Goal: Task Accomplishment & Management: Use online tool/utility

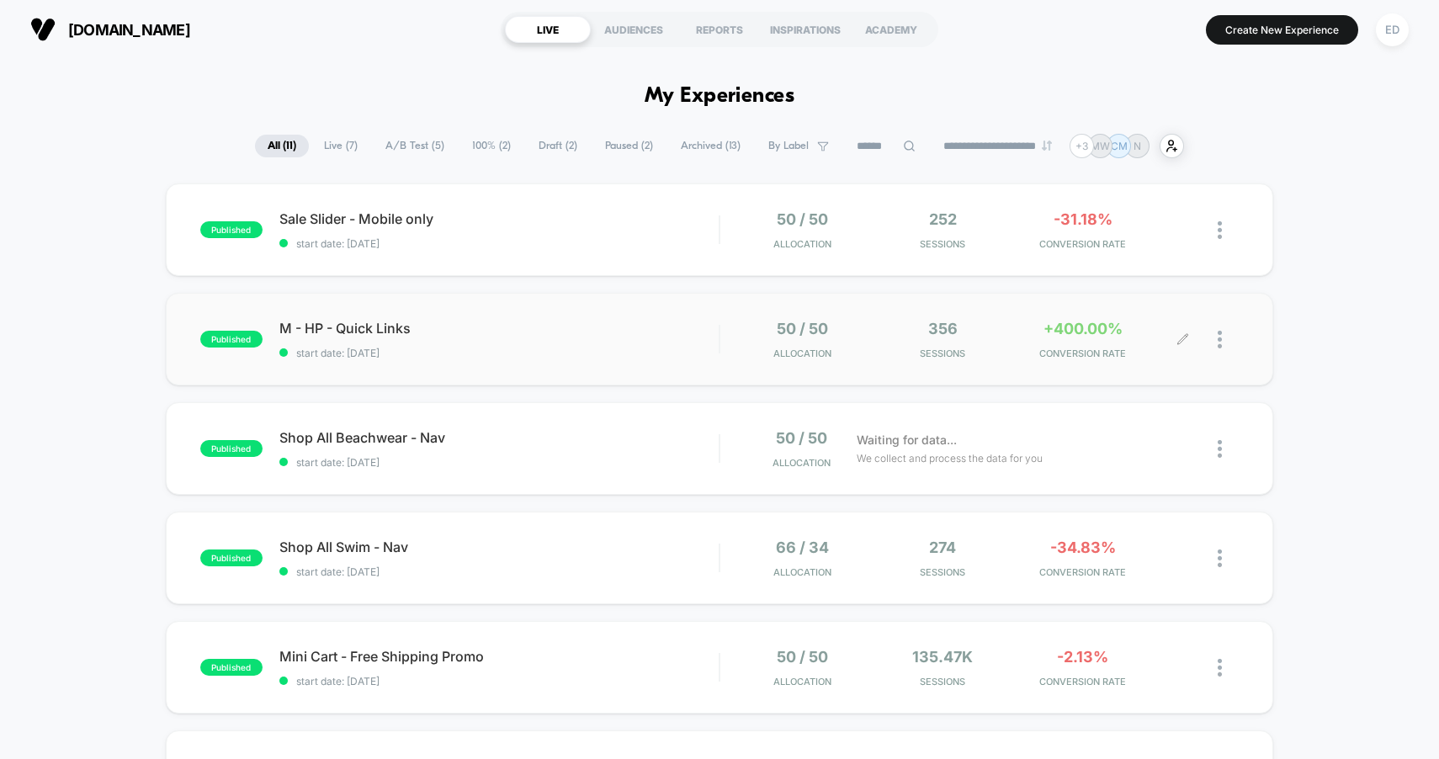
click at [1183, 333] on icon at bounding box center [1183, 339] width 13 height 13
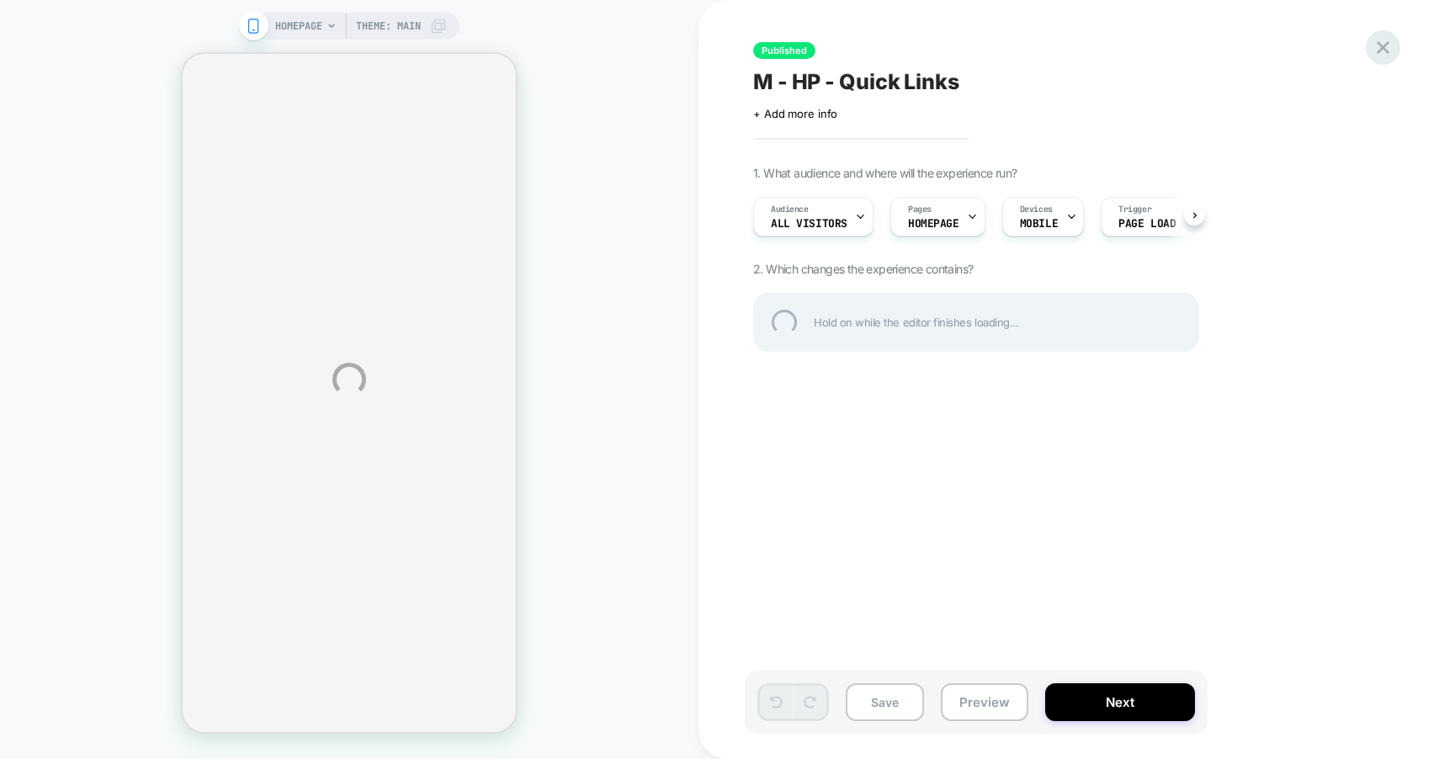
click at [1386, 46] on div at bounding box center [1383, 47] width 35 height 35
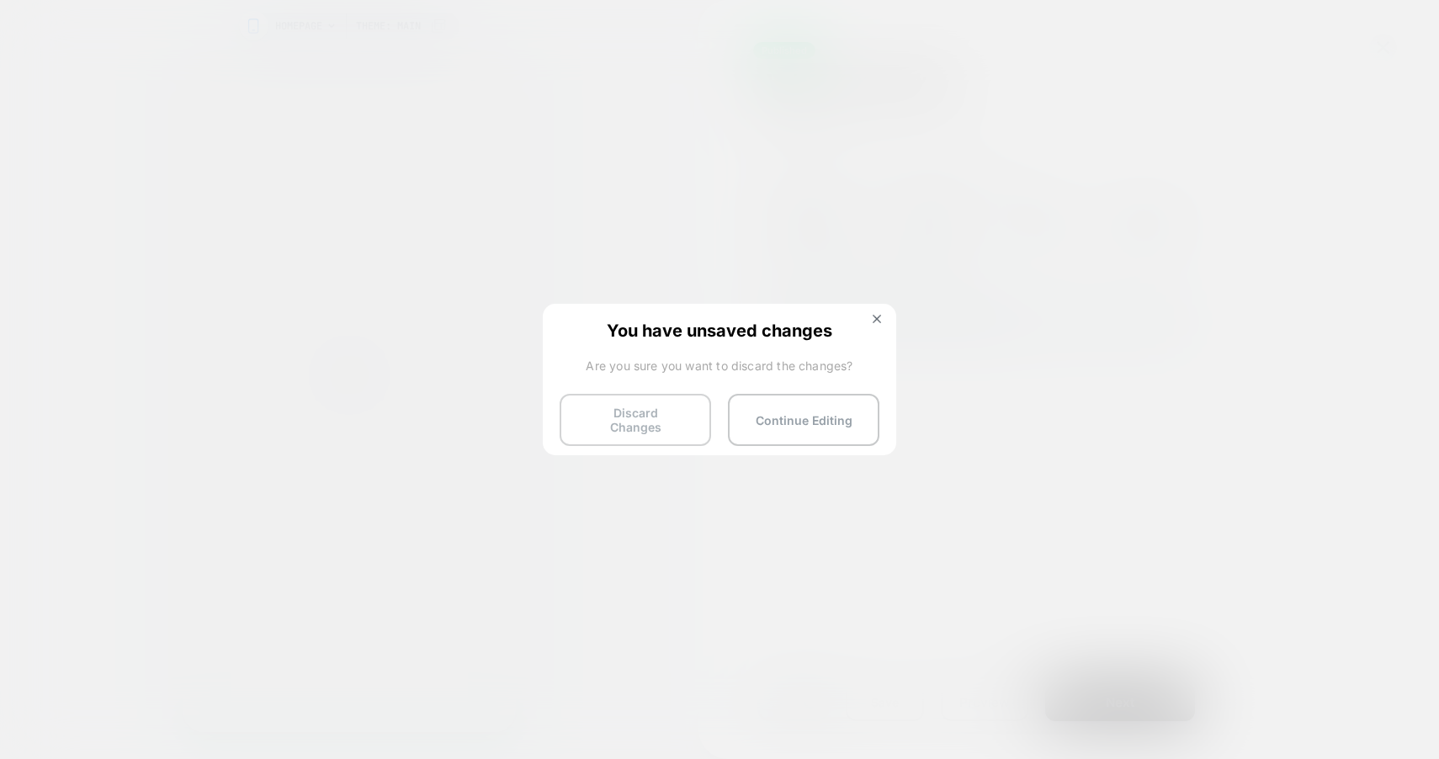
click at [661, 420] on button "Discard Changes" at bounding box center [636, 420] width 152 height 52
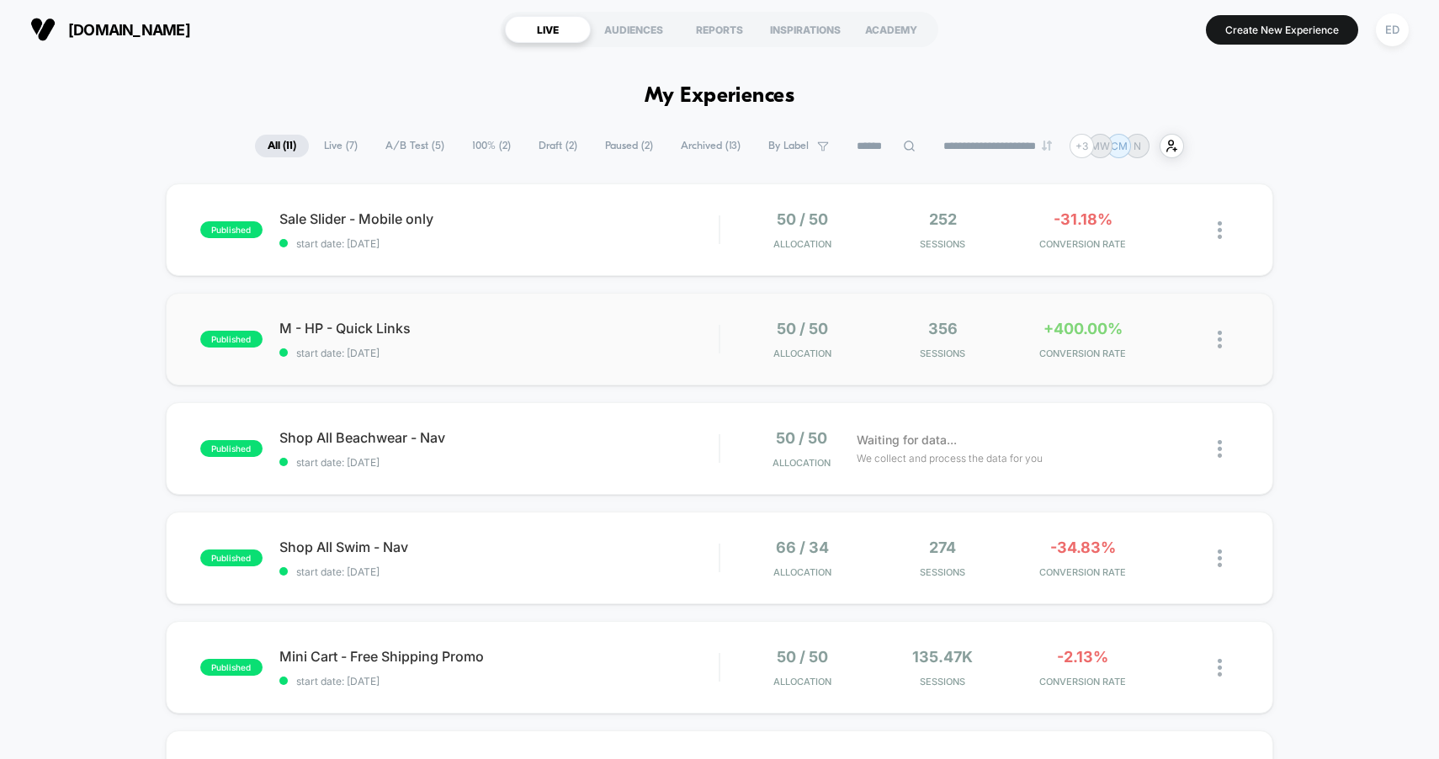
click at [625, 374] on div "published M - HP - Quick Links start date: [DATE] 50 / 50 Allocation 356 Sessio…" at bounding box center [720, 339] width 1109 height 93
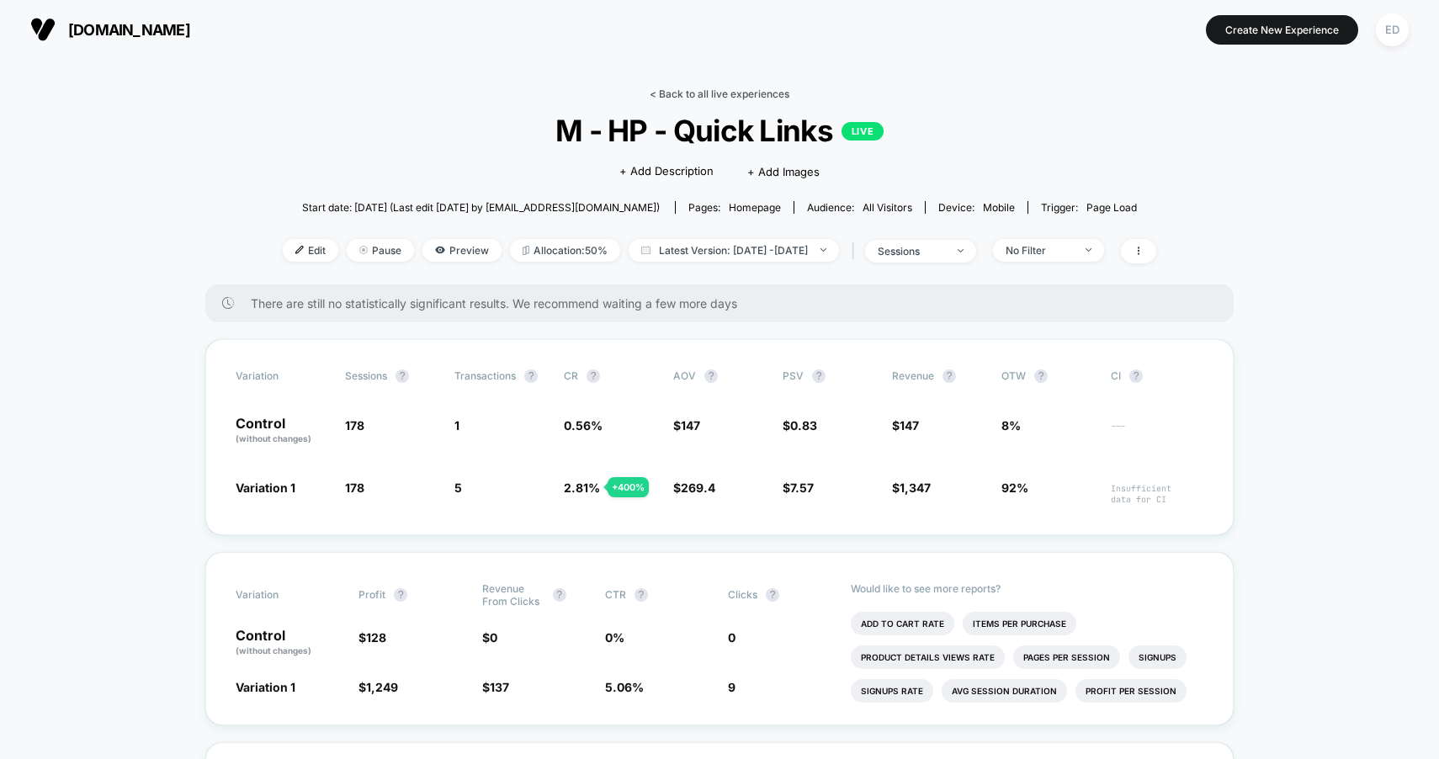
click at [701, 92] on link "< Back to all live experiences" at bounding box center [720, 94] width 140 height 13
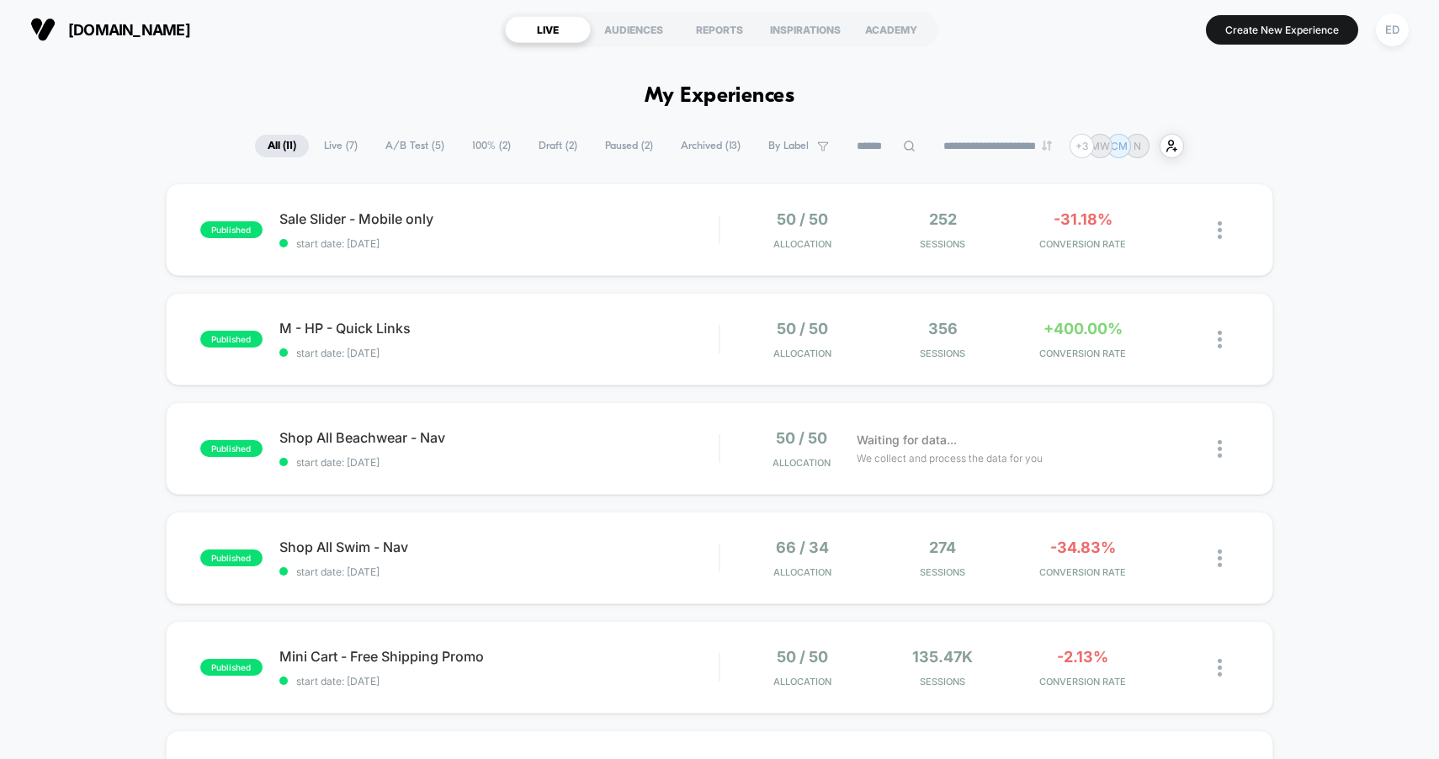
click at [334, 152] on span "Live ( 7 )" at bounding box center [340, 146] width 59 height 23
click at [535, 247] on span "start date: [DATE]" at bounding box center [499, 243] width 440 height 13
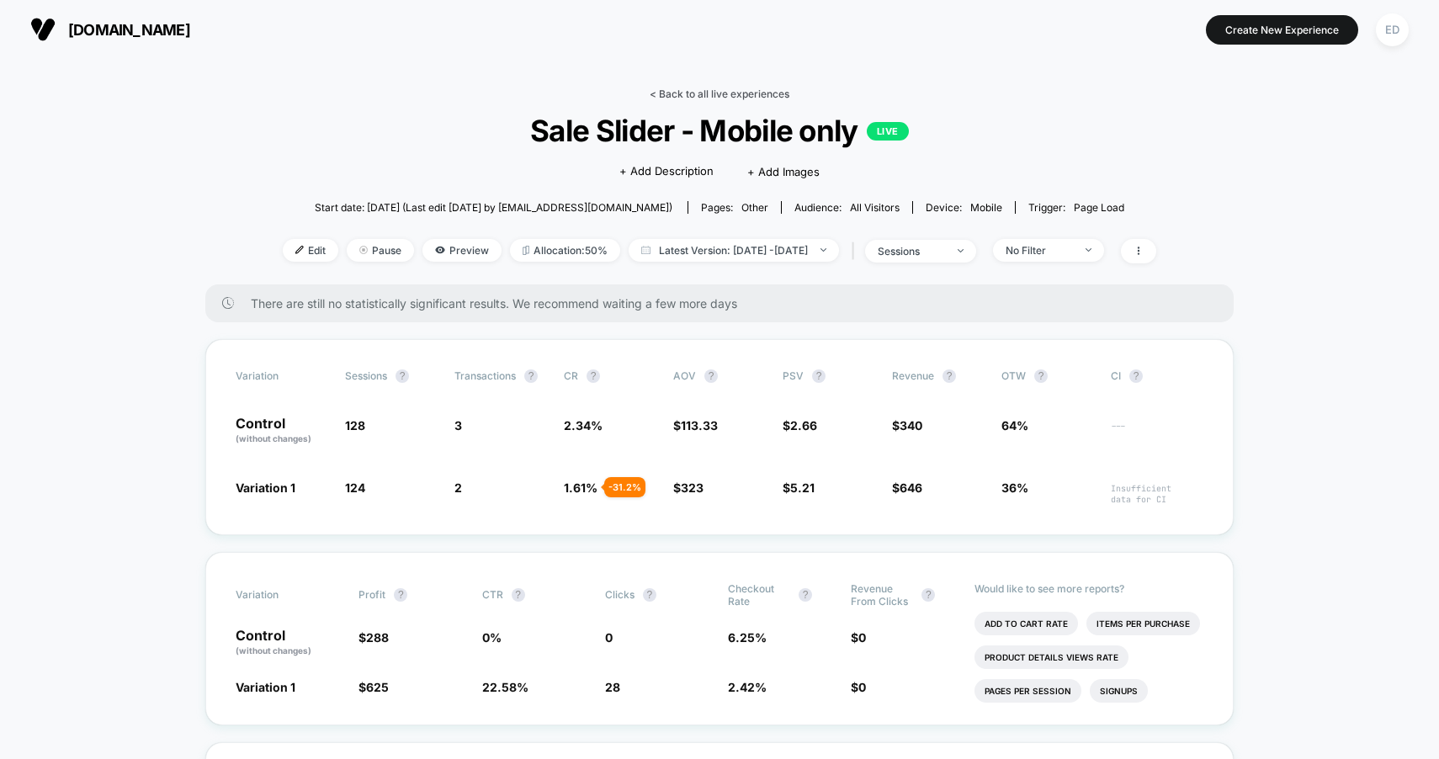
click at [660, 88] on link "< Back to all live experiences" at bounding box center [720, 94] width 140 height 13
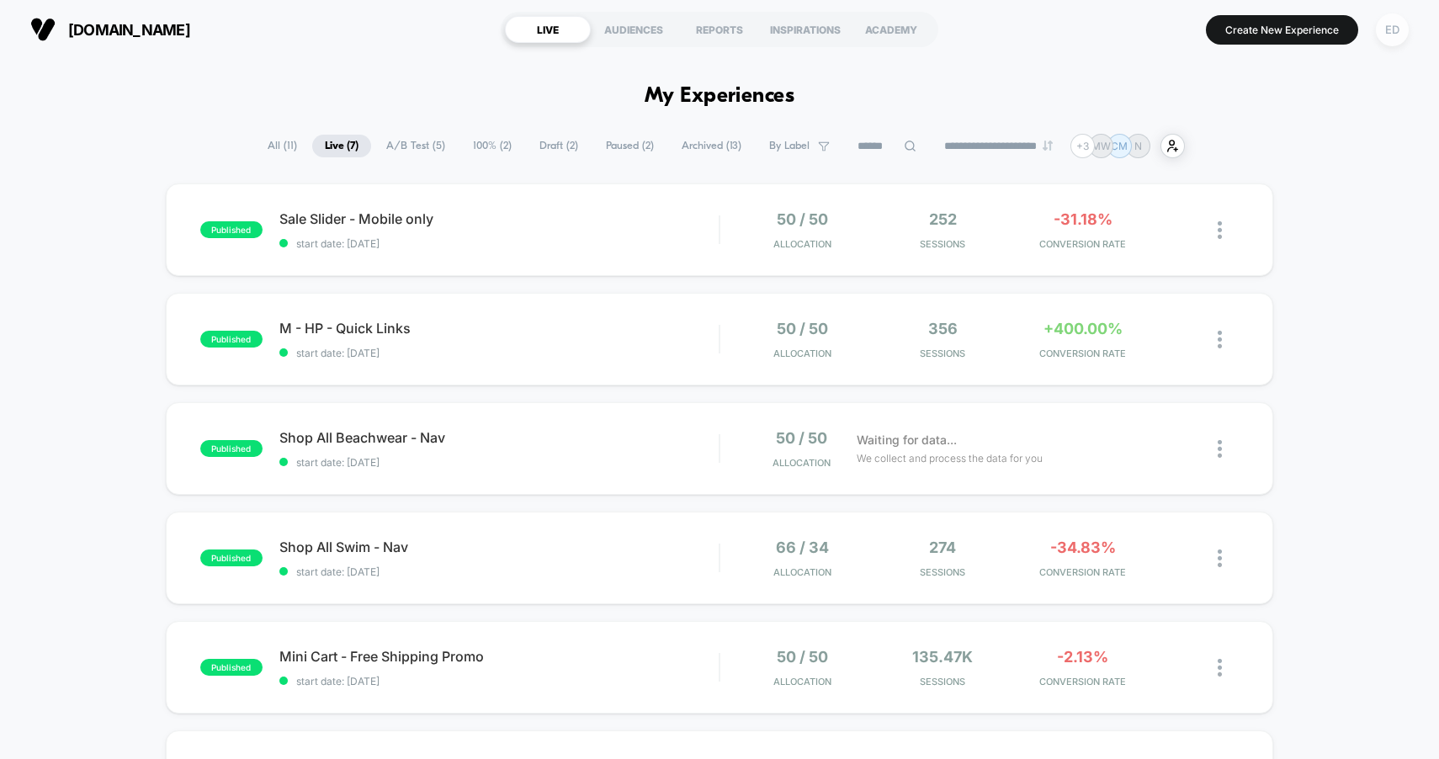
click at [1406, 30] on div "ED" at bounding box center [1392, 29] width 33 height 33
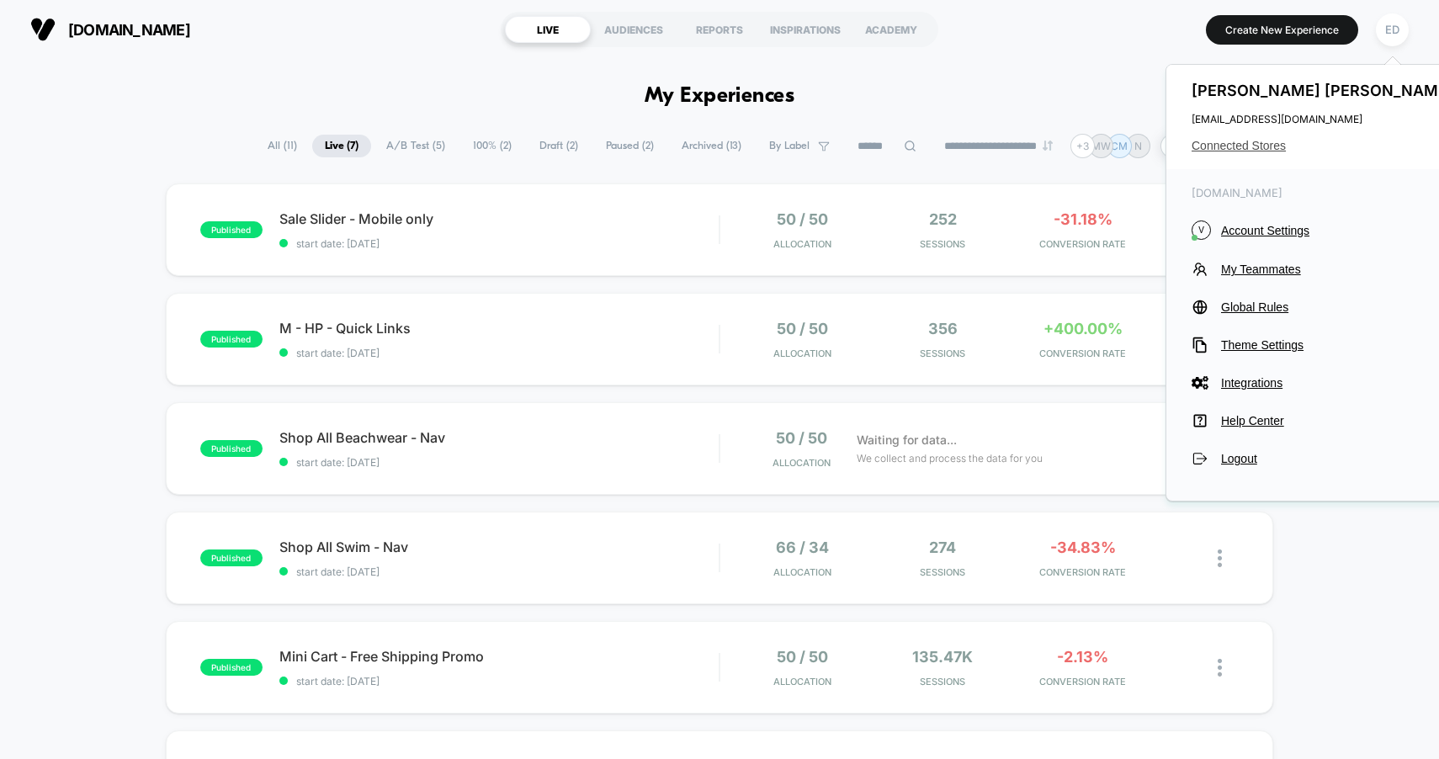
click at [1270, 140] on span "Connected Stores" at bounding box center [1325, 145] width 266 height 13
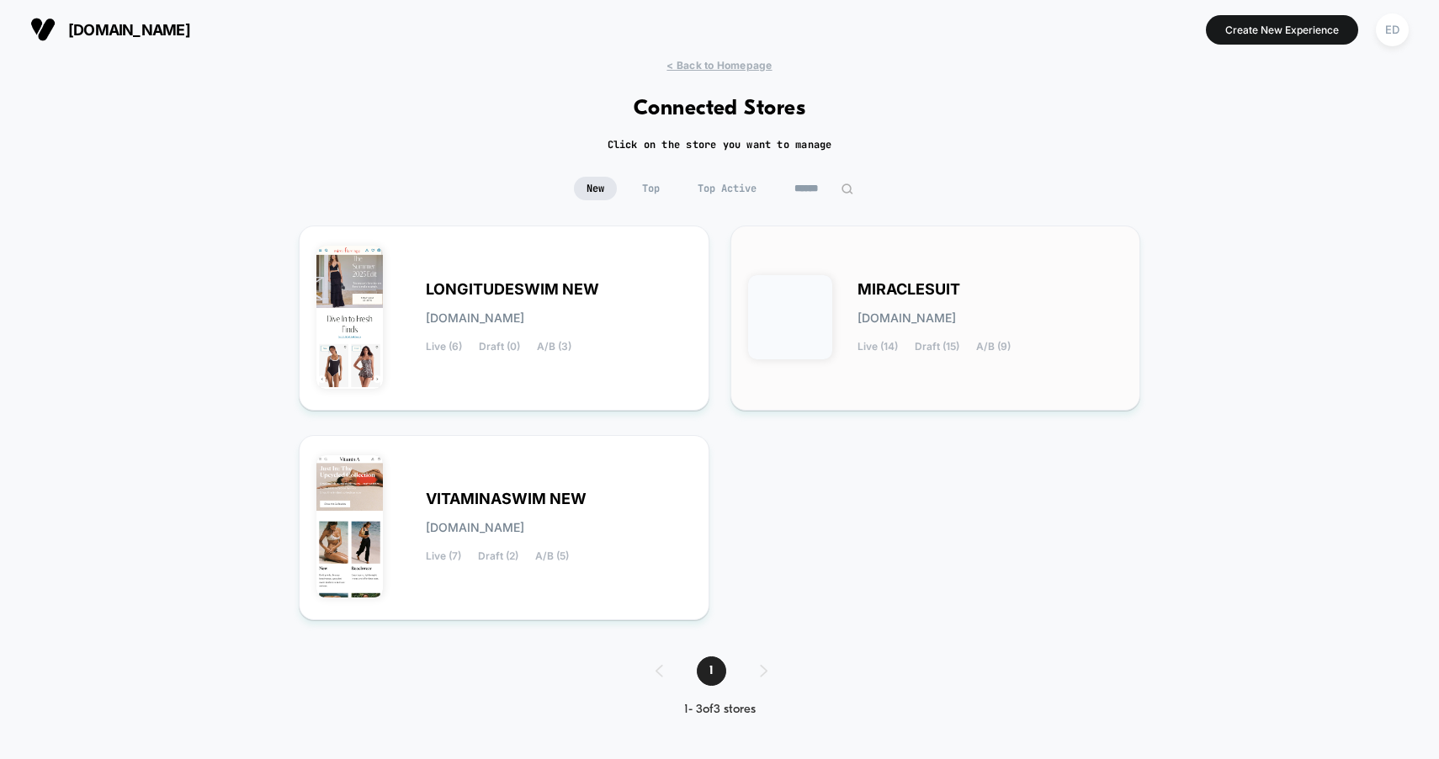
click at [860, 341] on span "Live (14)" at bounding box center [878, 347] width 40 height 12
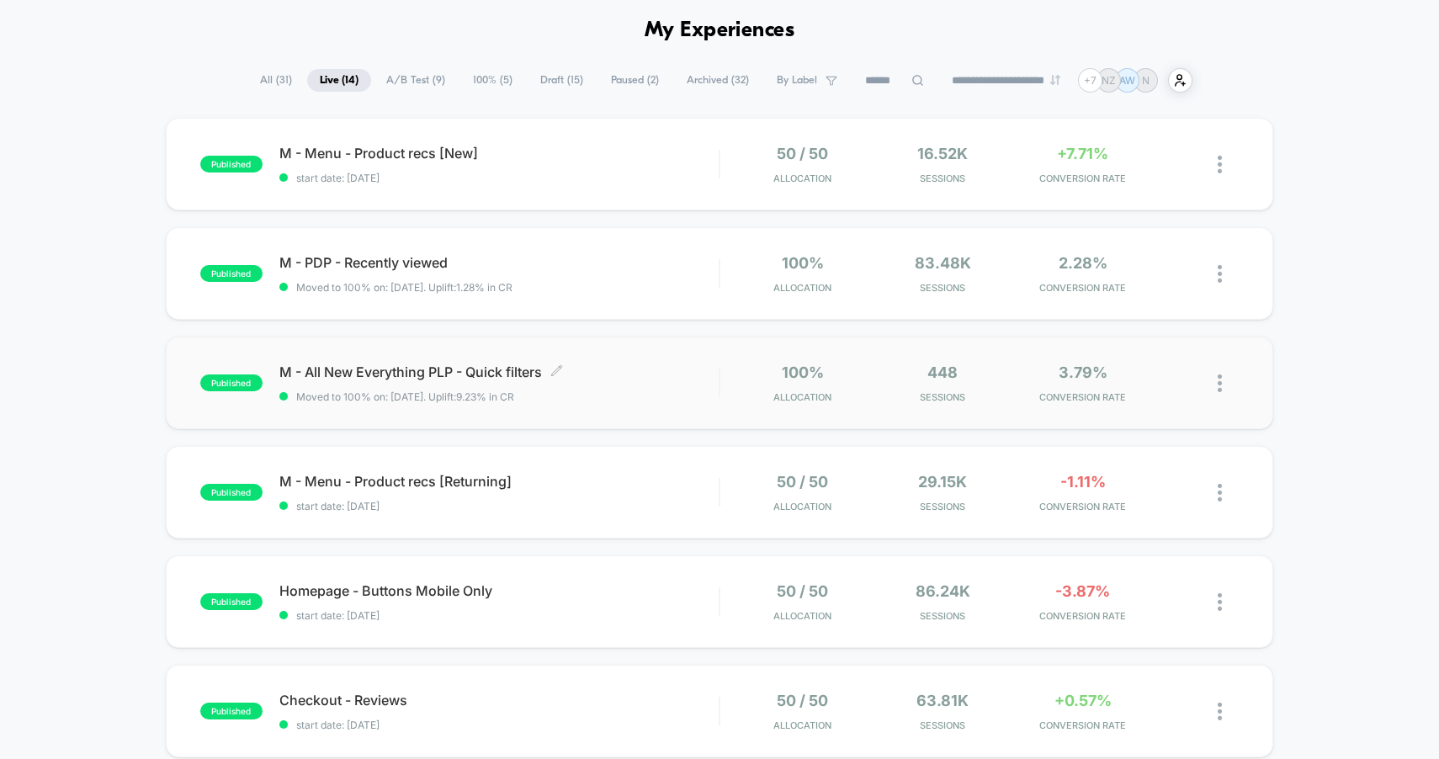
scroll to position [91, 0]
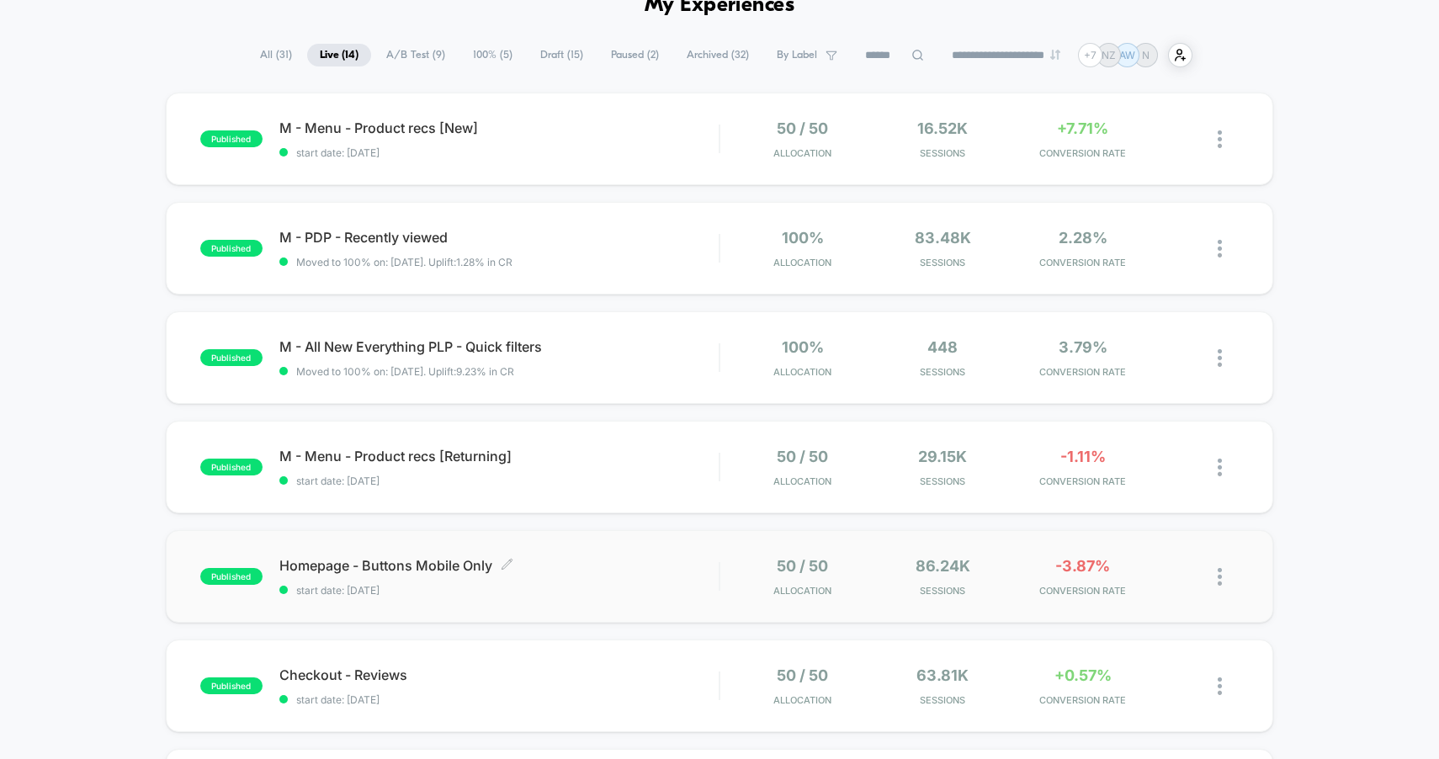
click at [689, 578] on div "Homepage - Buttons Mobile Only Click to edit experience details Click to edit e…" at bounding box center [499, 577] width 440 height 40
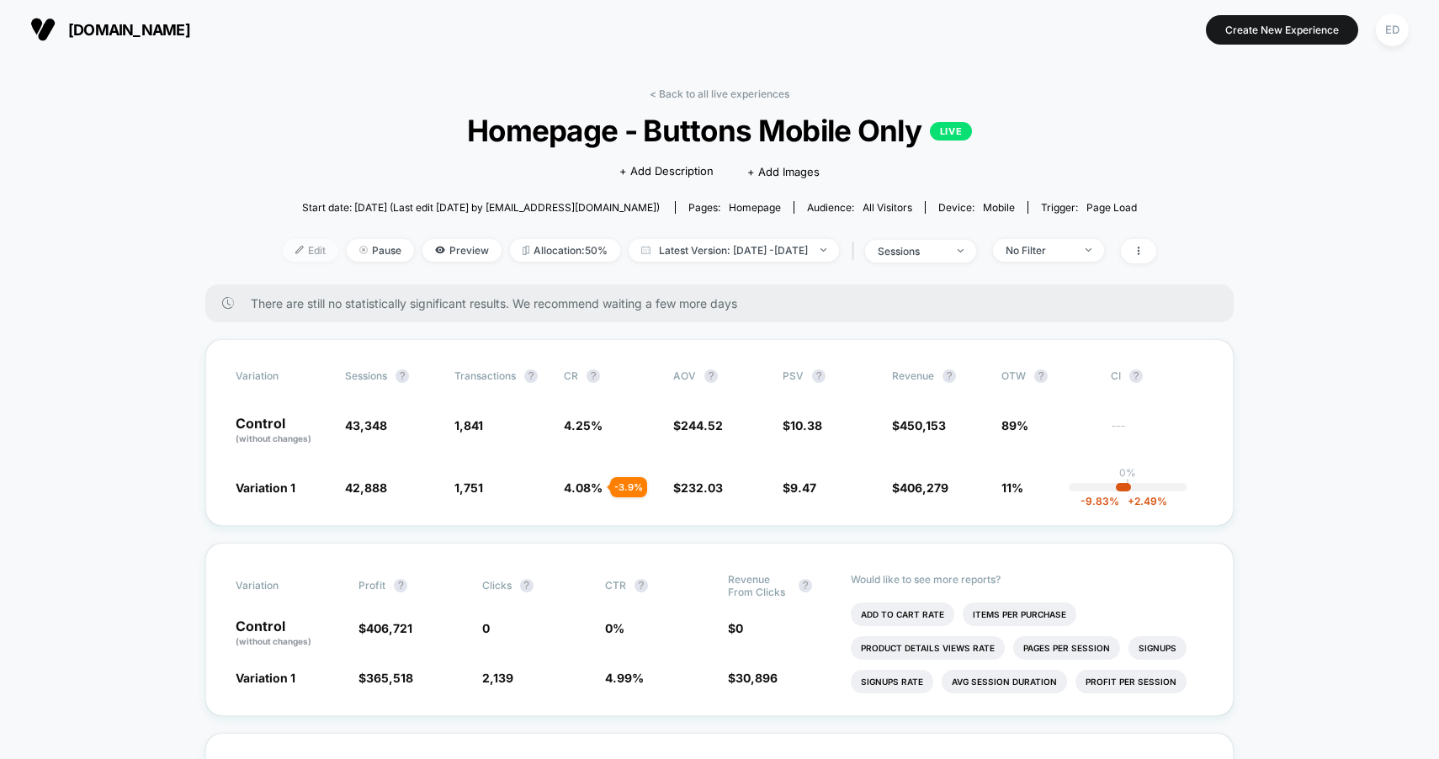
click at [299, 250] on span "Edit" at bounding box center [311, 250] width 56 height 23
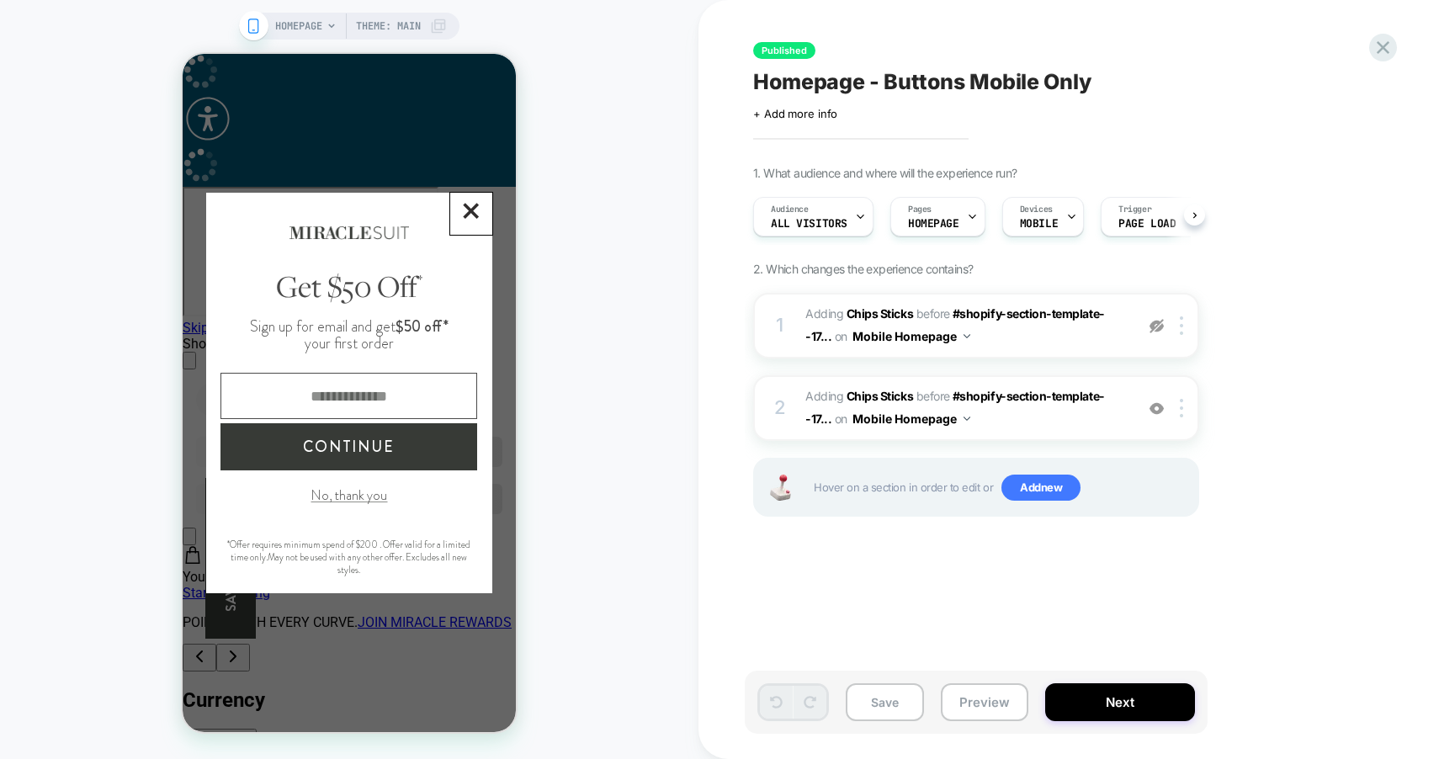
scroll to position [0, 1]
click at [471, 218] on line "Modal Dialog" at bounding box center [470, 211] width 13 height 13
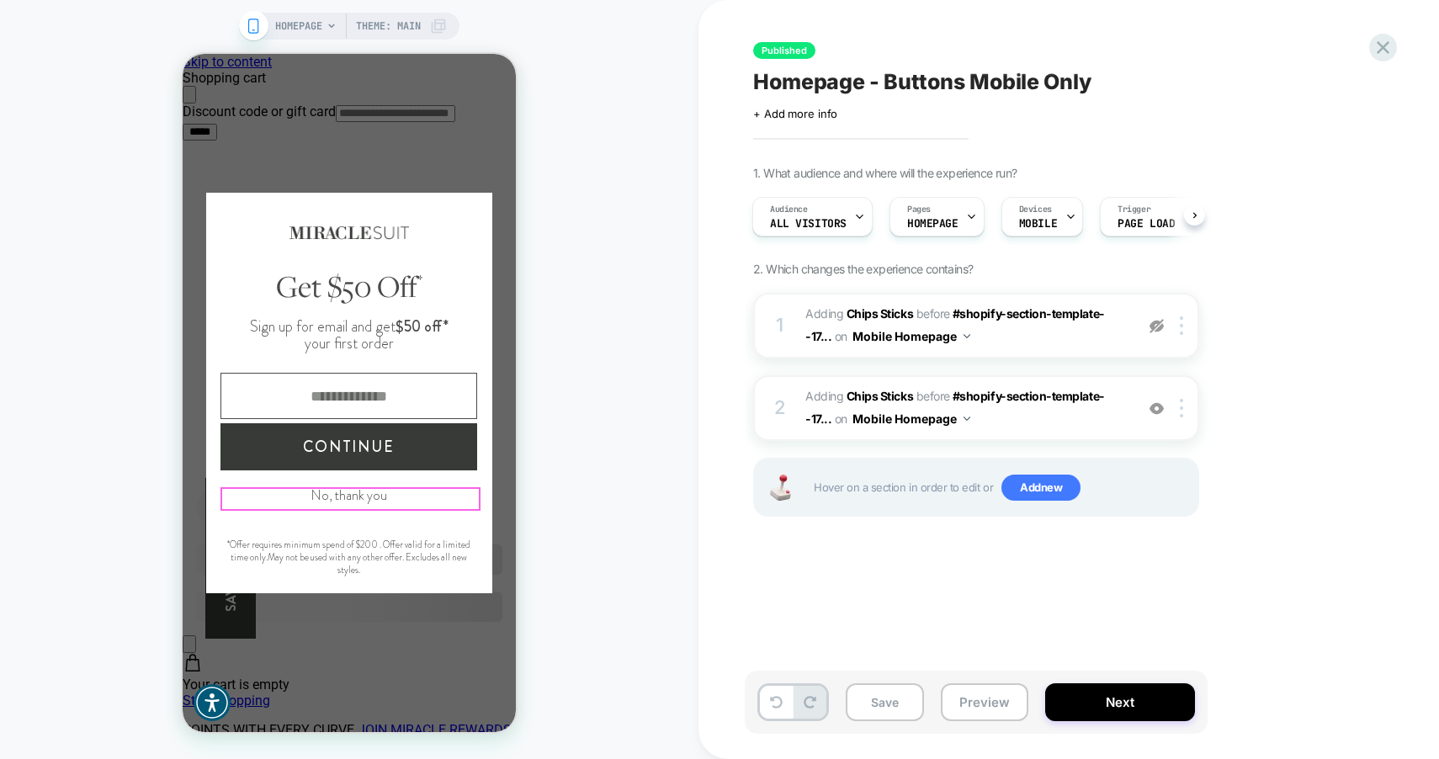
scroll to position [0, 2]
click at [354, 500] on button "No, thank you" at bounding box center [349, 495] width 77 height 19
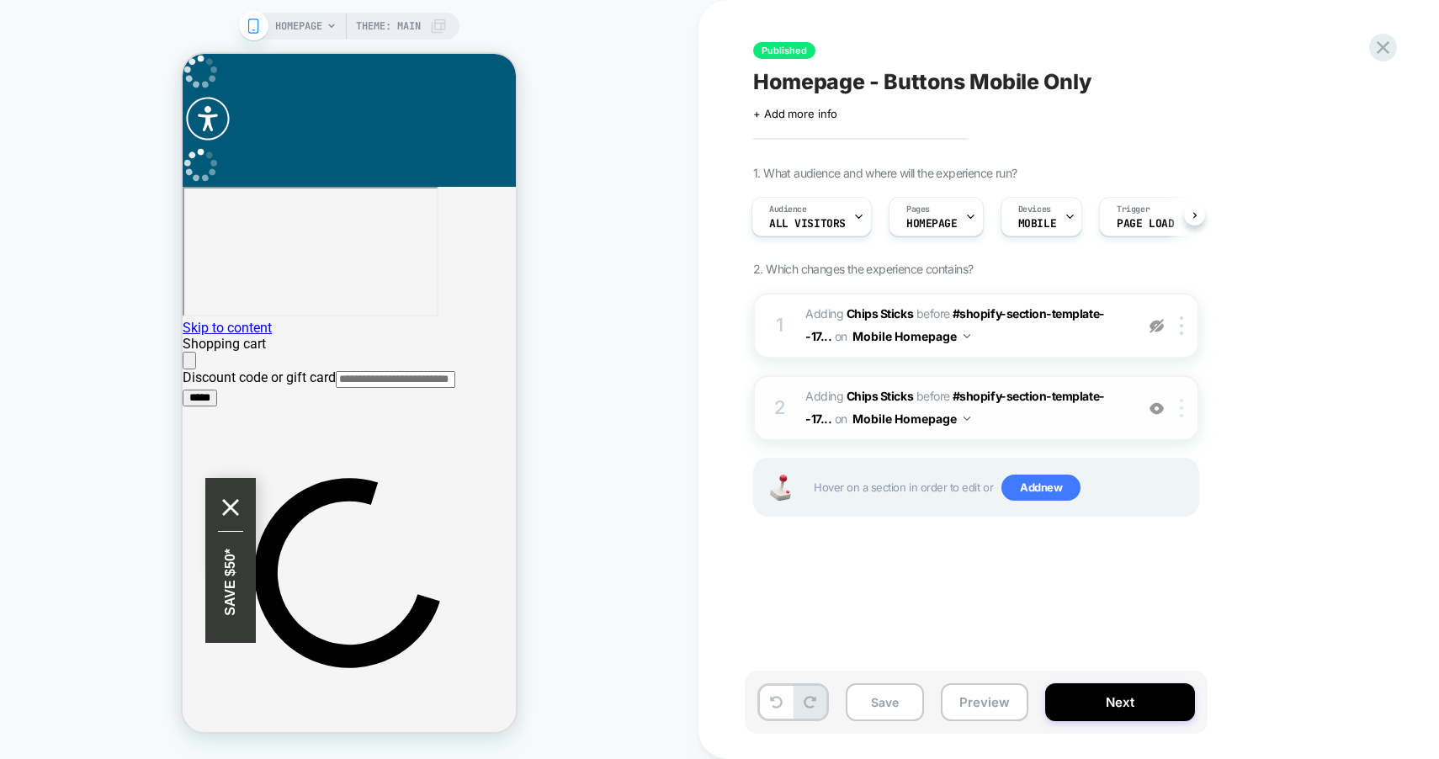
click at [1182, 408] on img at bounding box center [1181, 408] width 3 height 19
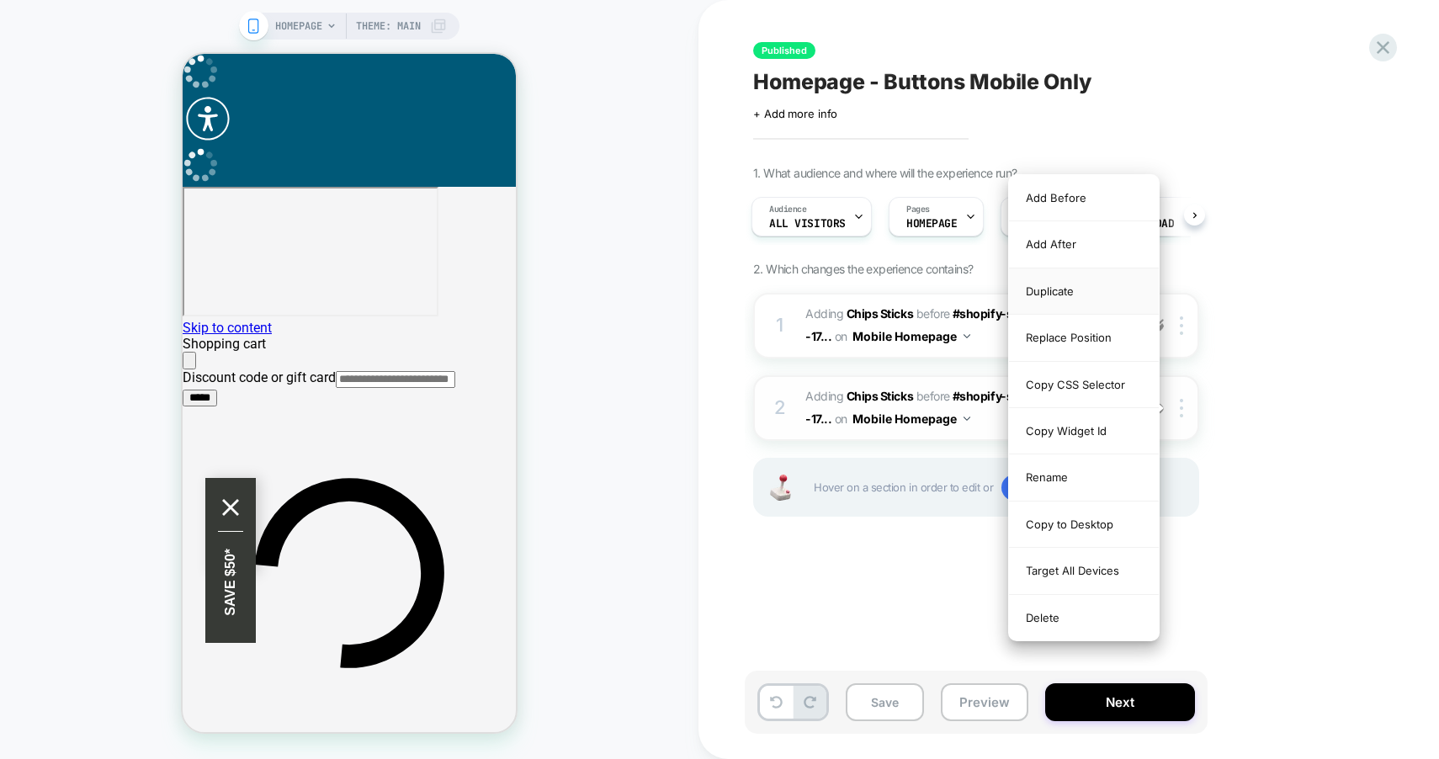
click at [1065, 295] on div "Duplicate" at bounding box center [1084, 292] width 150 height 46
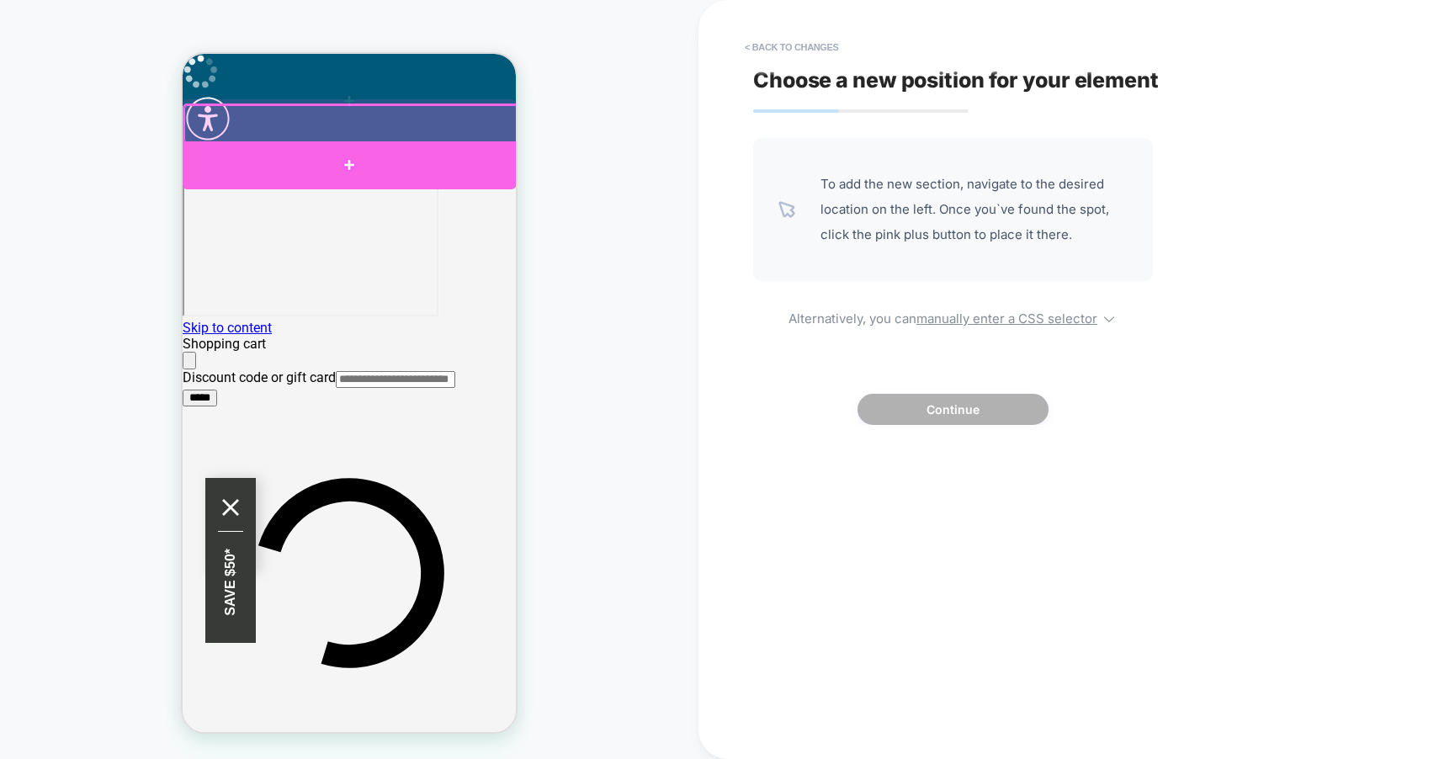
click at [387, 157] on div at bounding box center [349, 165] width 333 height 48
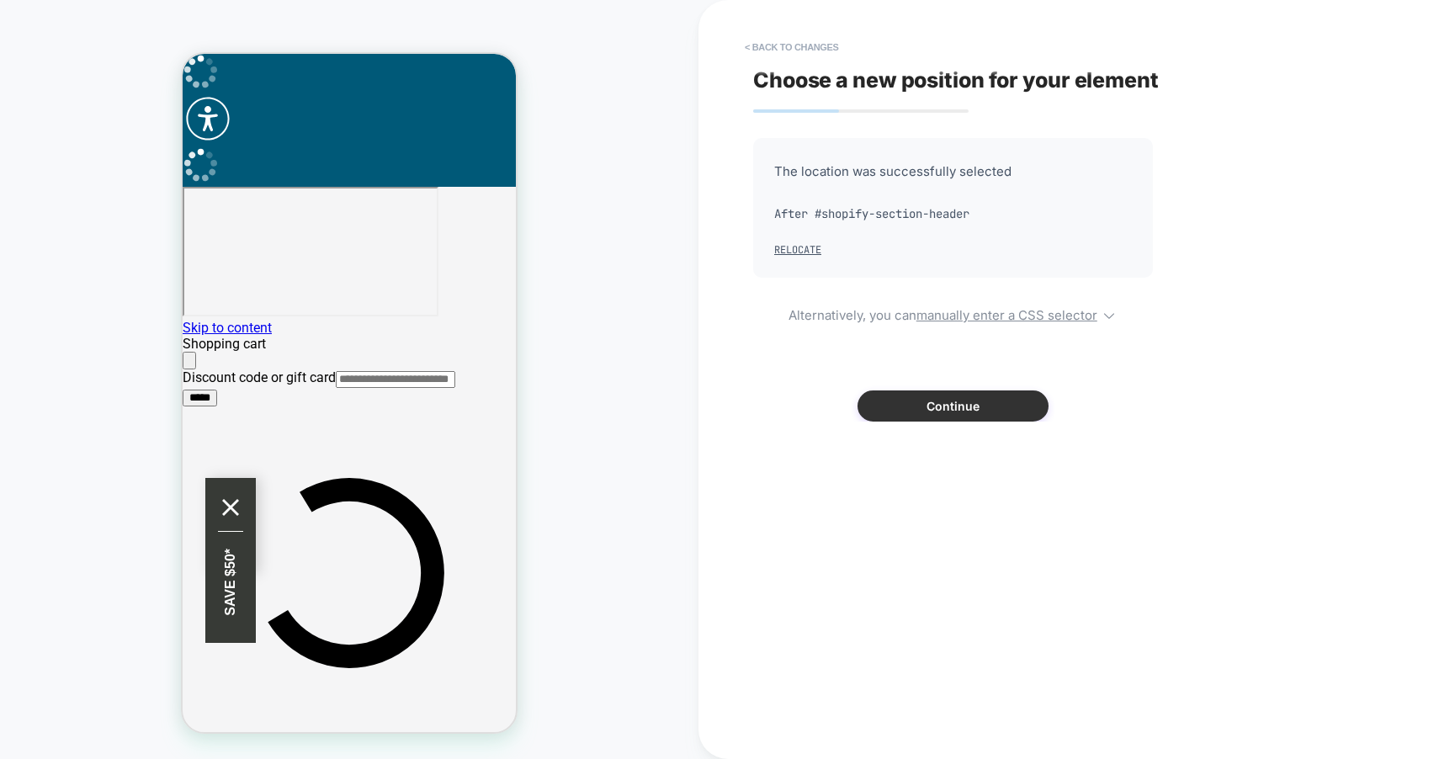
click at [900, 412] on button "Continue" at bounding box center [953, 406] width 191 height 31
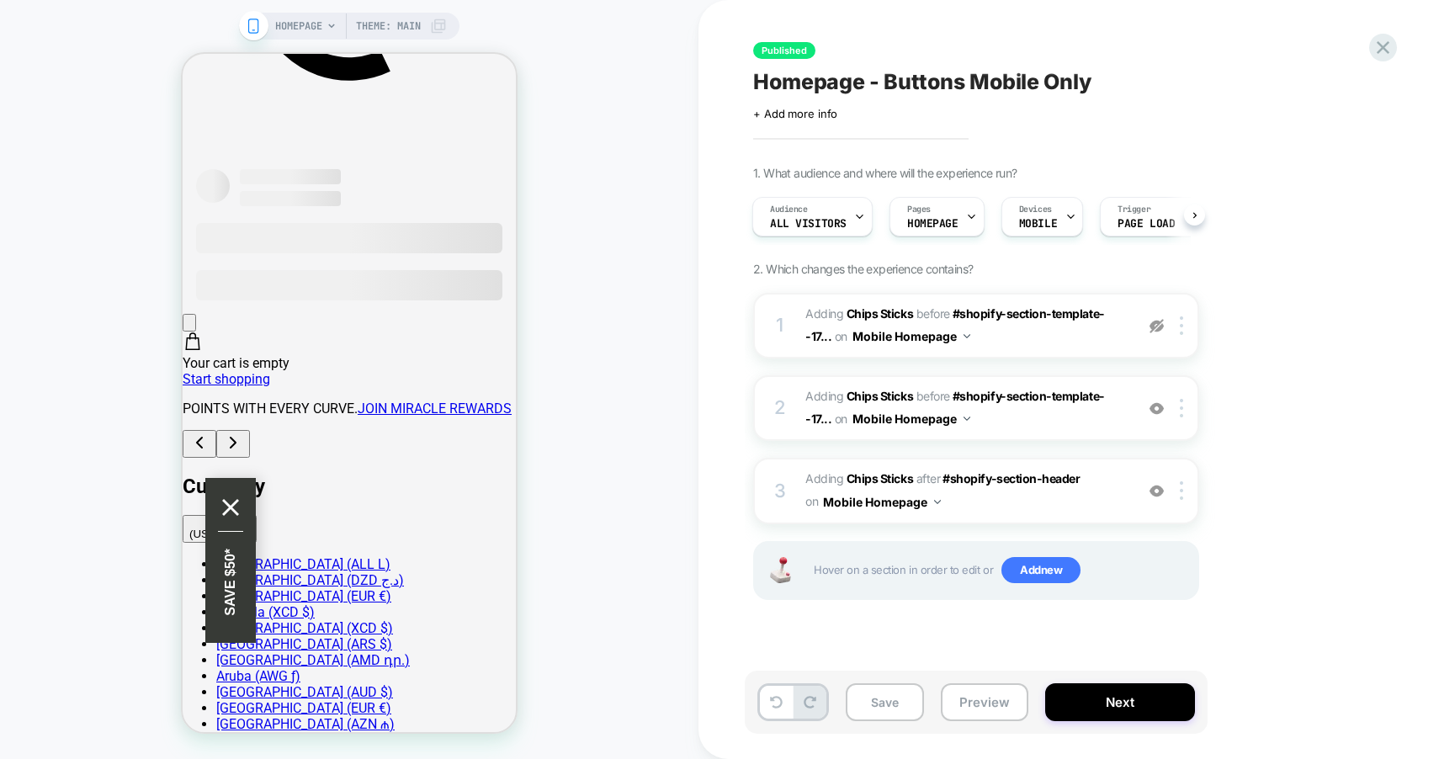
scroll to position [0, 0]
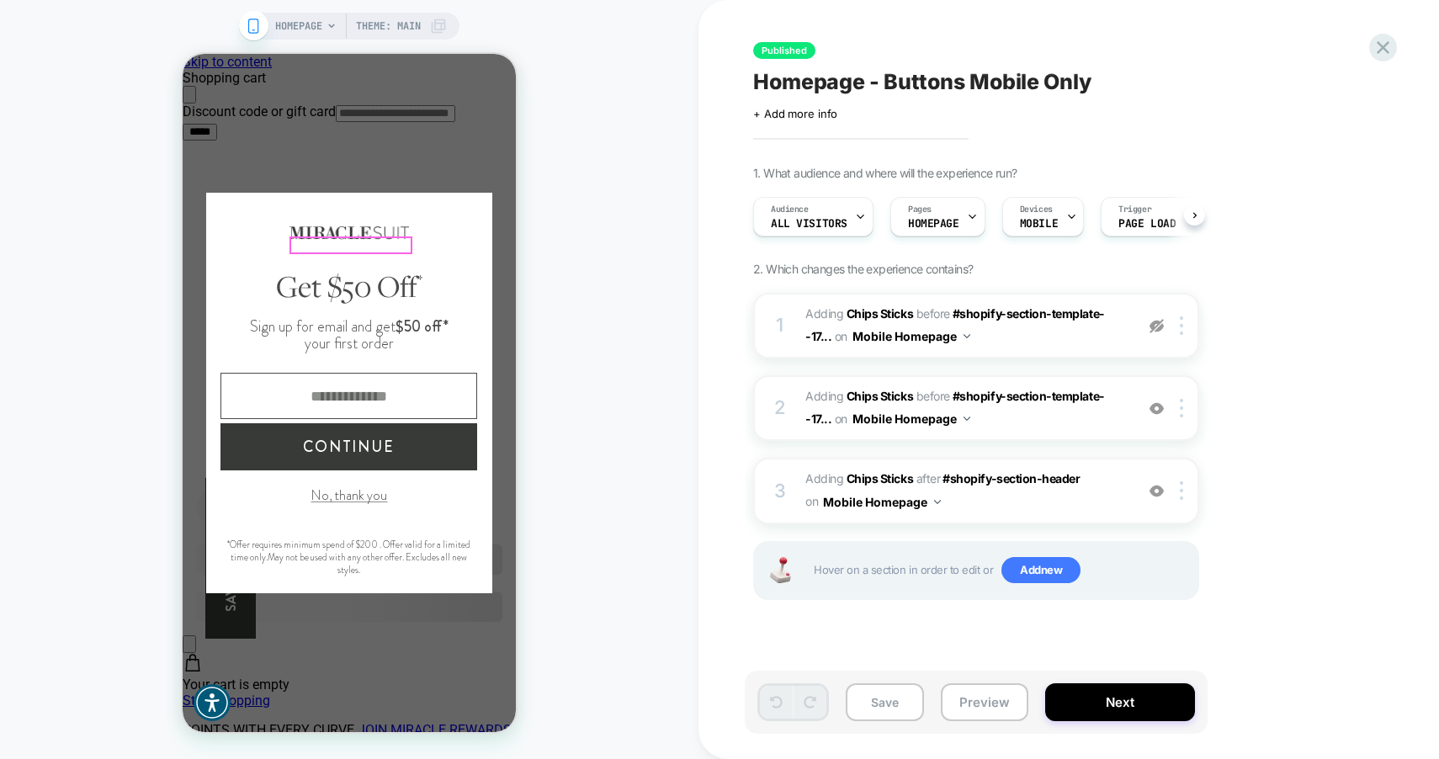
scroll to position [0, 1]
click at [348, 492] on button "No, thank you" at bounding box center [349, 495] width 77 height 19
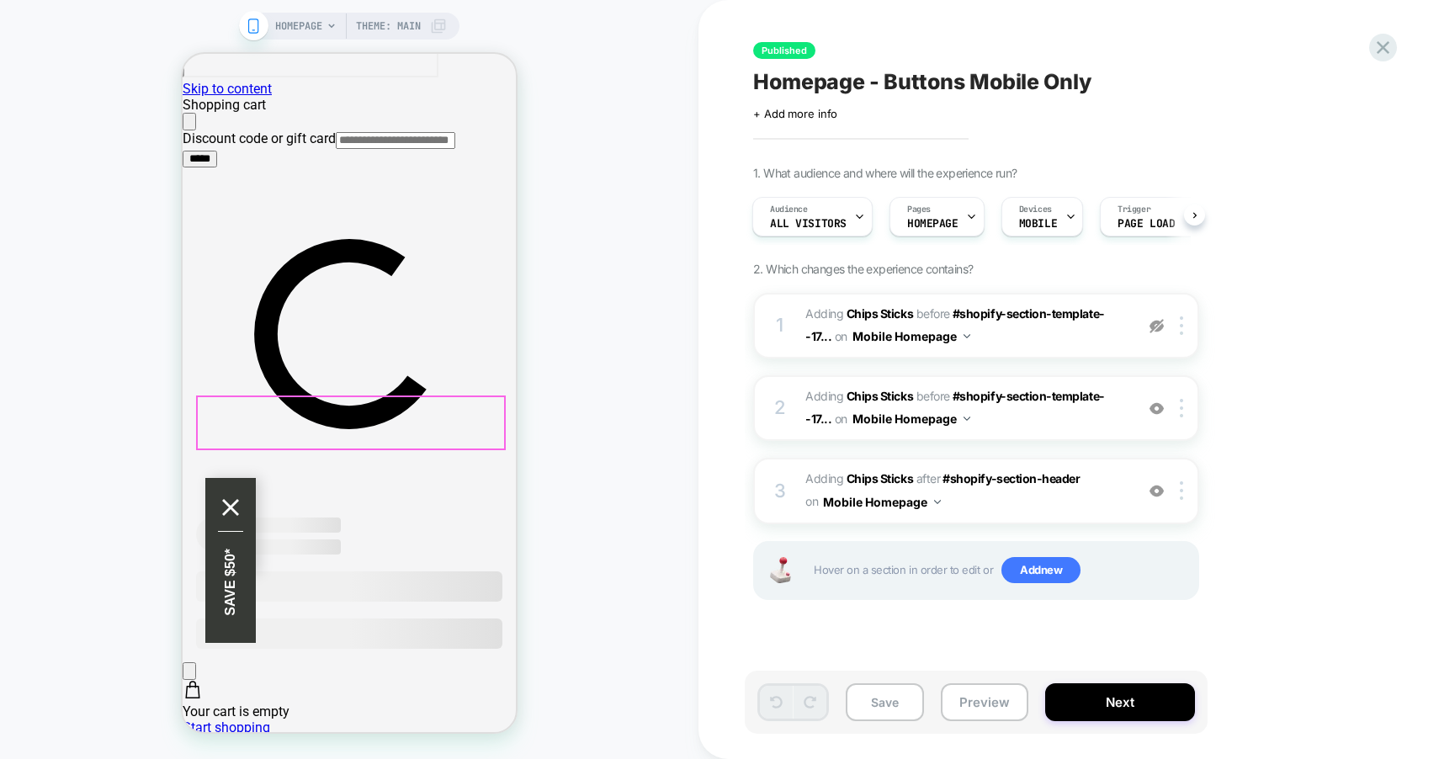
scroll to position [0, 0]
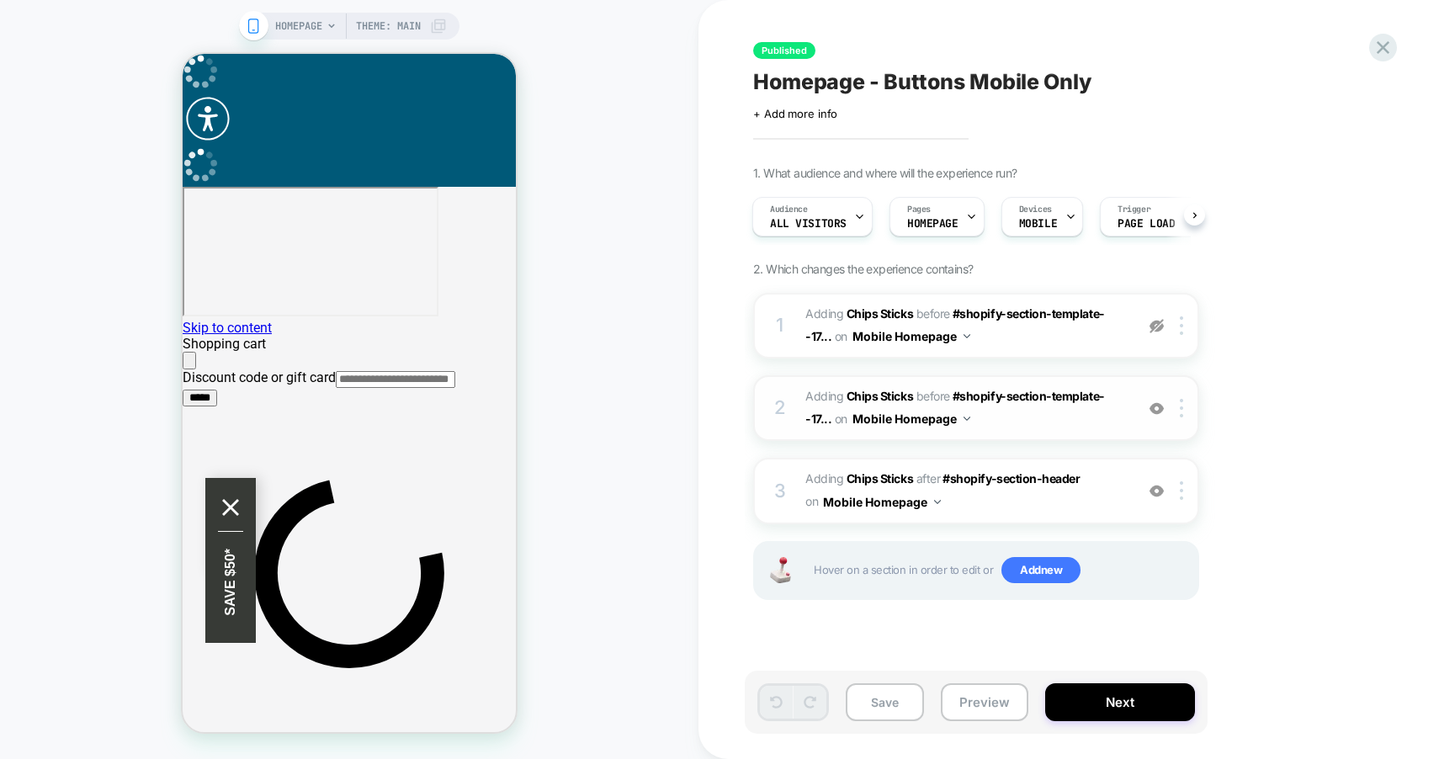
click at [1155, 410] on img at bounding box center [1157, 409] width 14 height 14
click at [1153, 492] on img at bounding box center [1157, 491] width 14 height 14
click at [1386, 49] on icon at bounding box center [1383, 47] width 13 height 13
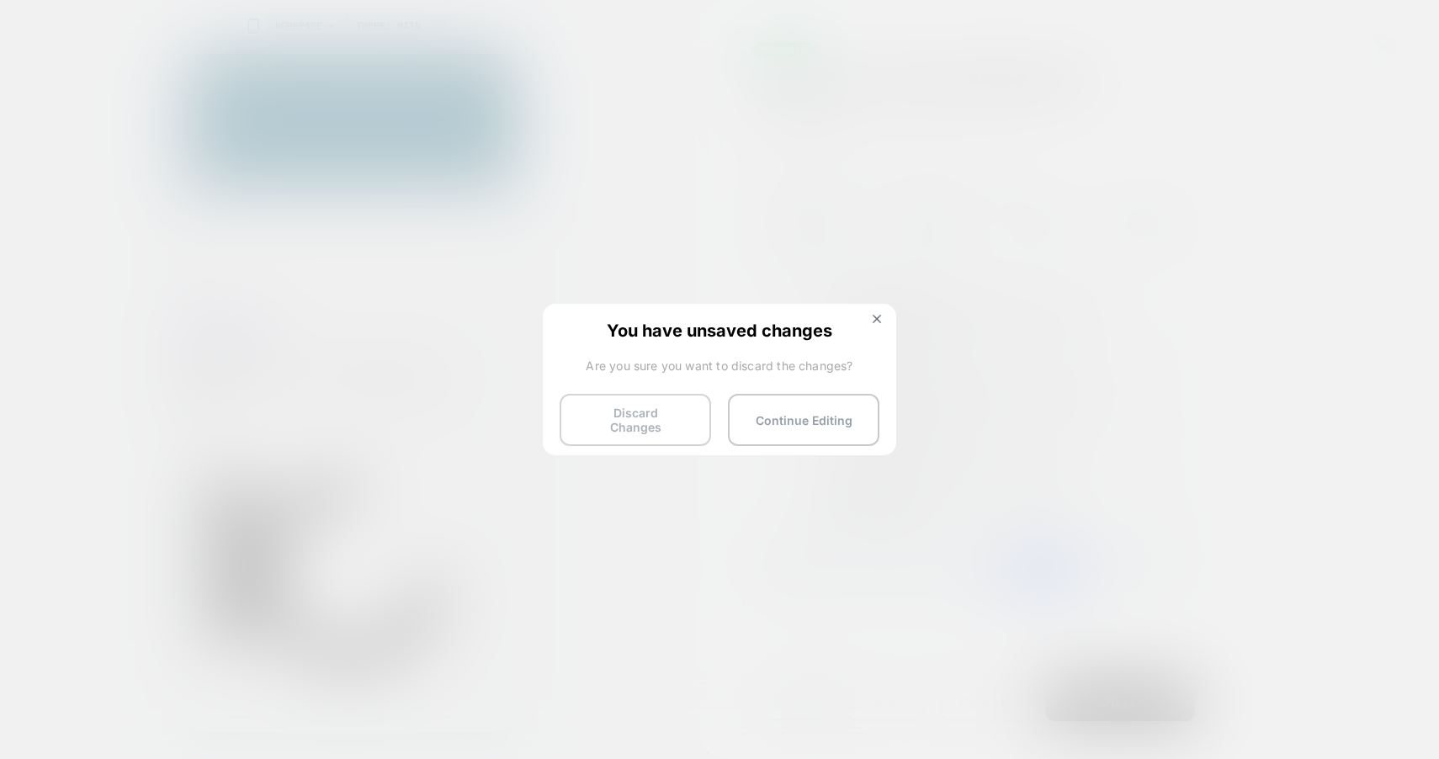
click at [668, 420] on button "Discard Changes" at bounding box center [636, 420] width 152 height 52
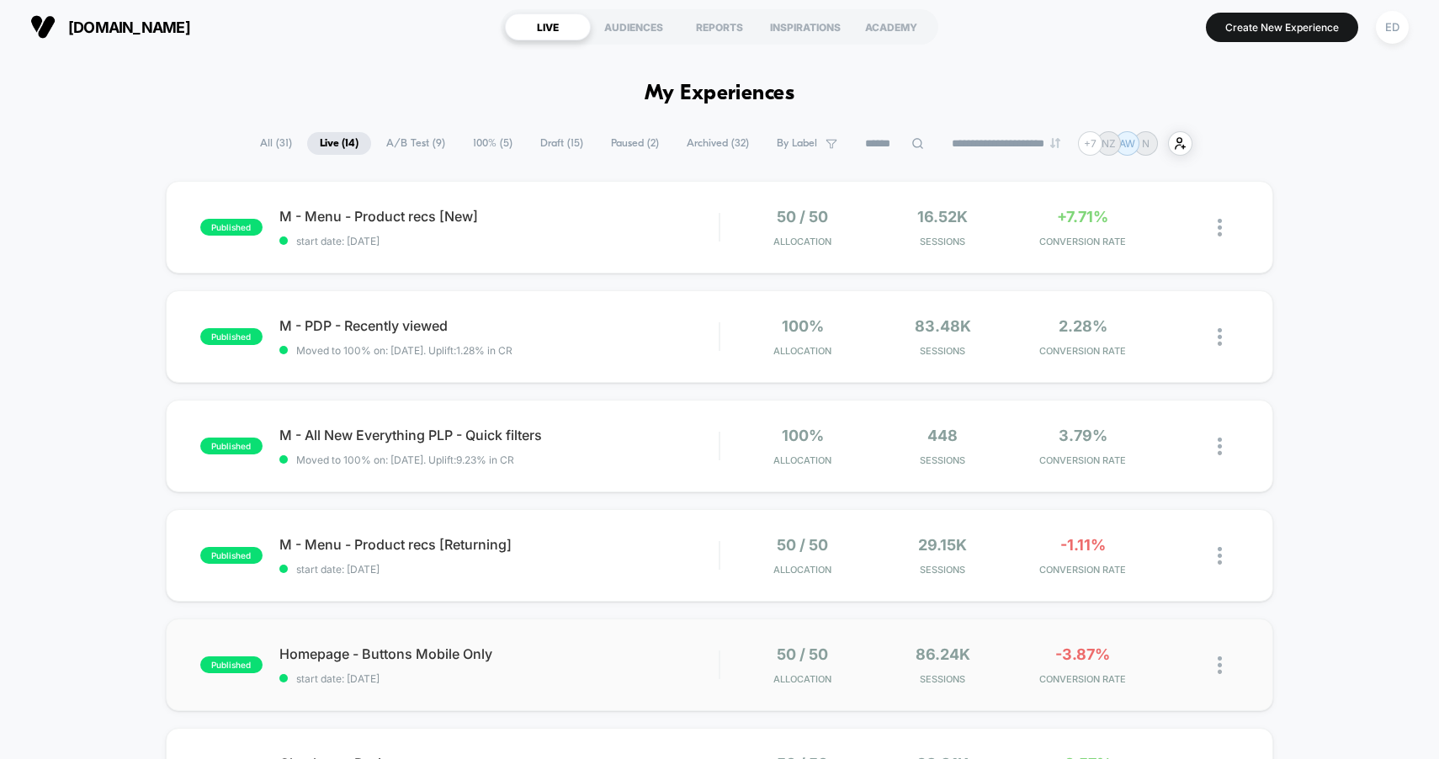
scroll to position [3, 0]
click at [625, 661] on div "Homepage - Buttons Mobile Only Click to edit experience details Click to edit e…" at bounding box center [499, 665] width 440 height 40
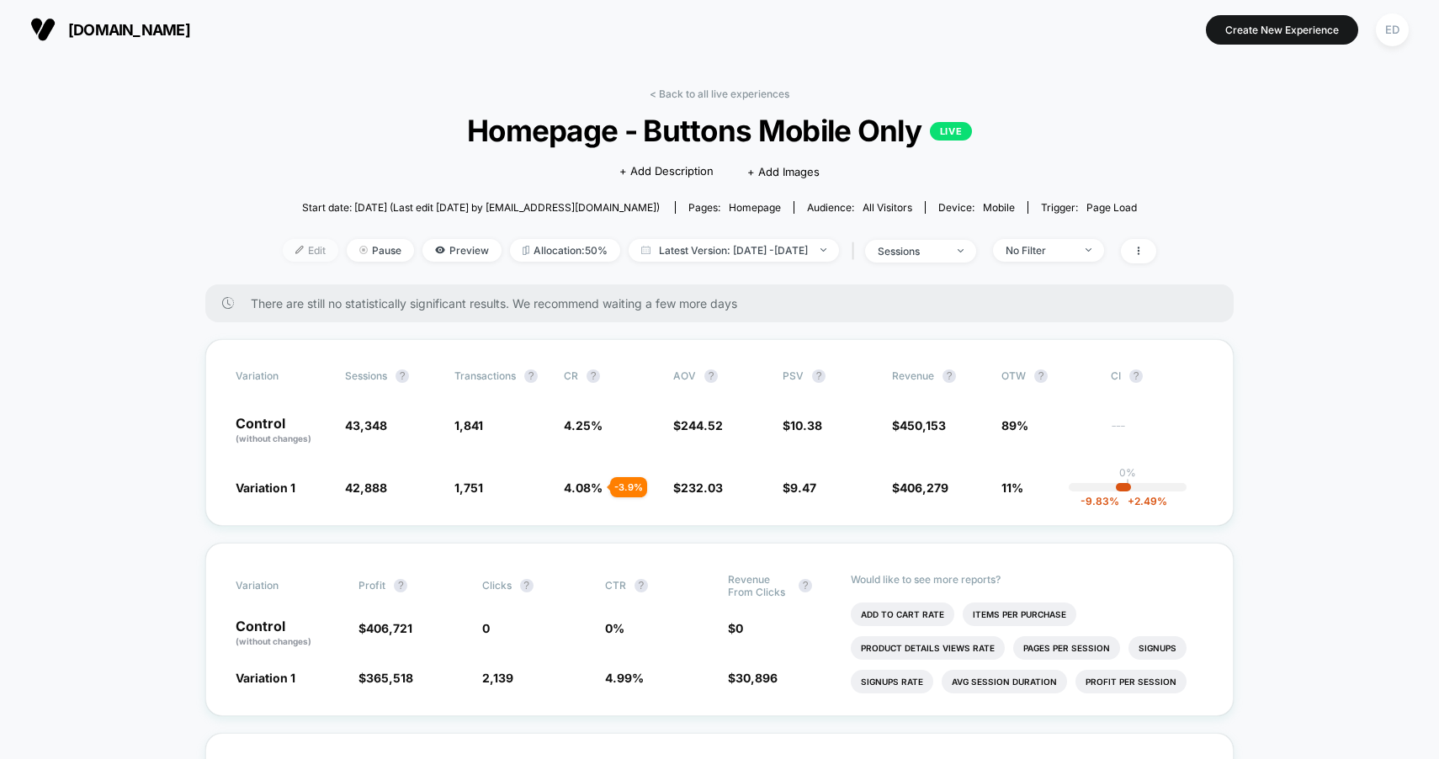
click at [301, 258] on span "Edit" at bounding box center [311, 250] width 56 height 23
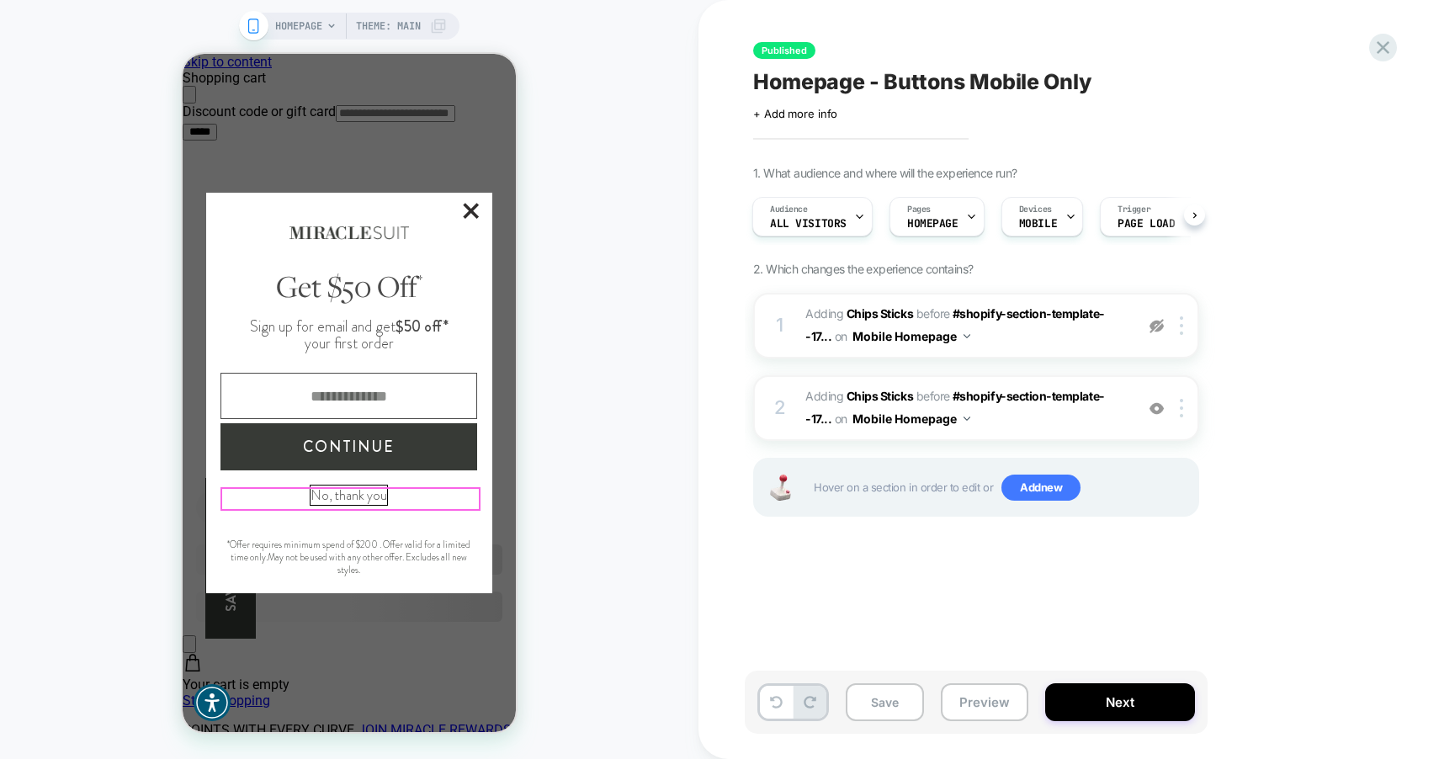
click at [356, 498] on button "No, thank you" at bounding box center [349, 495] width 77 height 19
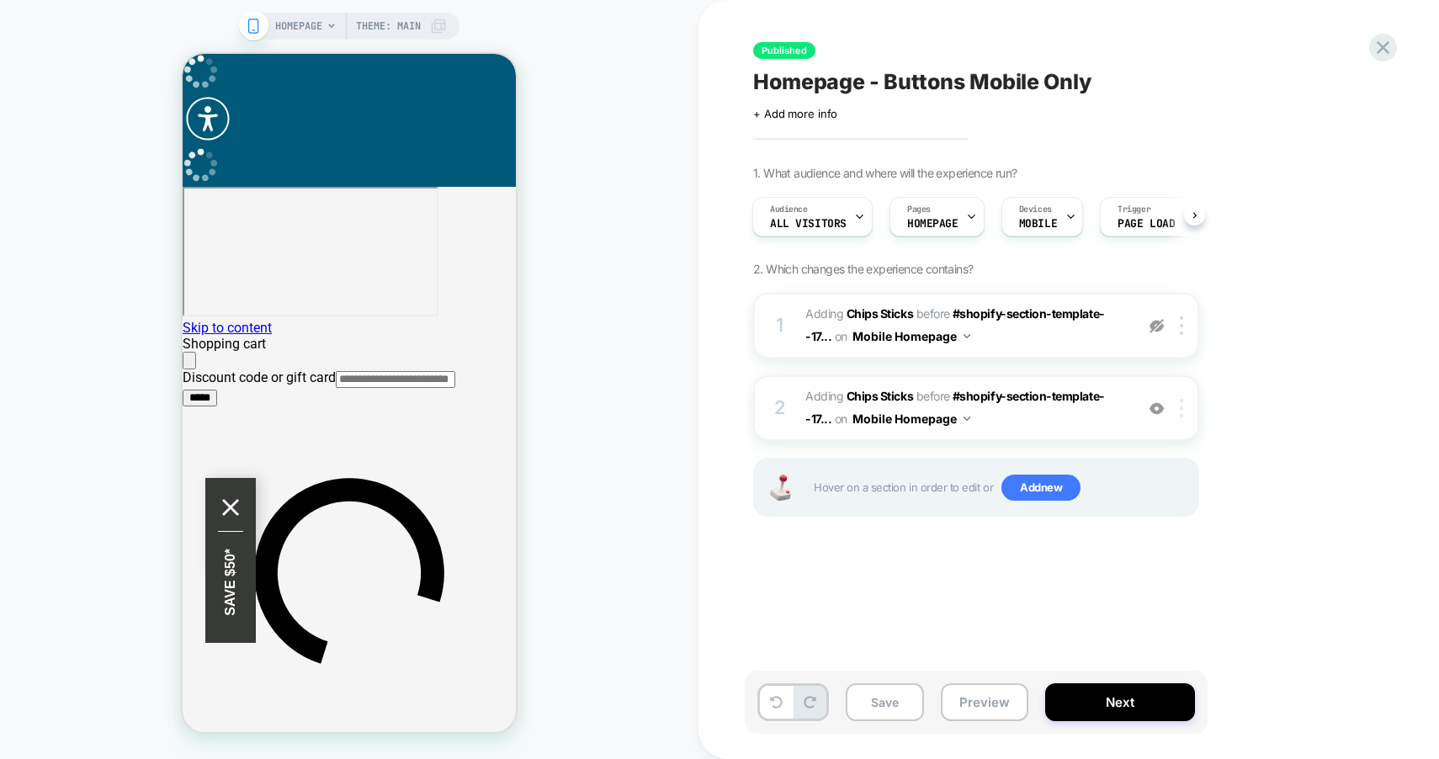
click at [1180, 409] on img at bounding box center [1181, 408] width 3 height 19
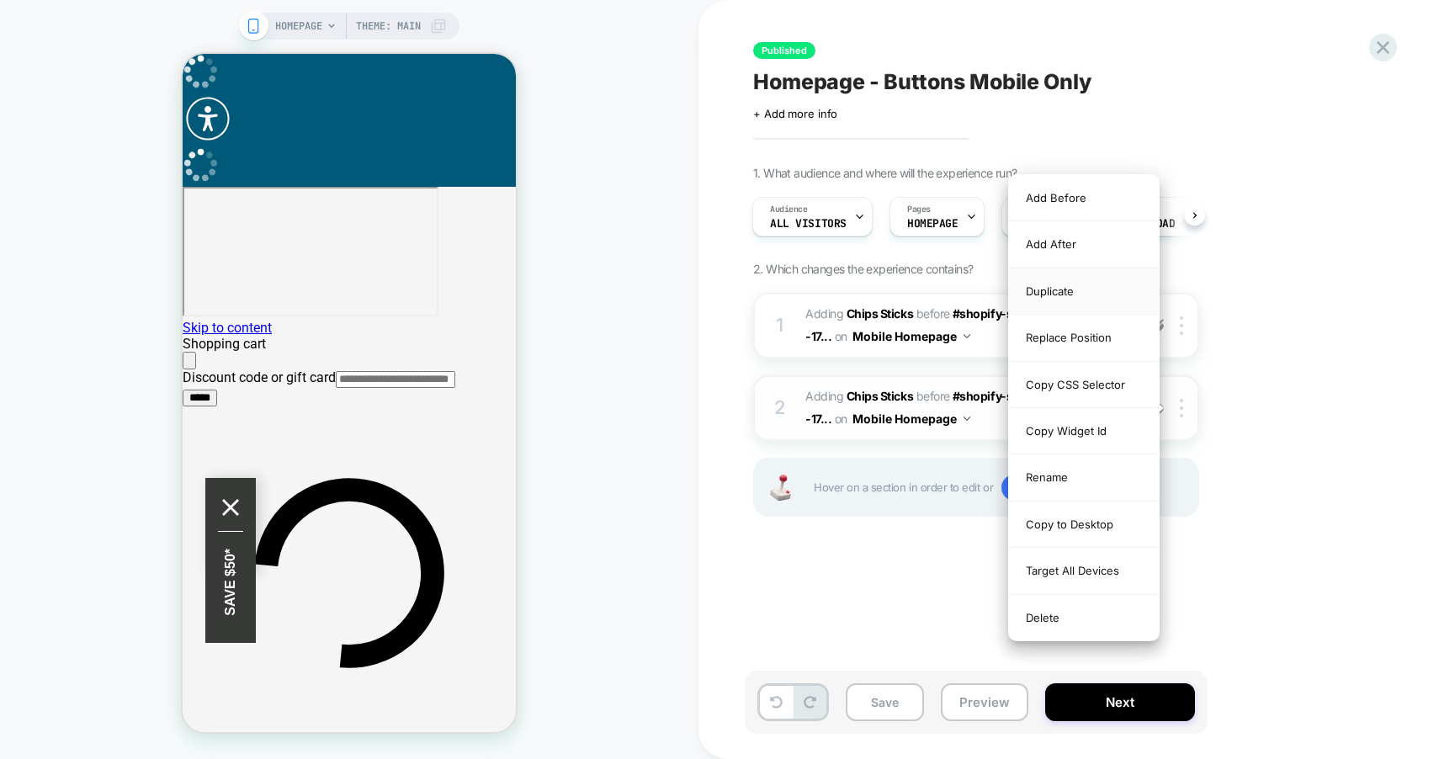
click at [1079, 291] on div "Duplicate" at bounding box center [1084, 292] width 150 height 46
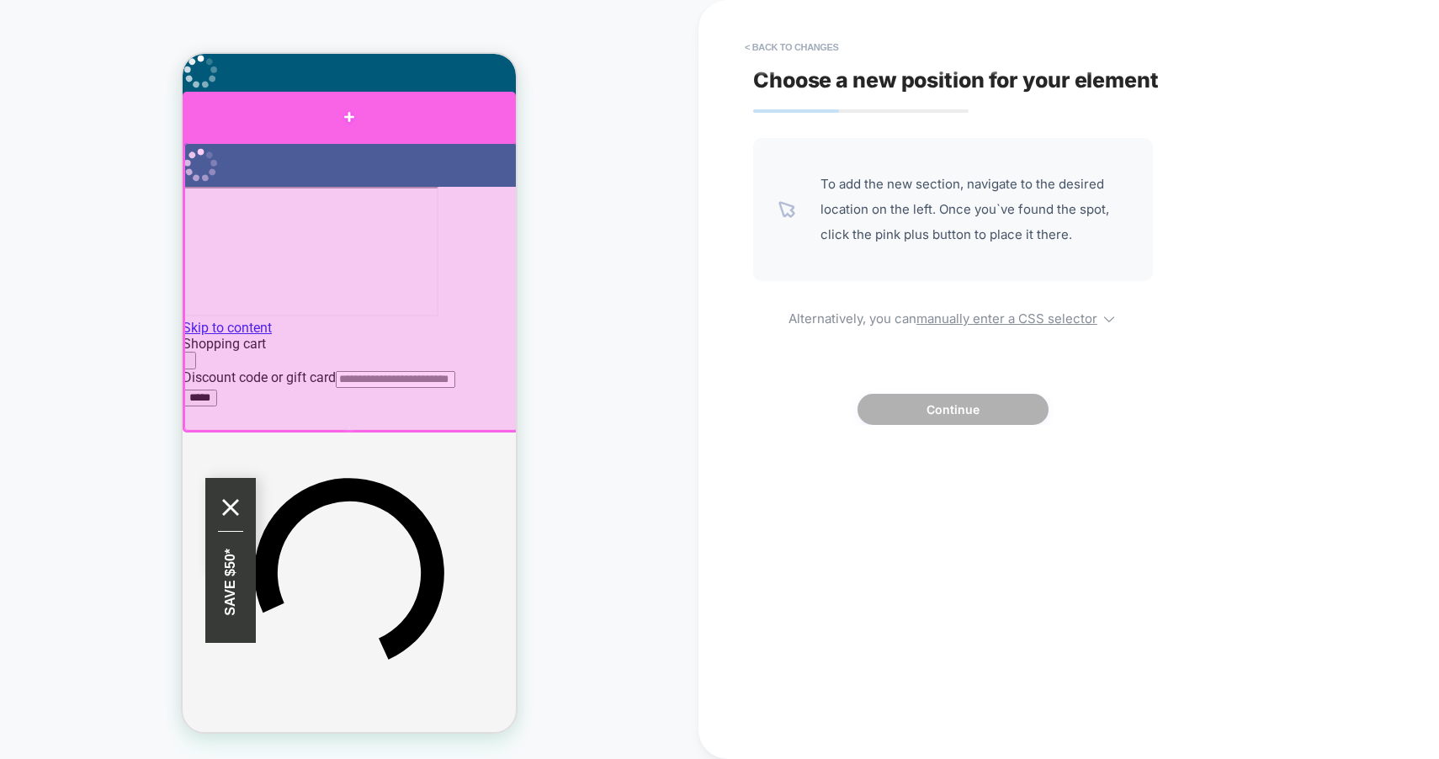
click at [345, 125] on div at bounding box center [349, 116] width 333 height 49
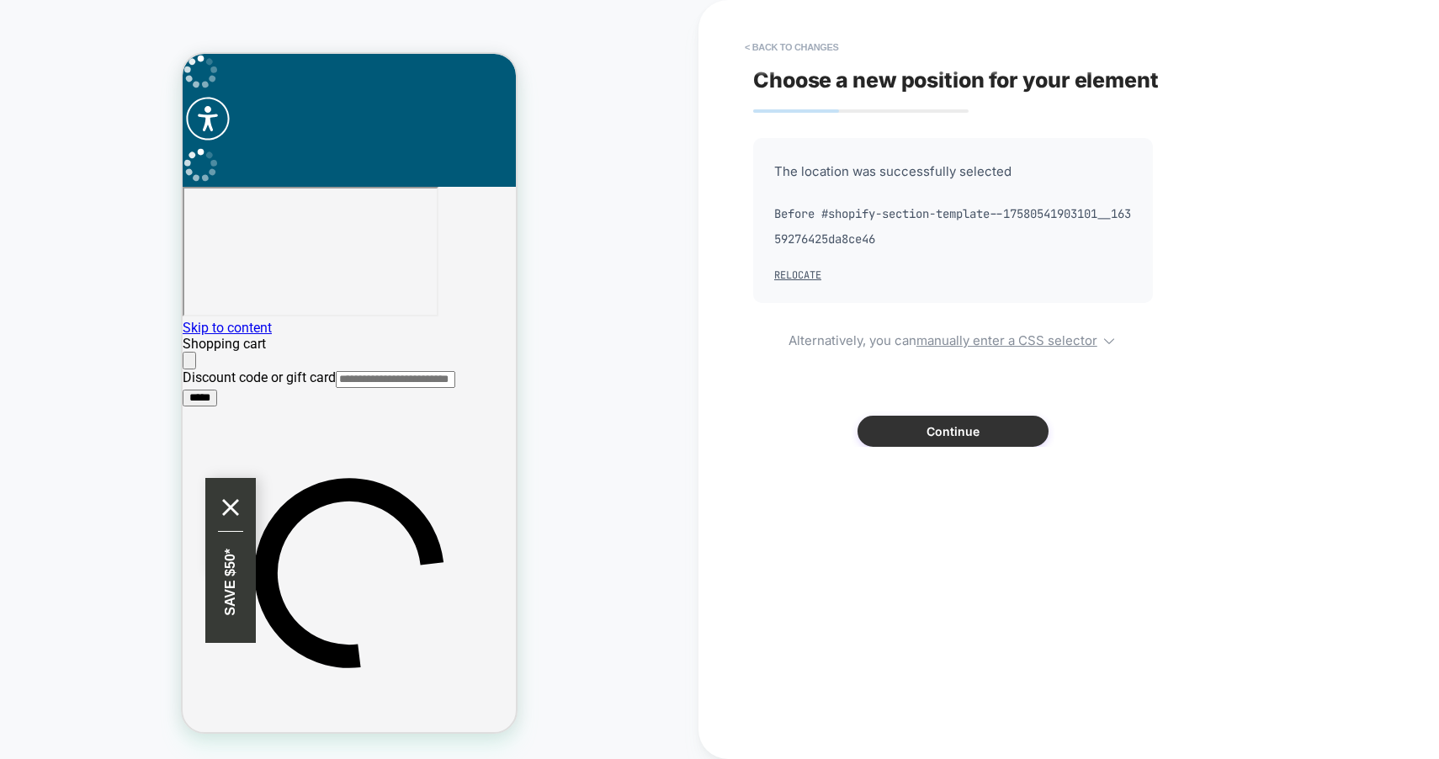
click at [918, 426] on button "Continue" at bounding box center [953, 431] width 191 height 31
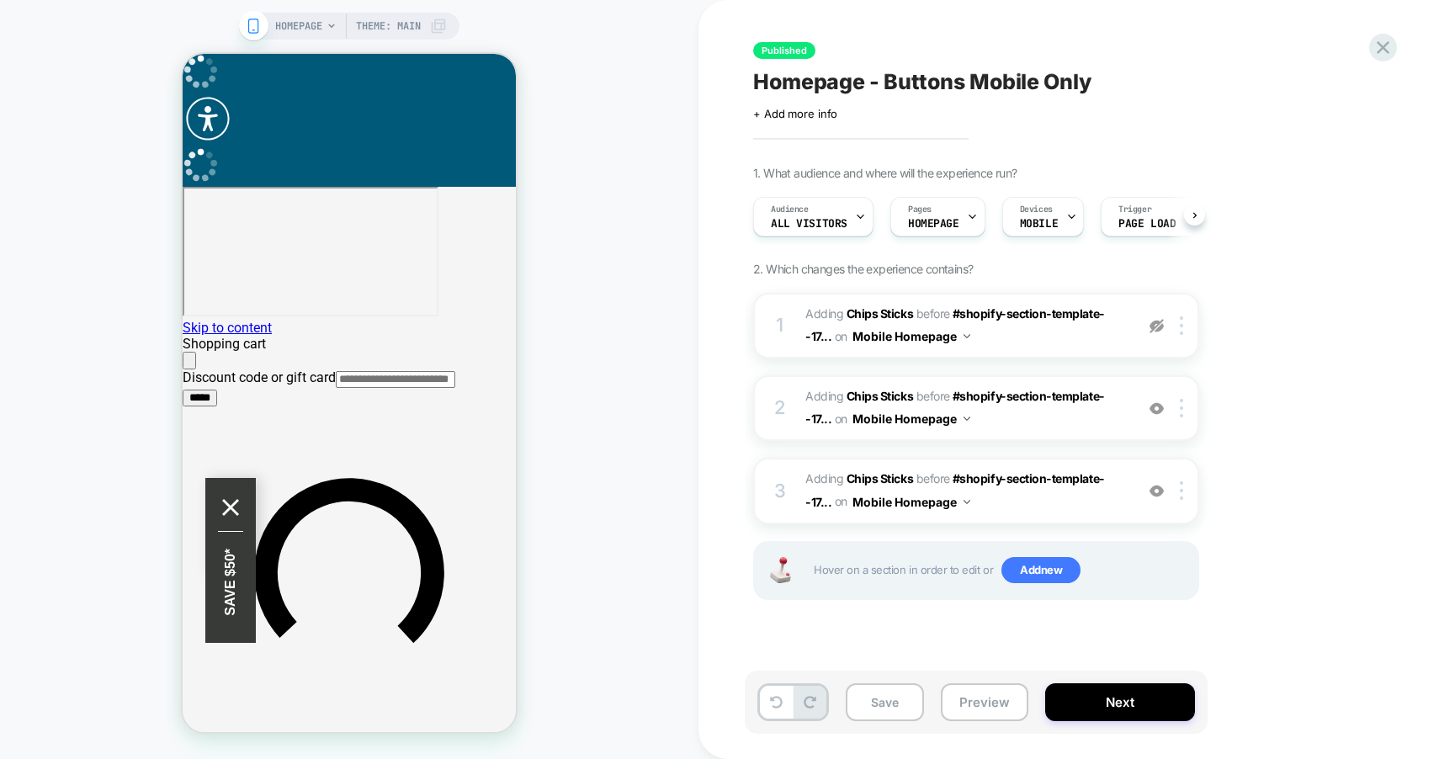
scroll to position [0, 1]
click at [886, 705] on button "Save" at bounding box center [885, 703] width 78 height 38
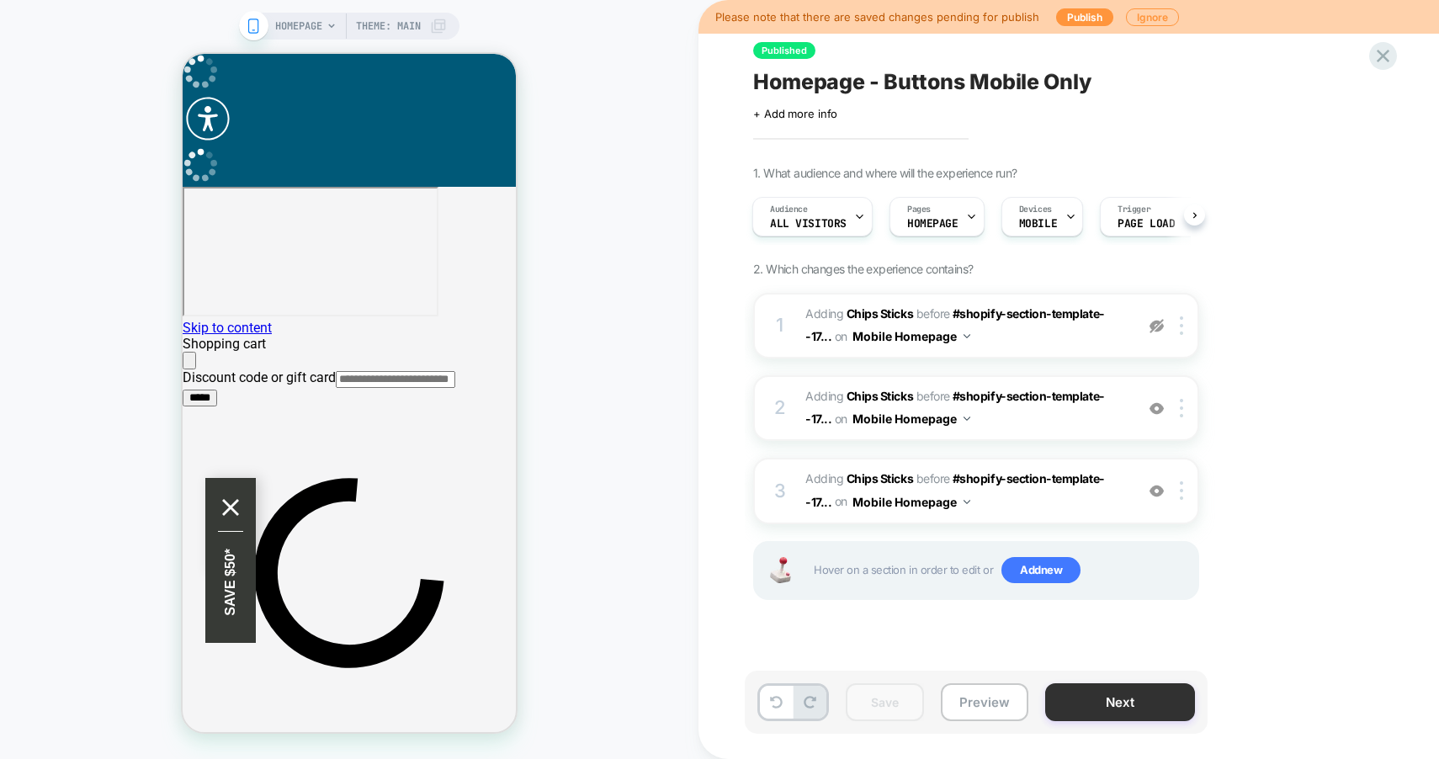
click at [1123, 708] on button "Next" at bounding box center [1120, 703] width 150 height 38
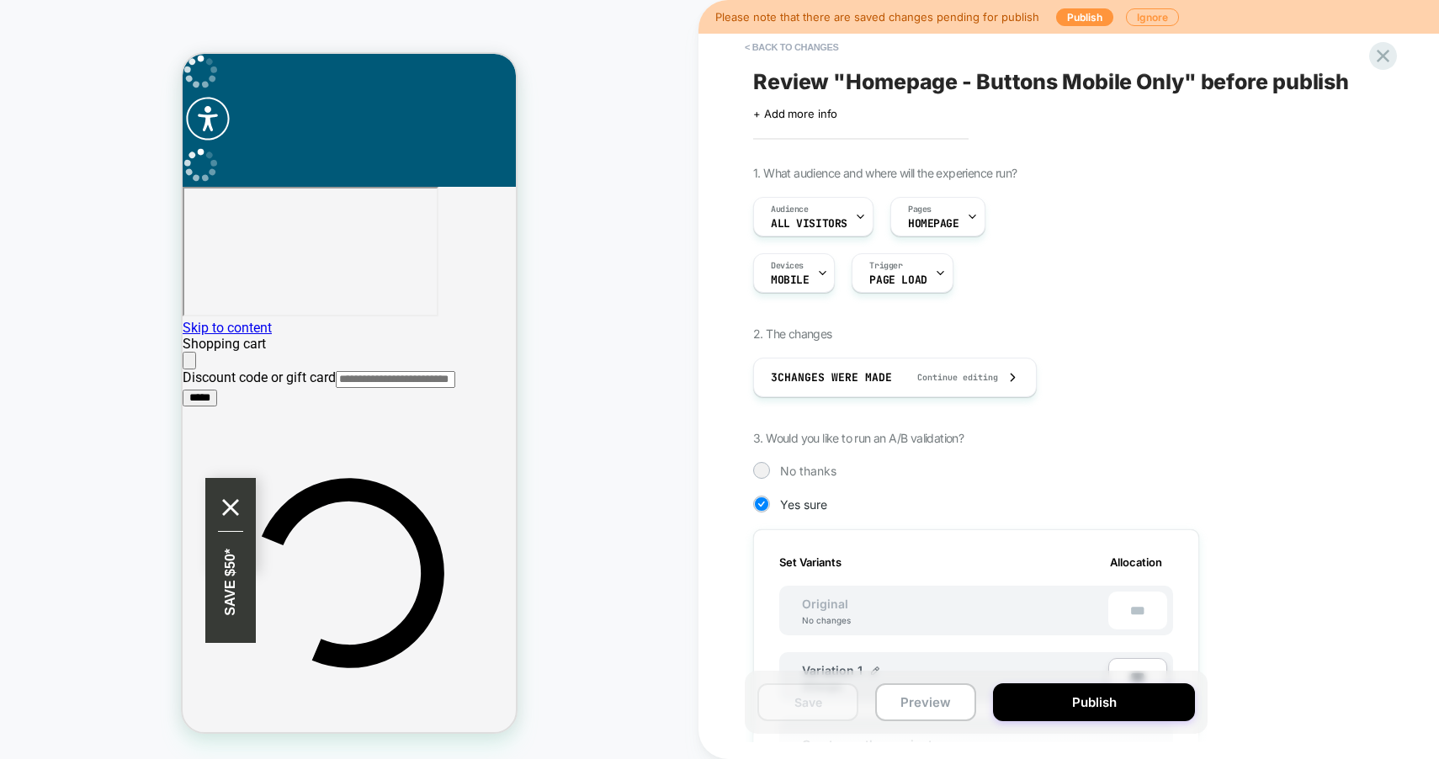
scroll to position [0, 2]
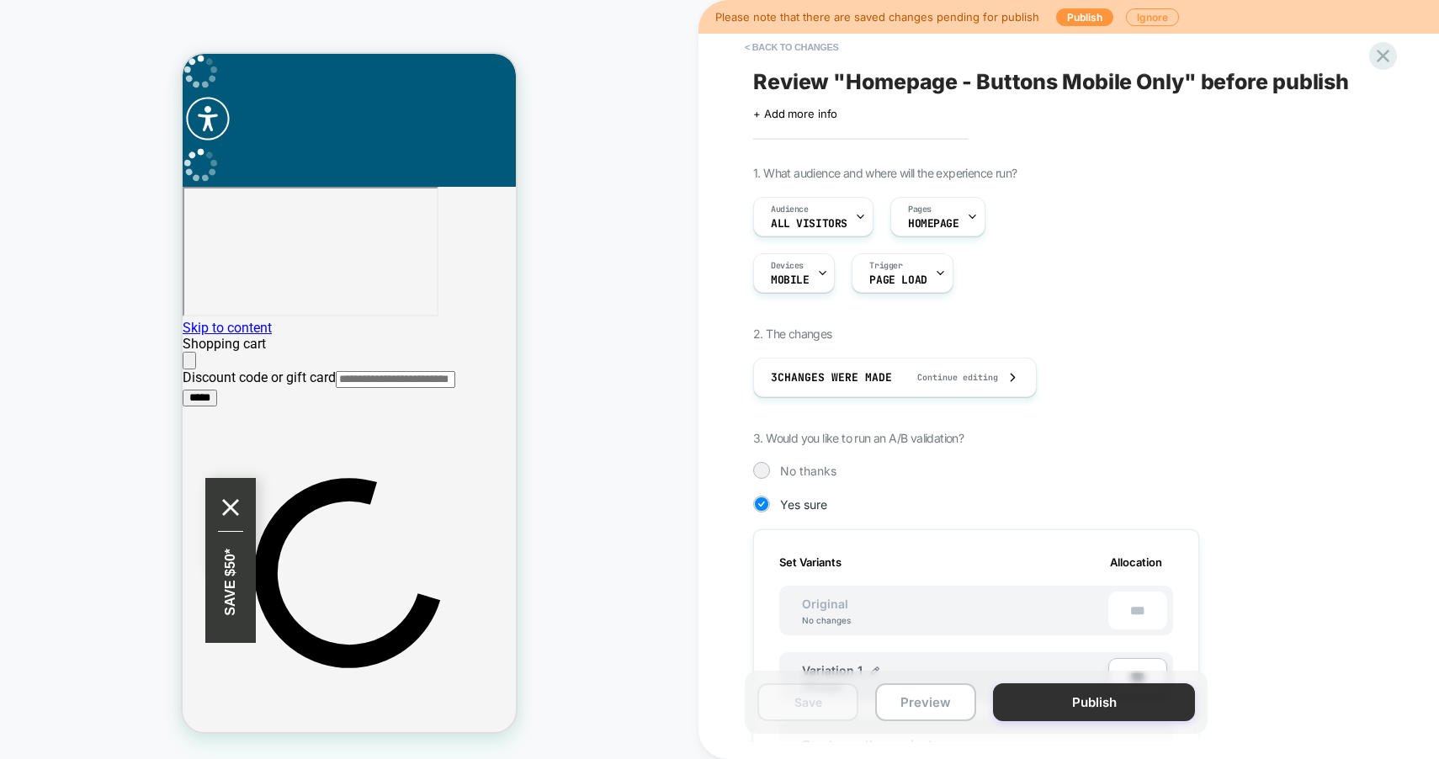
click at [1103, 697] on button "Publish" at bounding box center [1094, 703] width 202 height 38
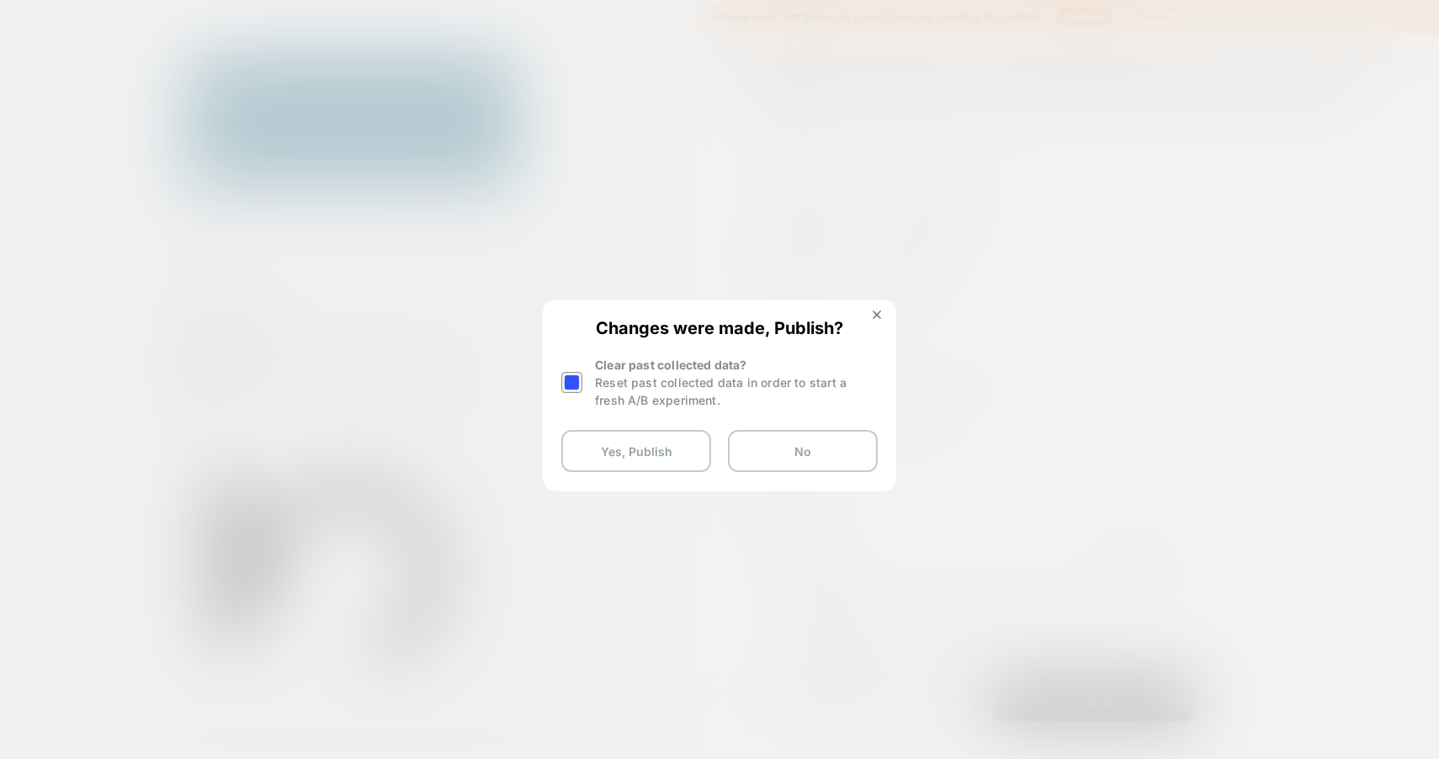
click at [577, 385] on div at bounding box center [571, 382] width 21 height 21
click at [673, 448] on button "Yes, Publish" at bounding box center [636, 451] width 150 height 42
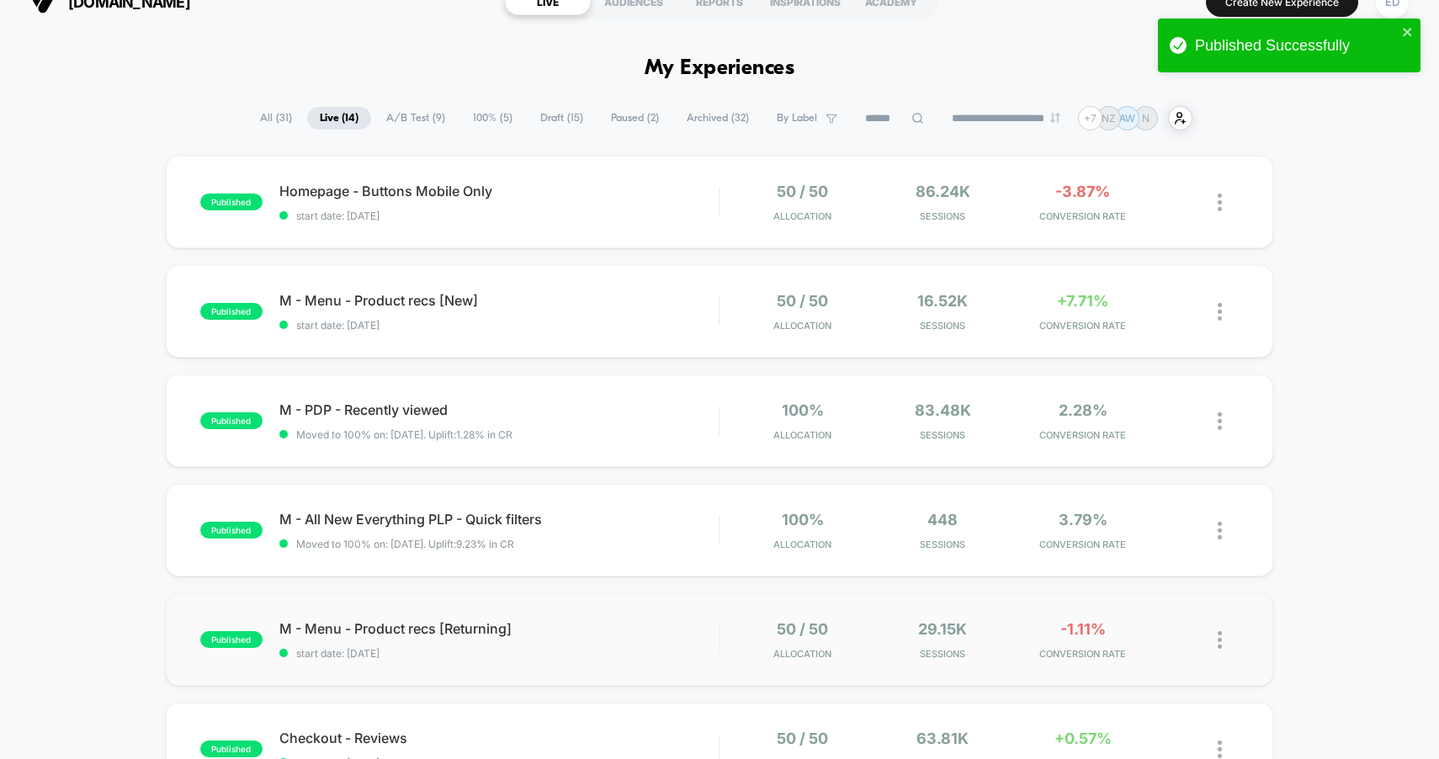
scroll to position [29, 0]
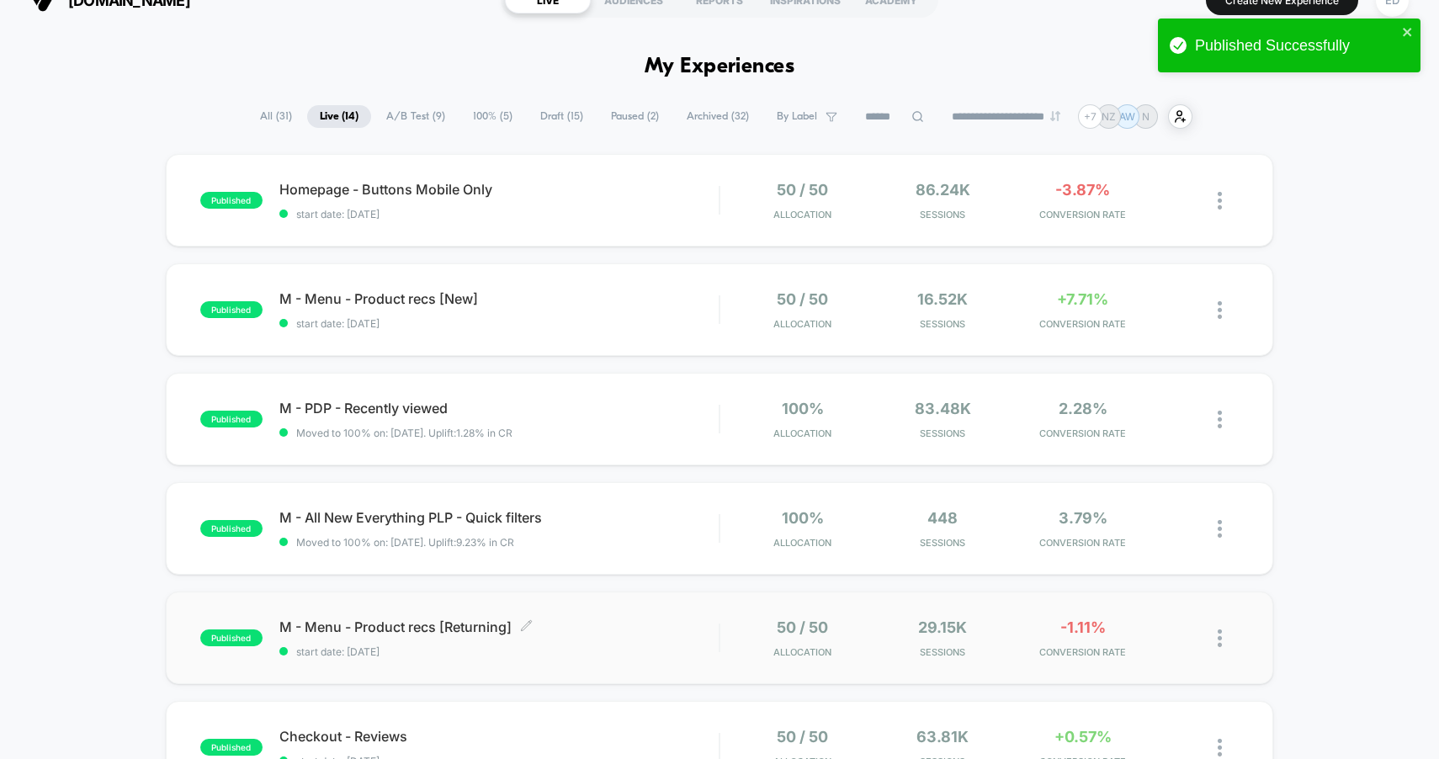
click at [595, 647] on span "start date: [DATE]" at bounding box center [499, 652] width 440 height 13
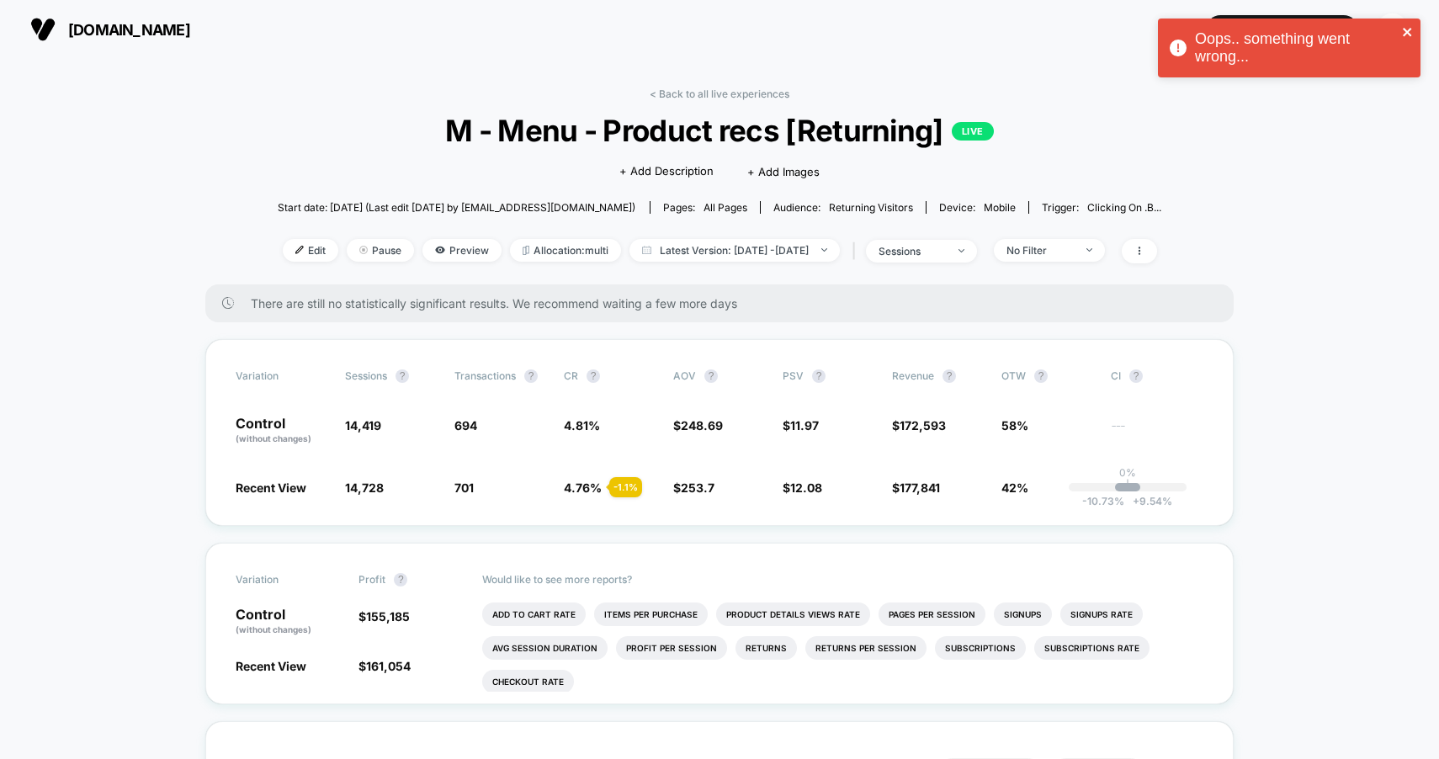
click at [1407, 30] on icon "close" at bounding box center [1408, 31] width 12 height 13
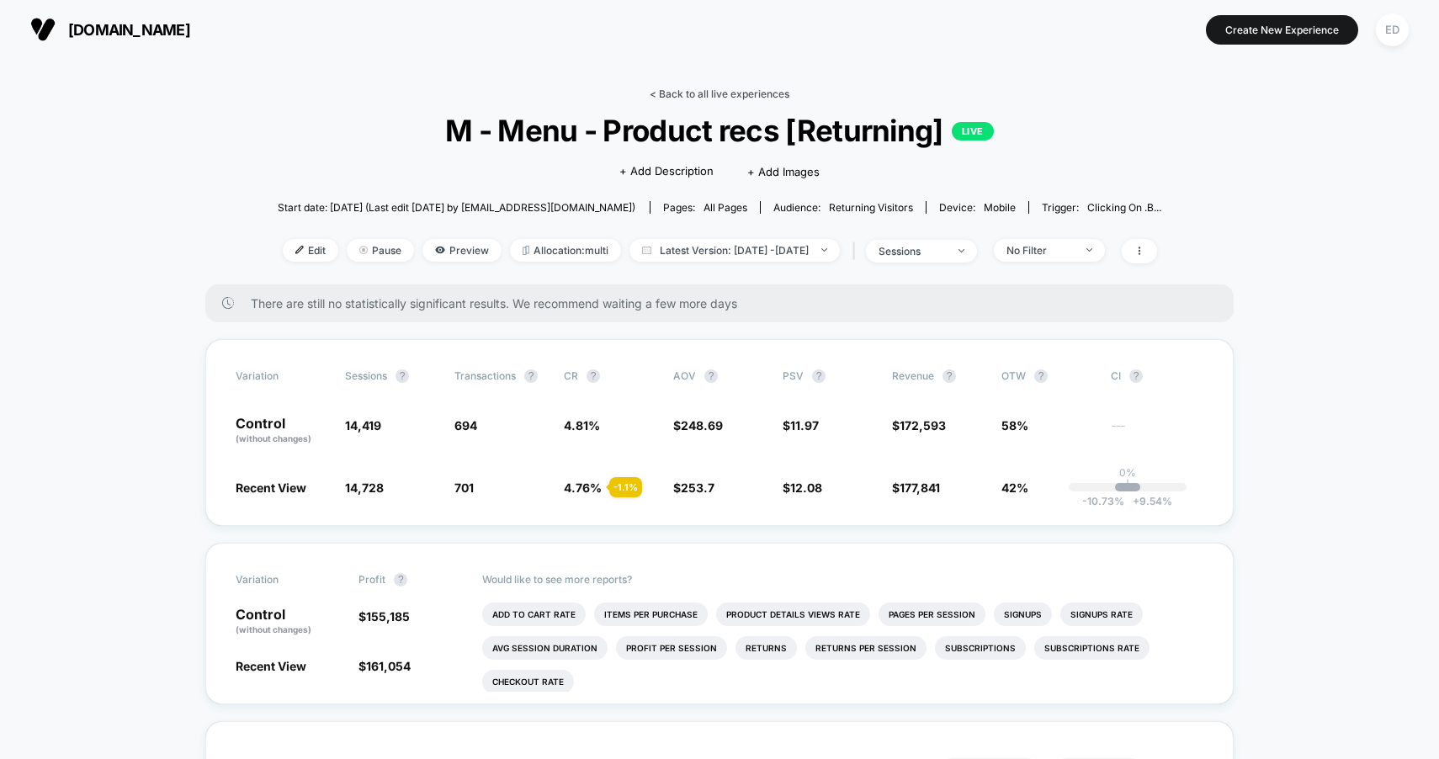
click at [663, 90] on link "< Back to all live experiences" at bounding box center [720, 94] width 140 height 13
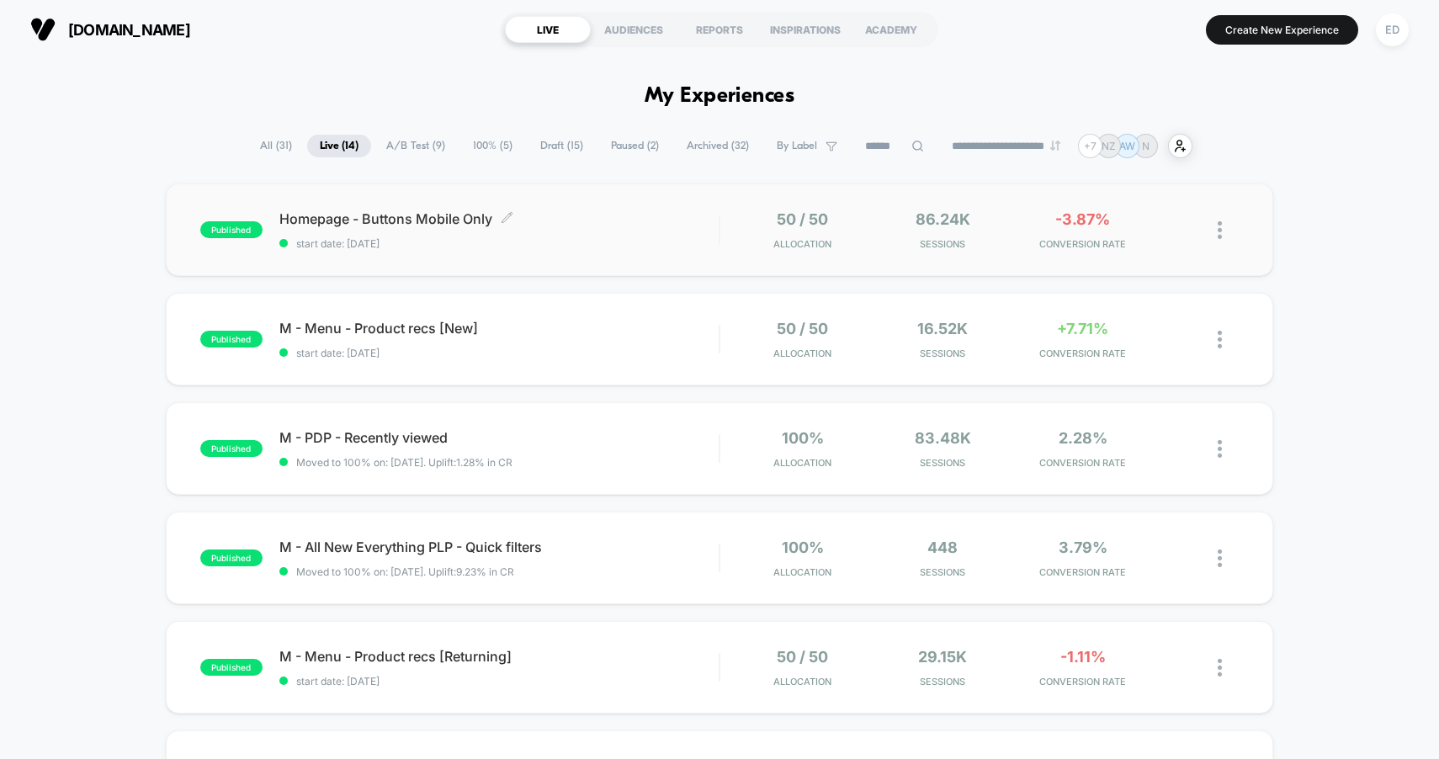
click at [539, 246] on span "start date: [DATE]" at bounding box center [499, 243] width 440 height 13
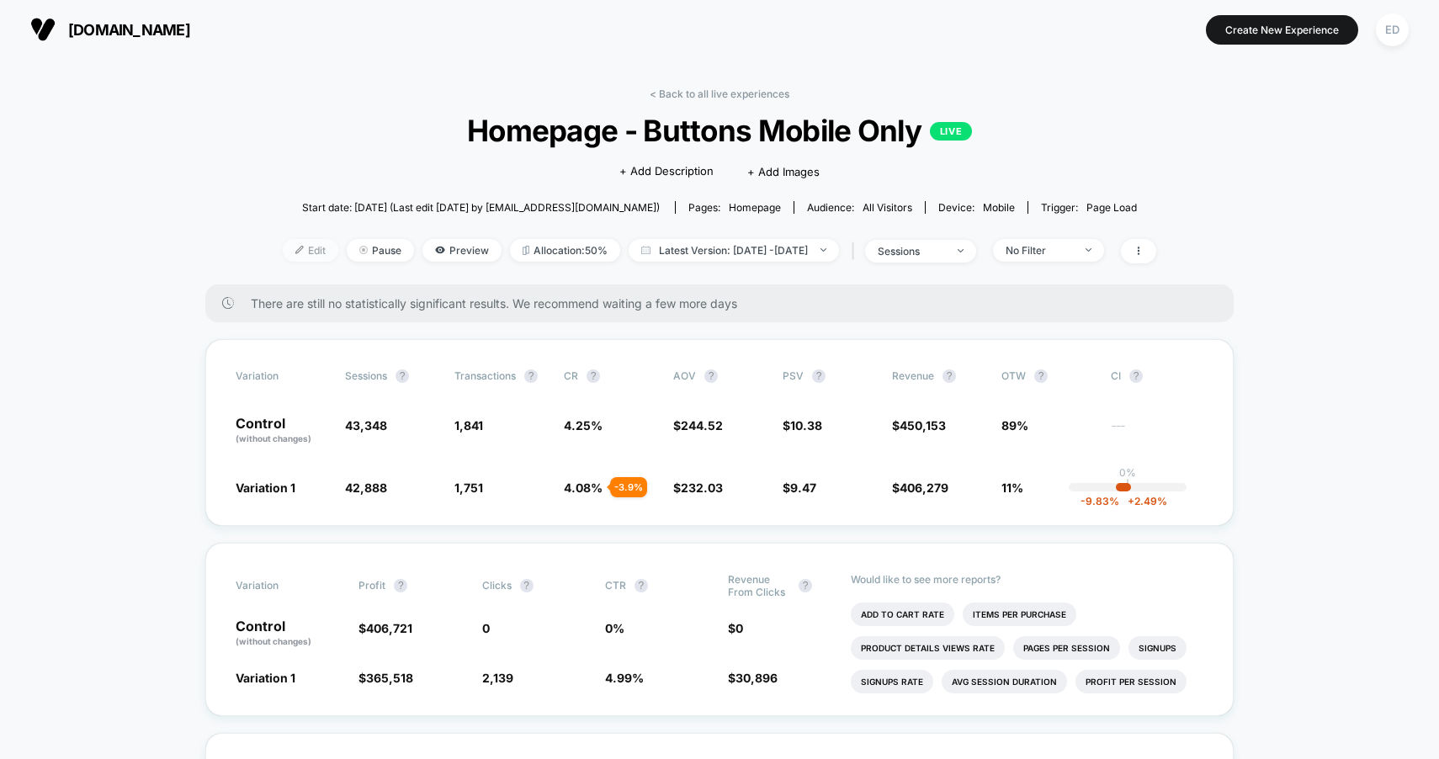
click at [304, 246] on span "Edit" at bounding box center [311, 250] width 56 height 23
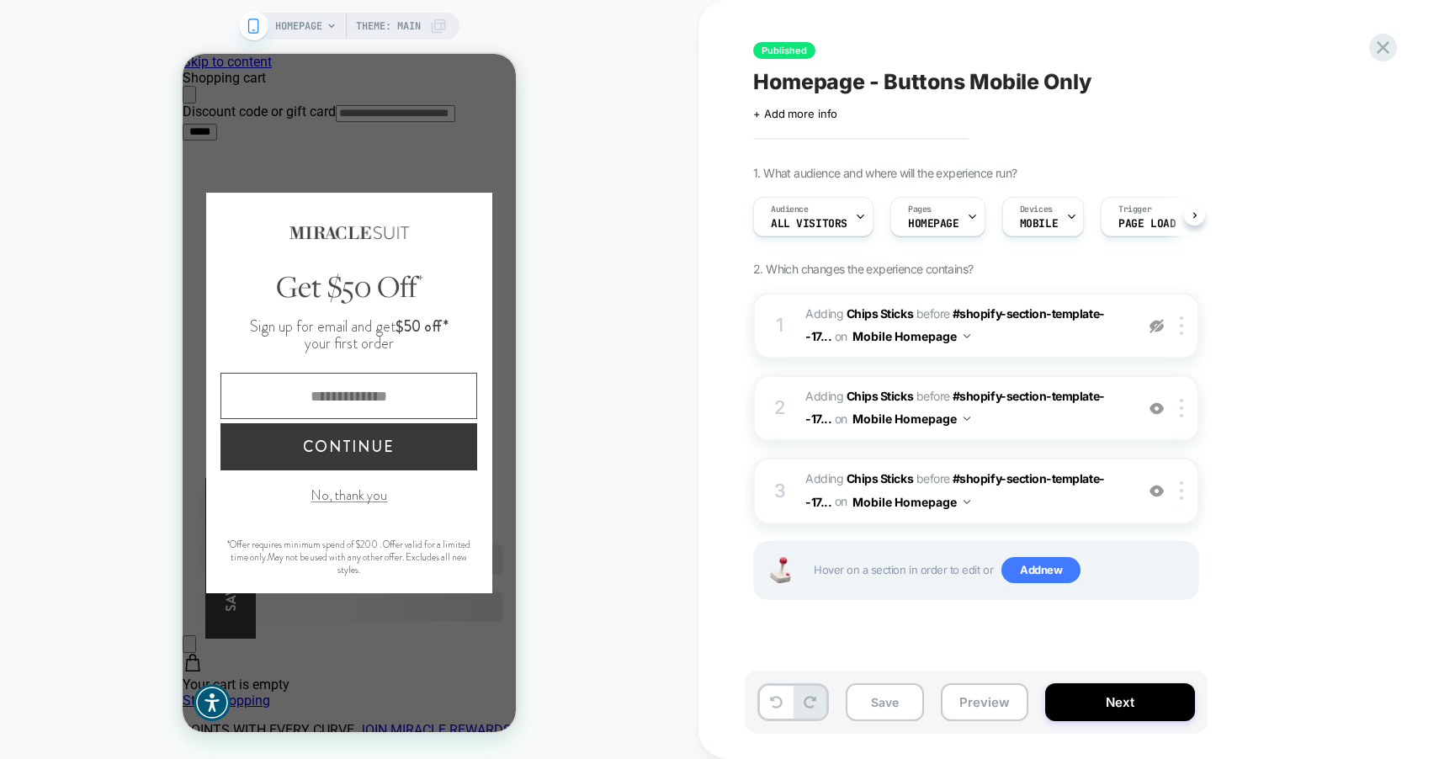
scroll to position [0, 1]
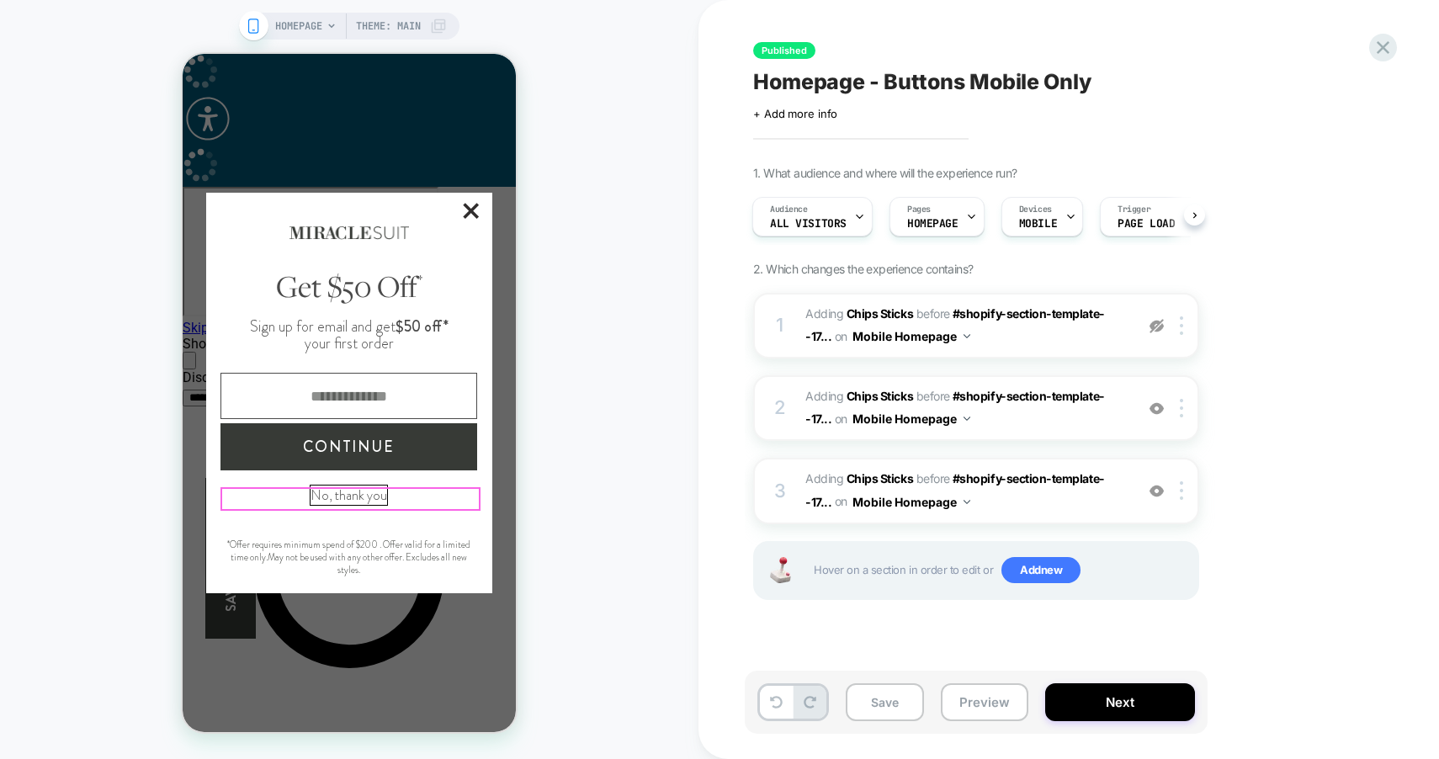
click at [358, 498] on button "No, thank you" at bounding box center [349, 495] width 77 height 19
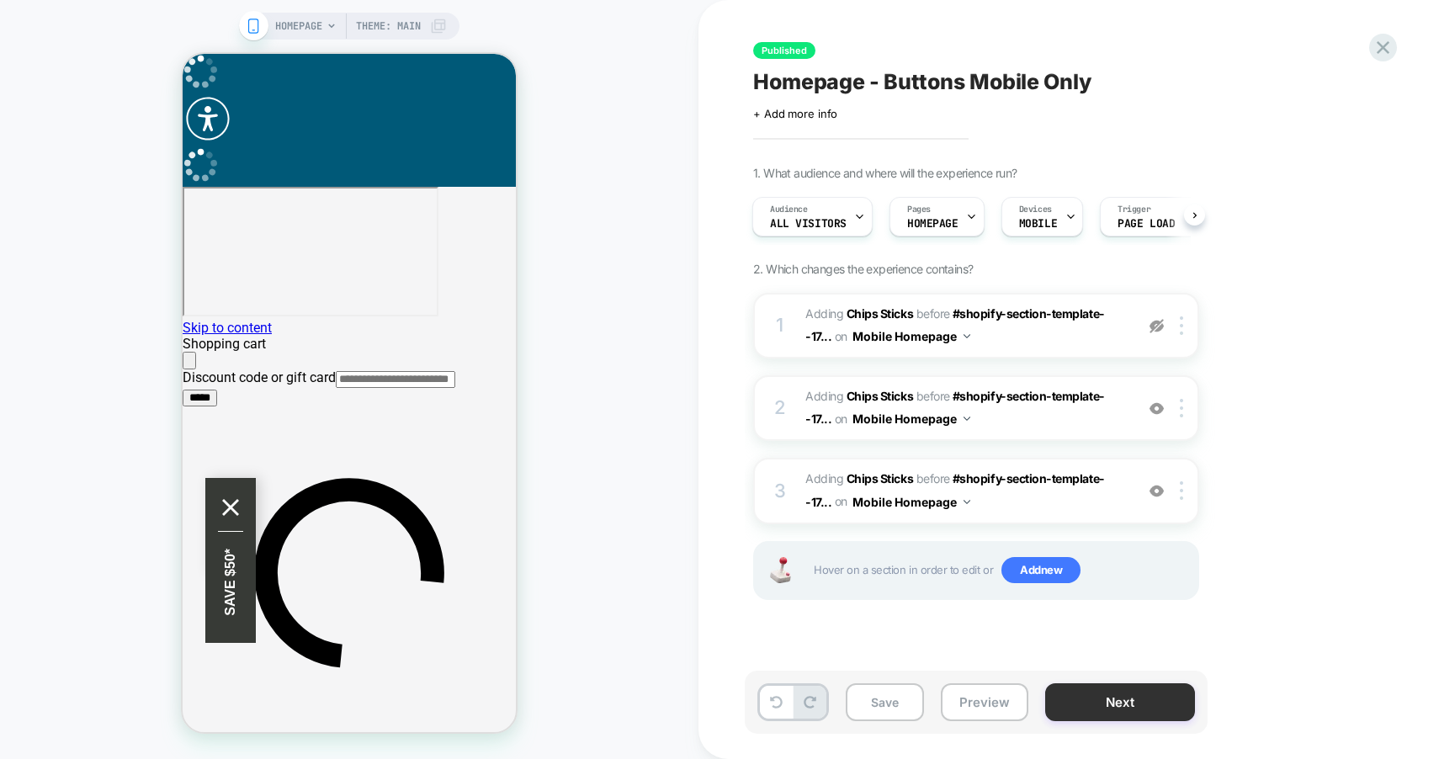
click at [1126, 706] on button "Next" at bounding box center [1120, 703] width 150 height 38
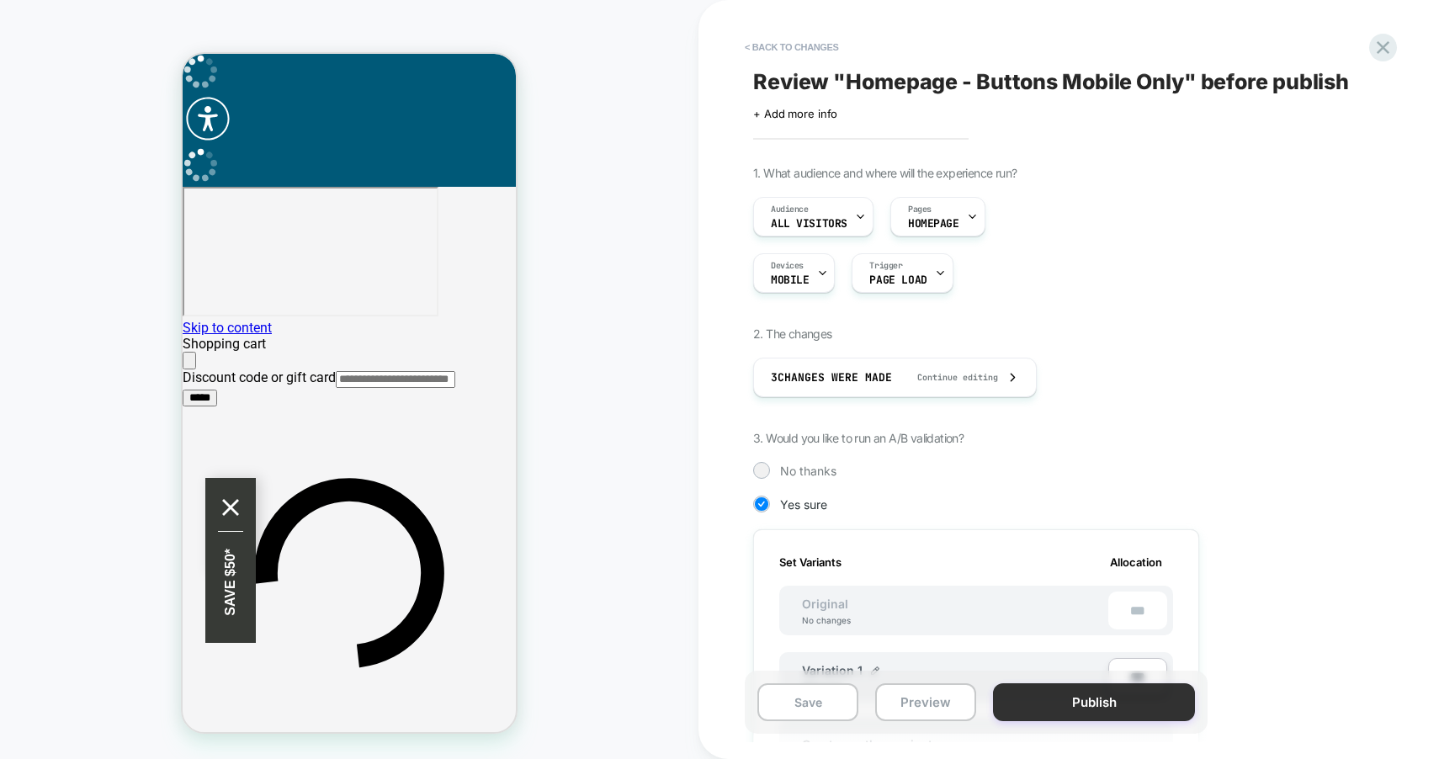
scroll to position [0, 2]
click at [1123, 700] on button "Publish" at bounding box center [1094, 703] width 202 height 38
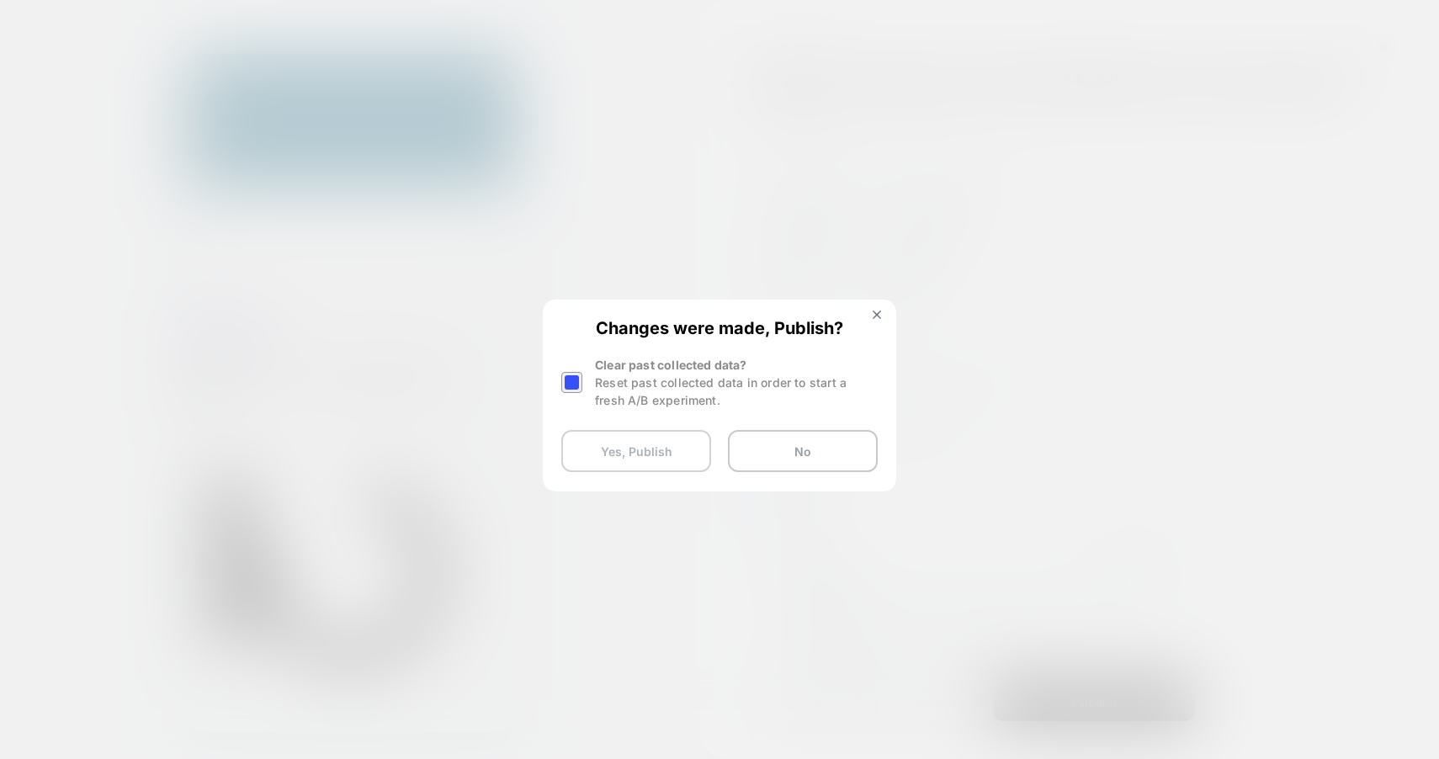
click at [655, 450] on button "Yes, Publish" at bounding box center [636, 451] width 150 height 42
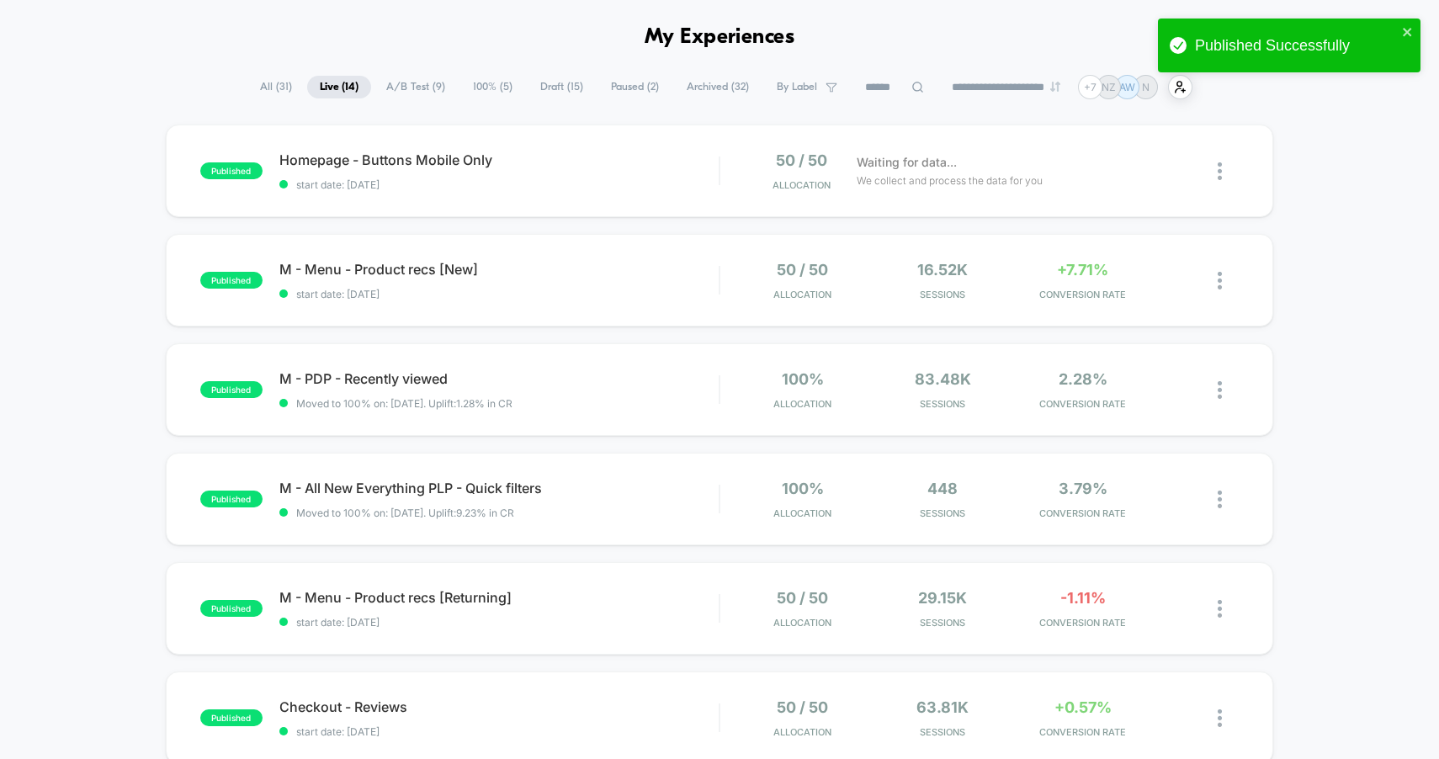
scroll to position [68, 0]
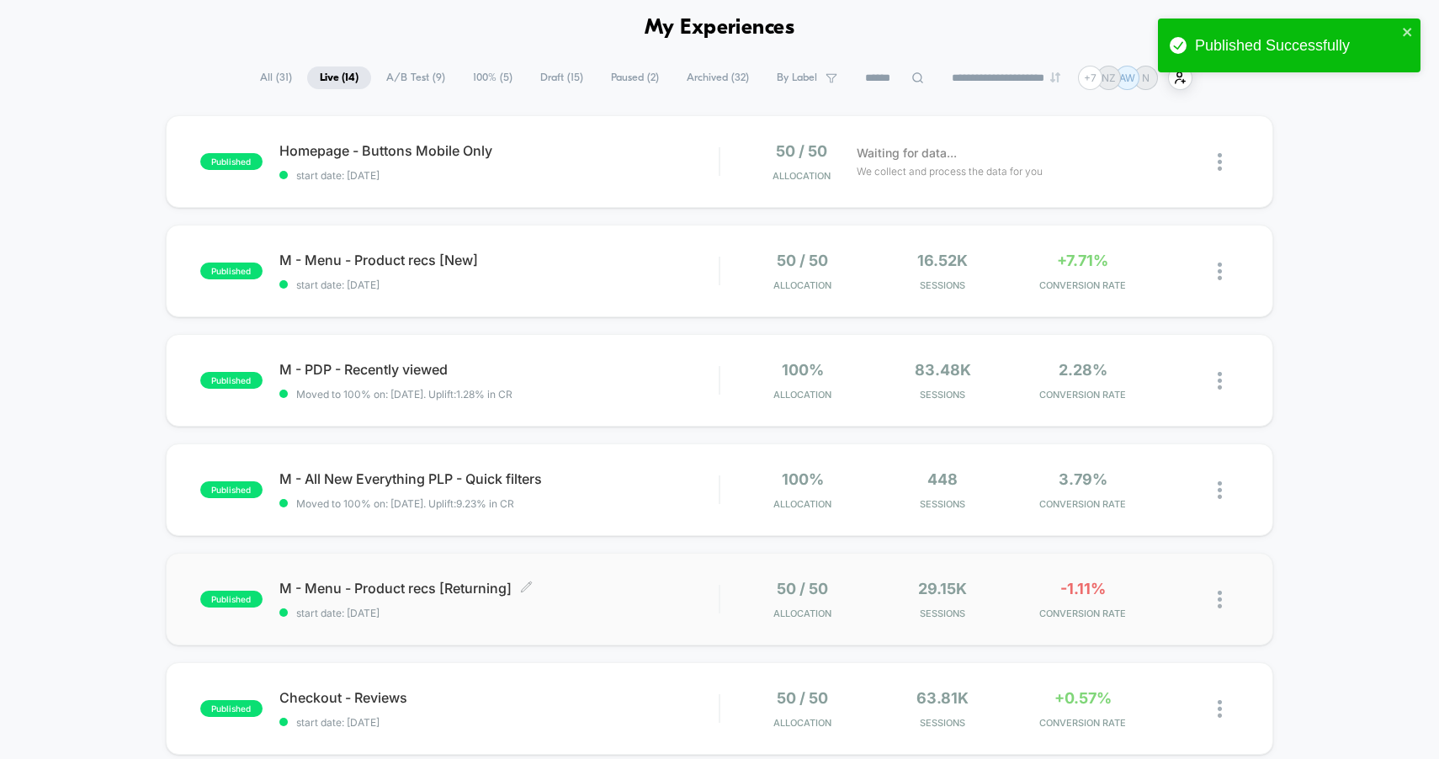
click at [651, 583] on span "M - Menu - Product recs [Returning] Click to edit experience details" at bounding box center [499, 588] width 440 height 17
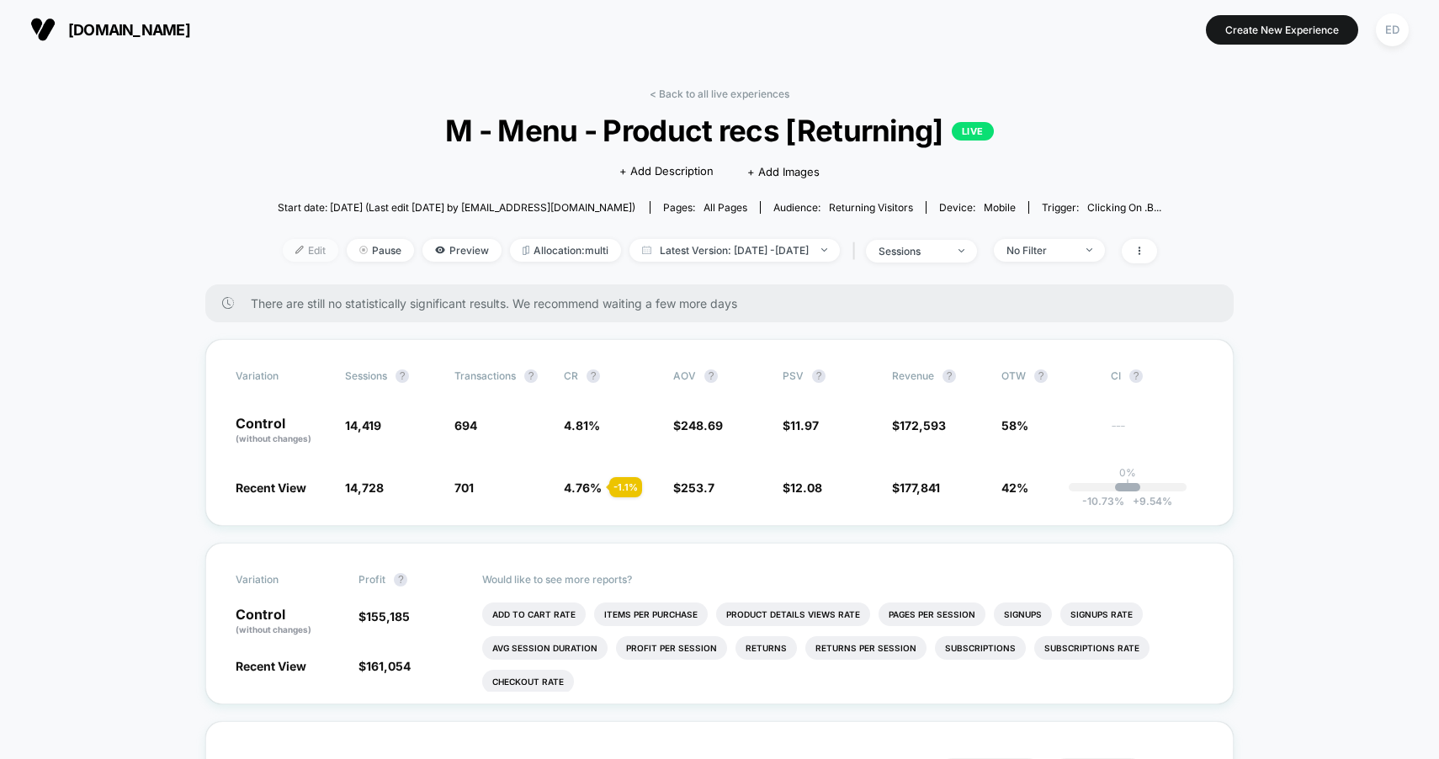
click at [292, 251] on span "Edit" at bounding box center [311, 250] width 56 height 23
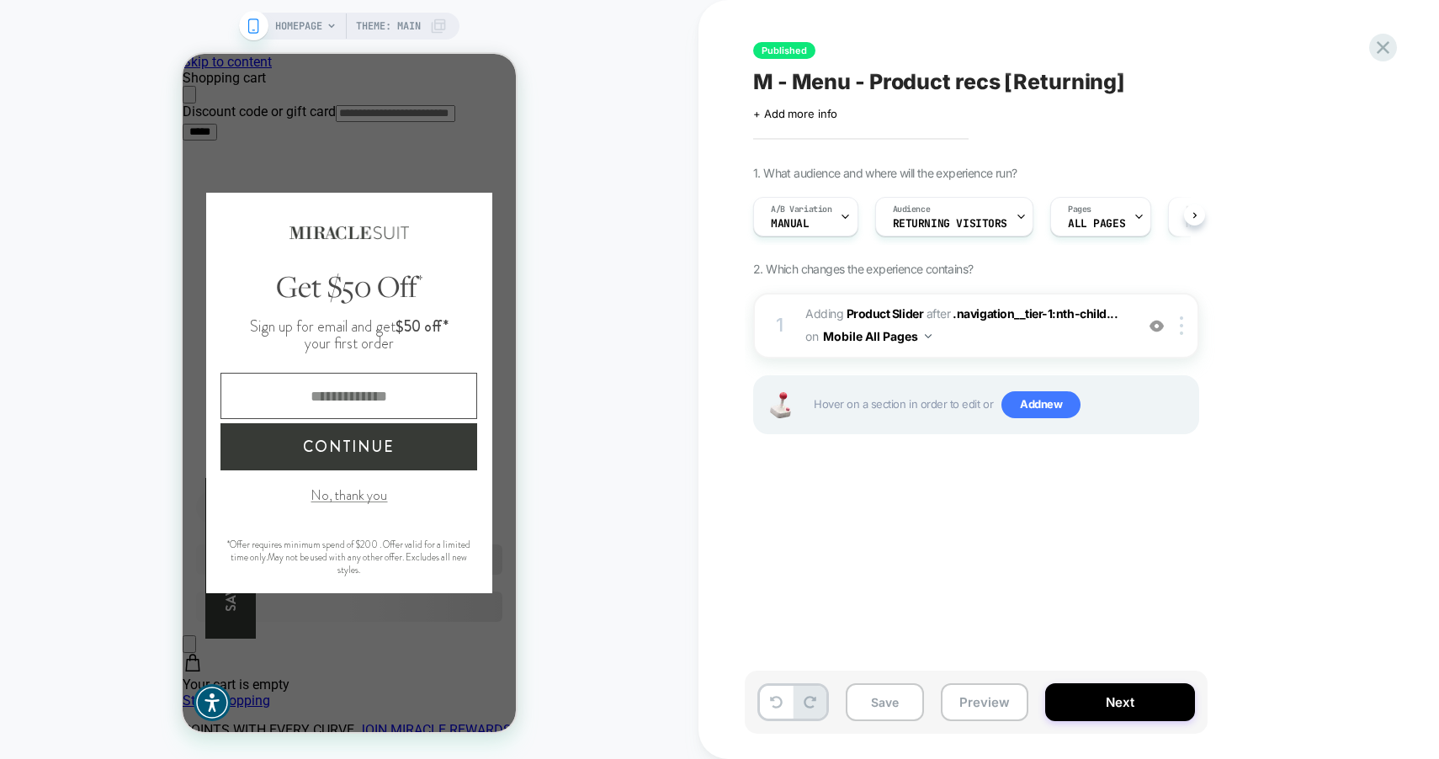
scroll to position [0, 1]
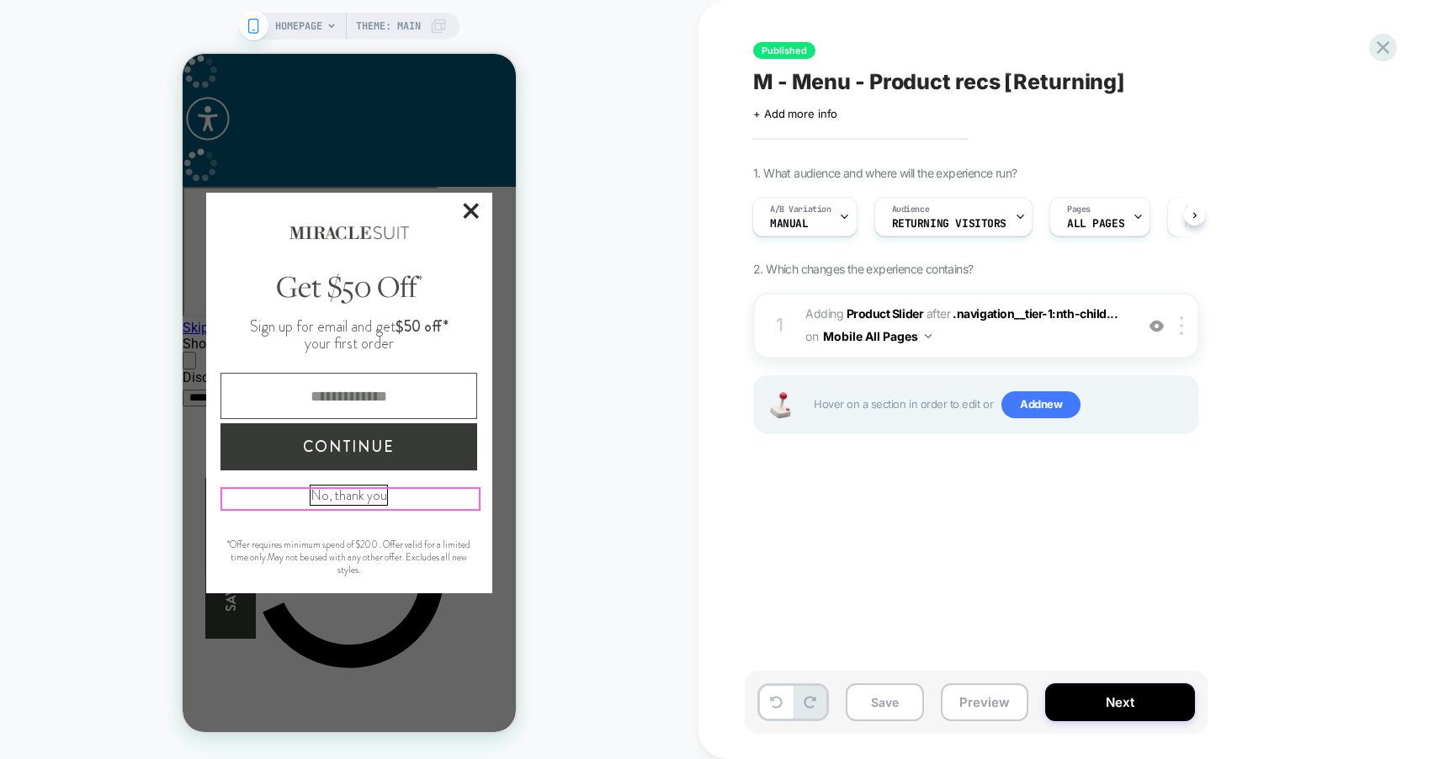
click at [354, 505] on button "No, thank you" at bounding box center [349, 495] width 77 height 19
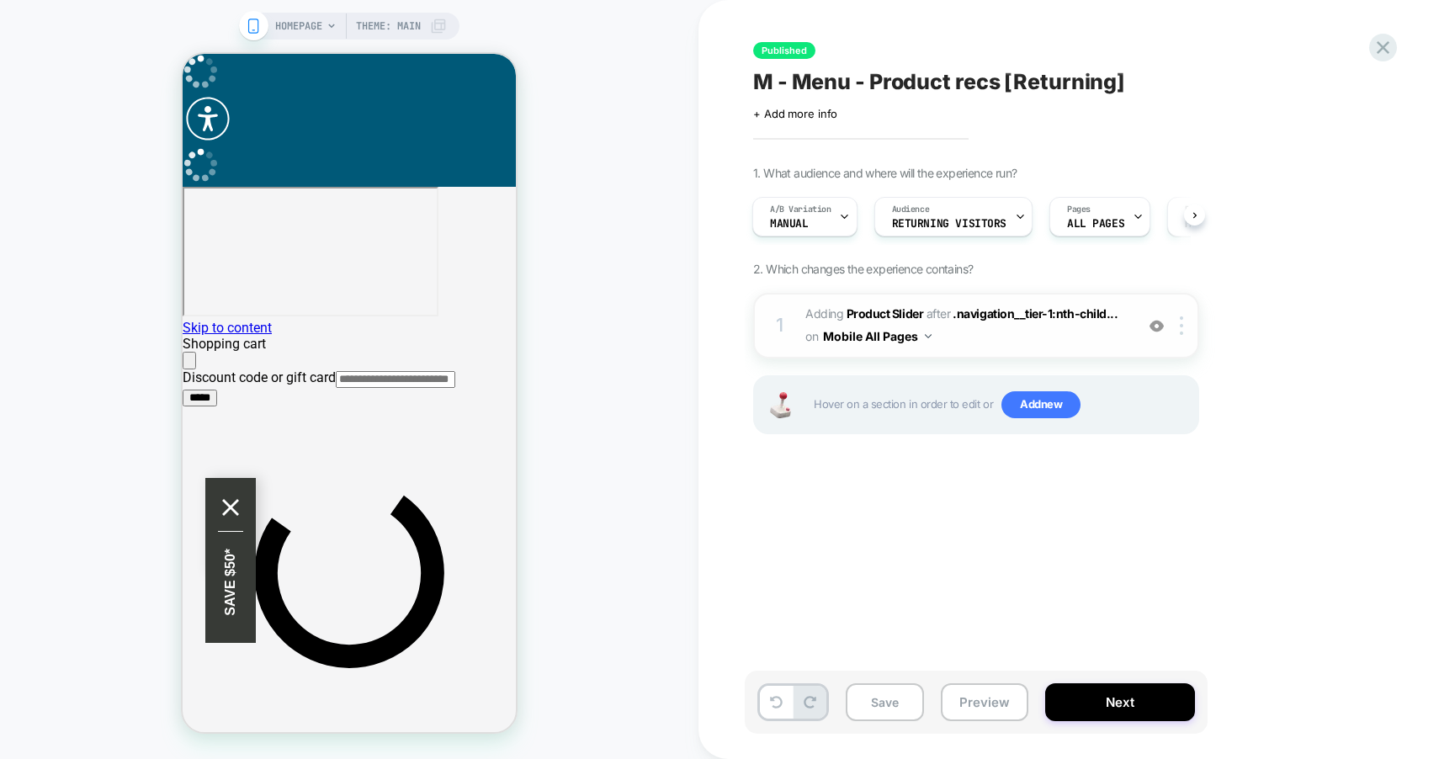
click at [1030, 344] on span "#_loomi_addon_1747914574453_dup1750077275 Adding Product Slider AFTER .navigati…" at bounding box center [966, 325] width 321 height 45
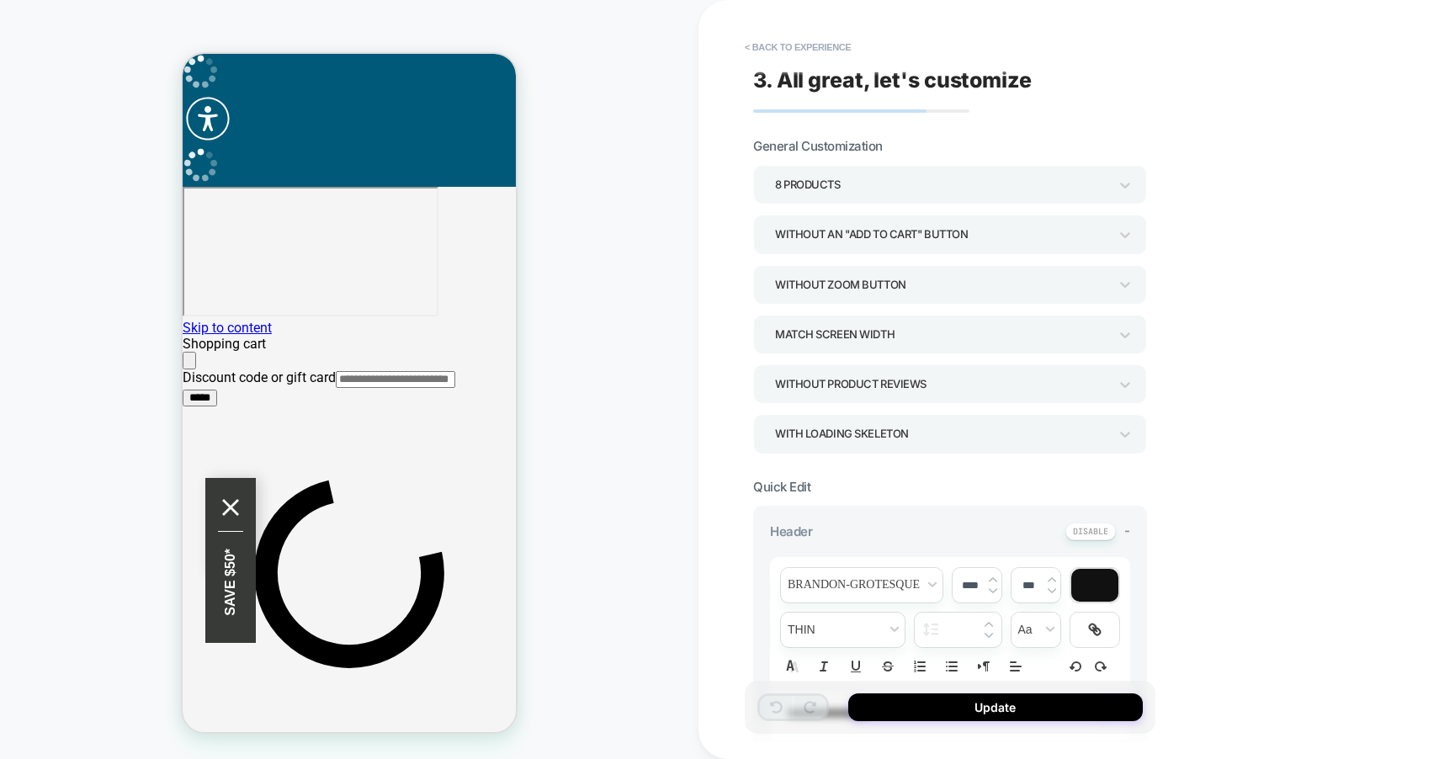
scroll to position [101, 0]
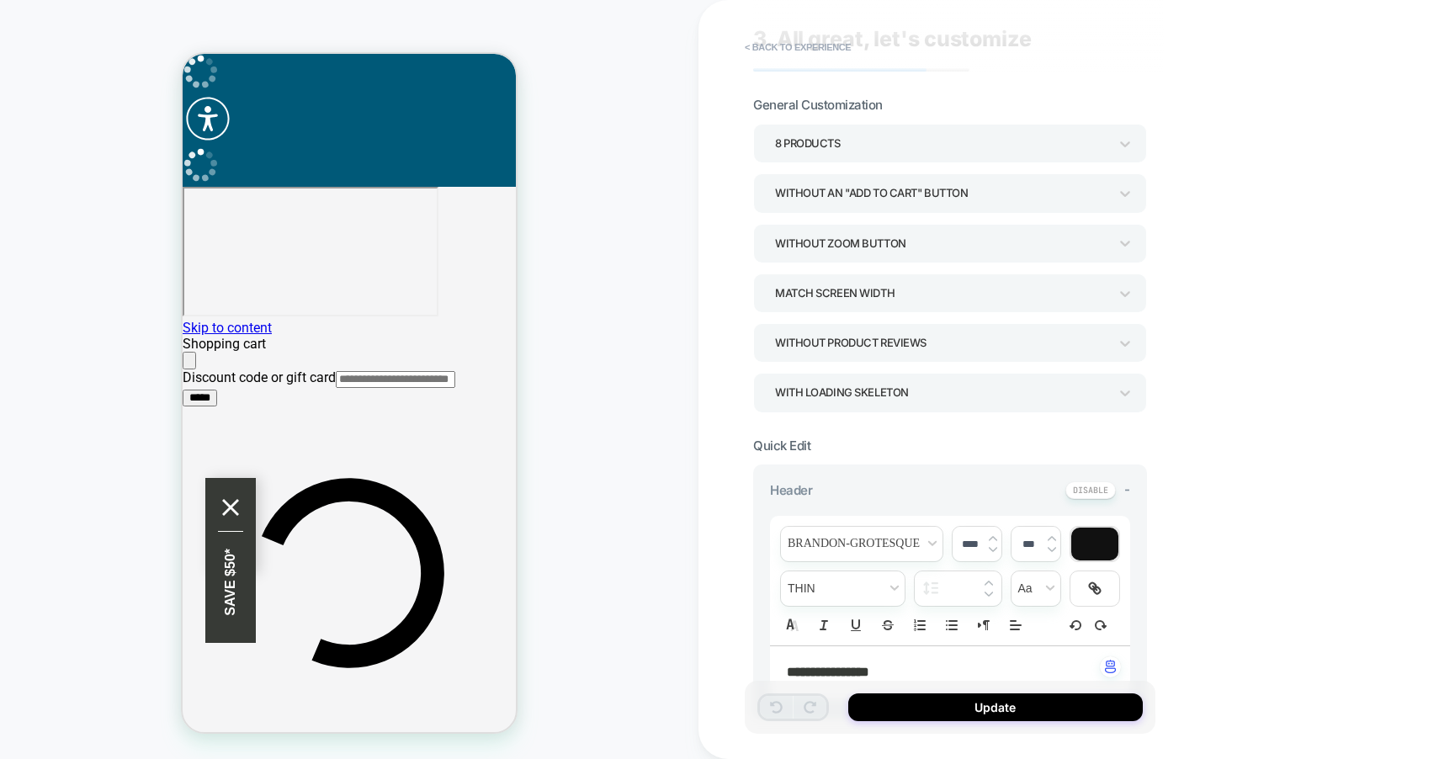
scroll to position [0, 0]
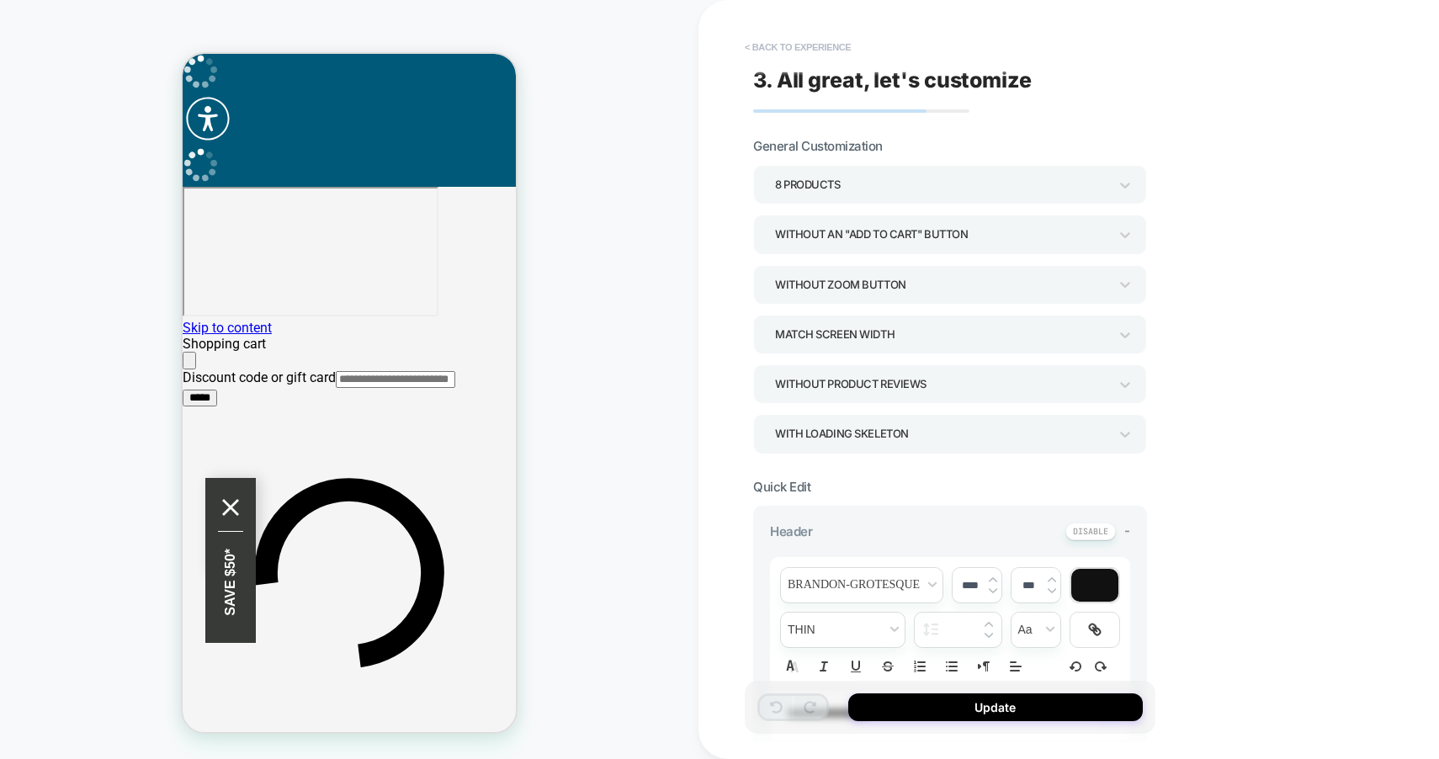
click at [787, 48] on button "< Back to experience" at bounding box center [798, 47] width 123 height 27
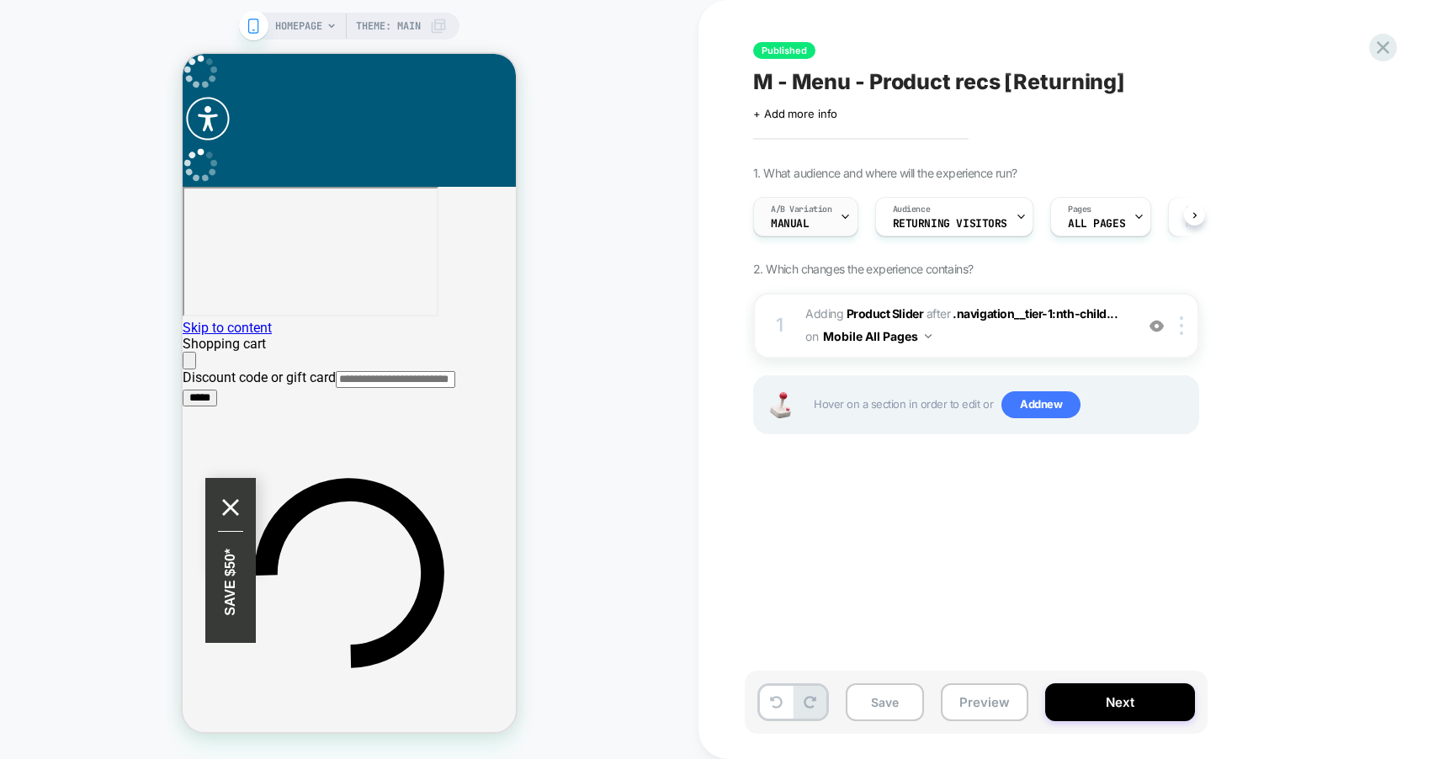
scroll to position [0, 1]
click at [828, 226] on div "A/B Variation Manual" at bounding box center [800, 217] width 95 height 38
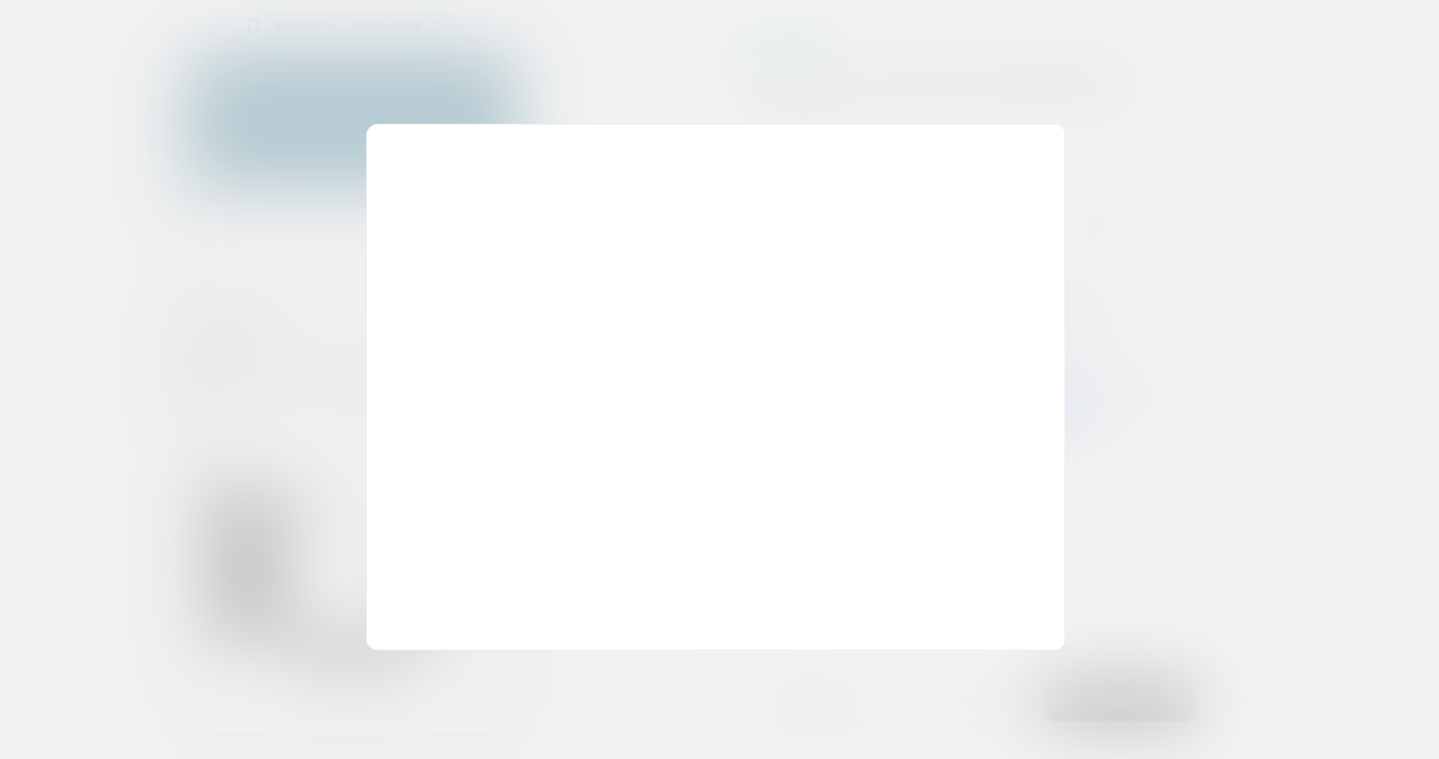
scroll to position [0, 0]
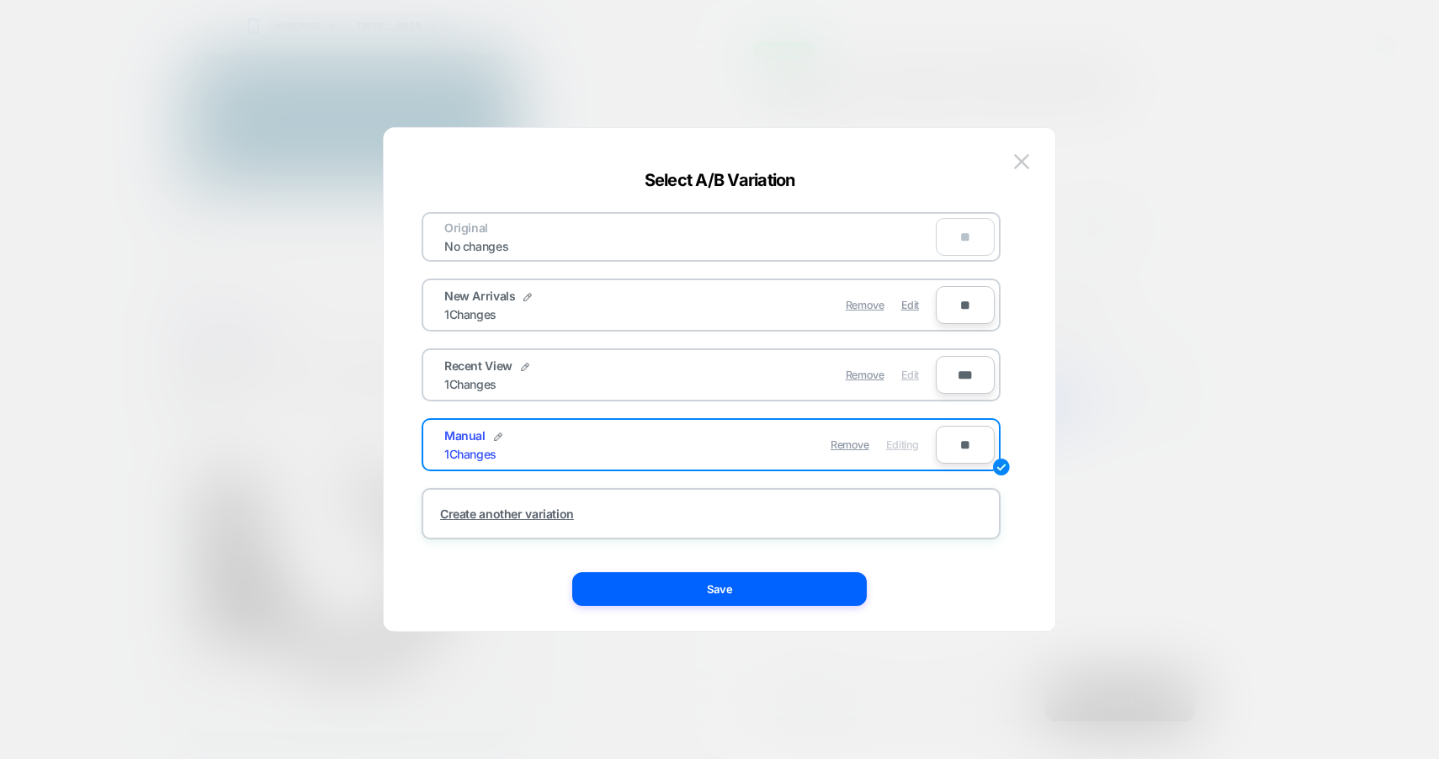
click at [907, 376] on span "Edit" at bounding box center [911, 375] width 18 height 13
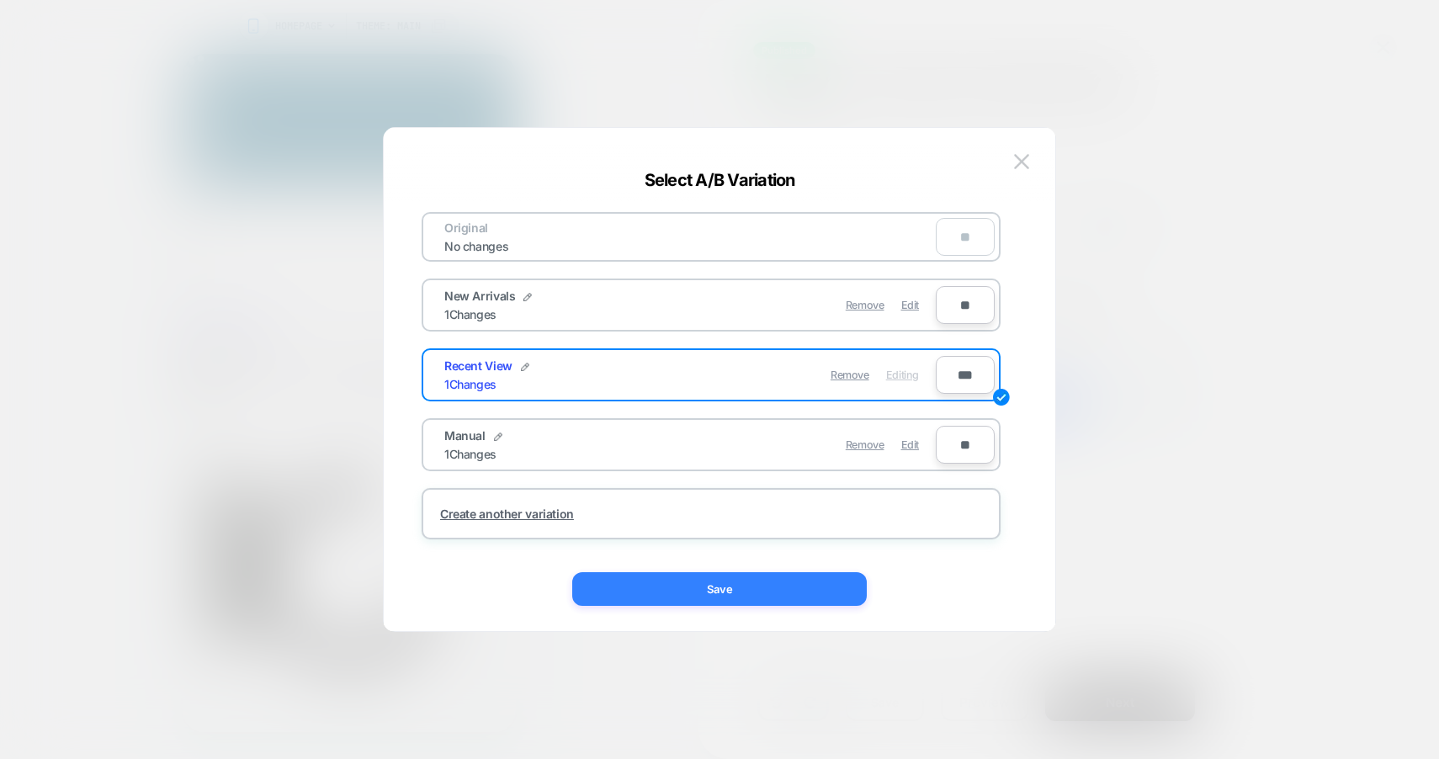
click at [751, 590] on button "Save" at bounding box center [719, 589] width 295 height 34
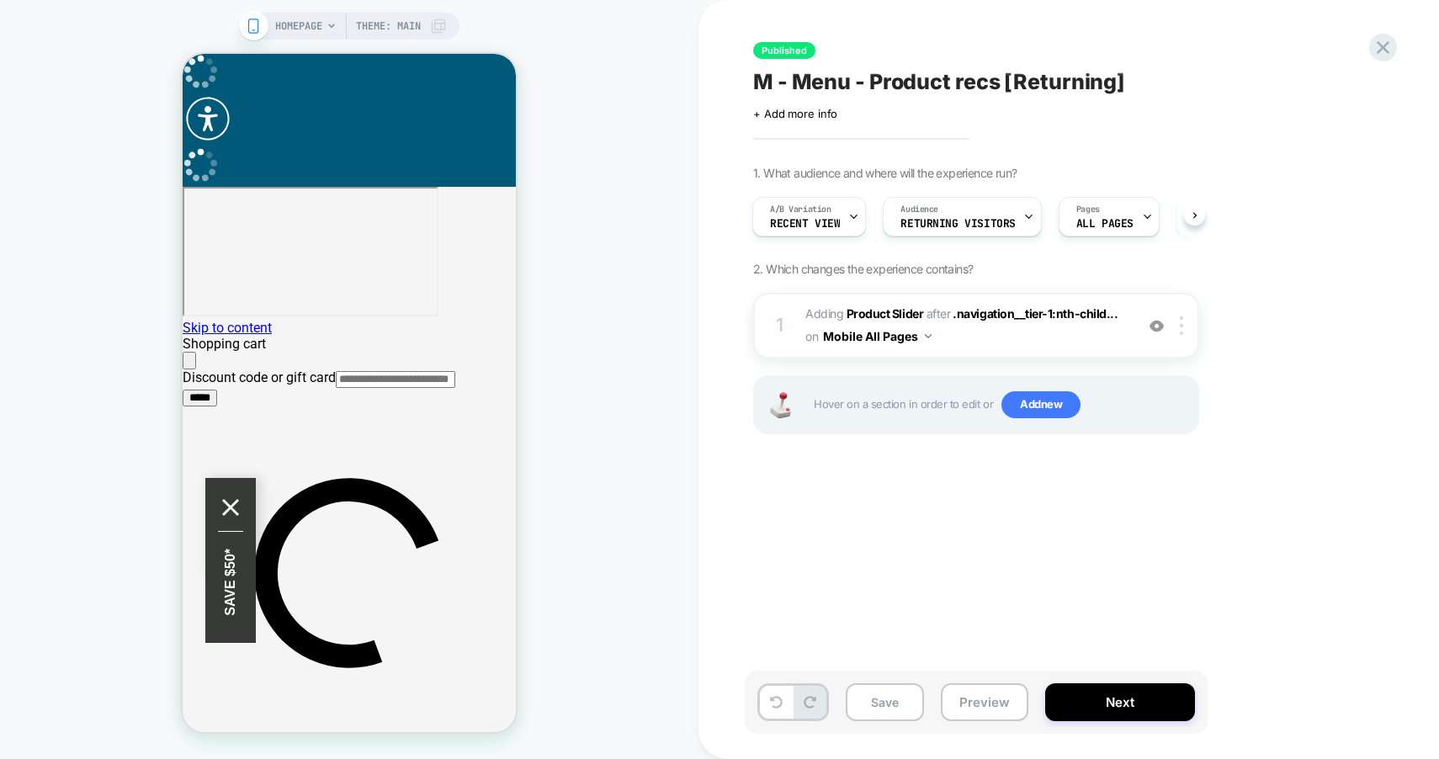
click at [1046, 338] on span "#_loomi_addon_1747914574453_dup1750077275 Adding Product Slider AFTER .navigati…" at bounding box center [966, 325] width 321 height 45
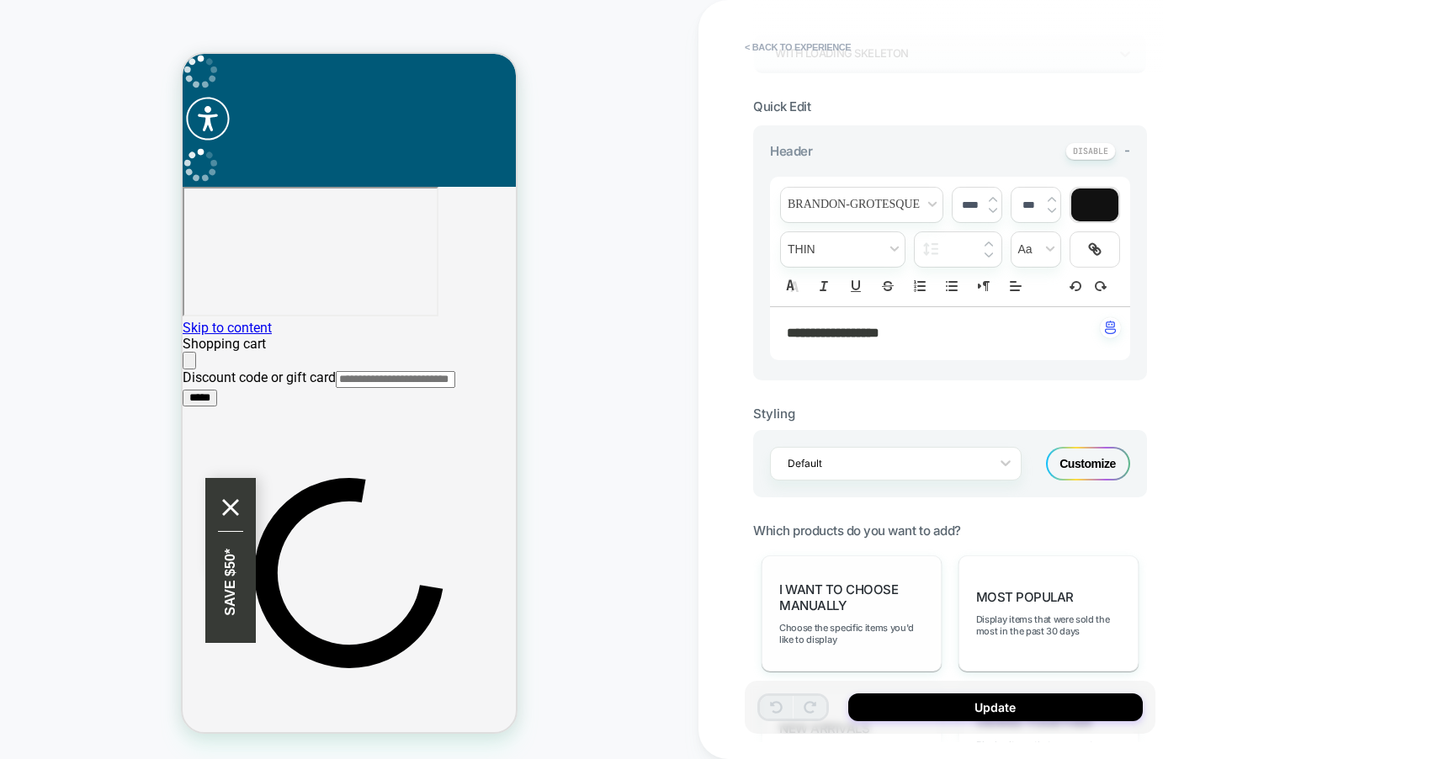
scroll to position [482, 0]
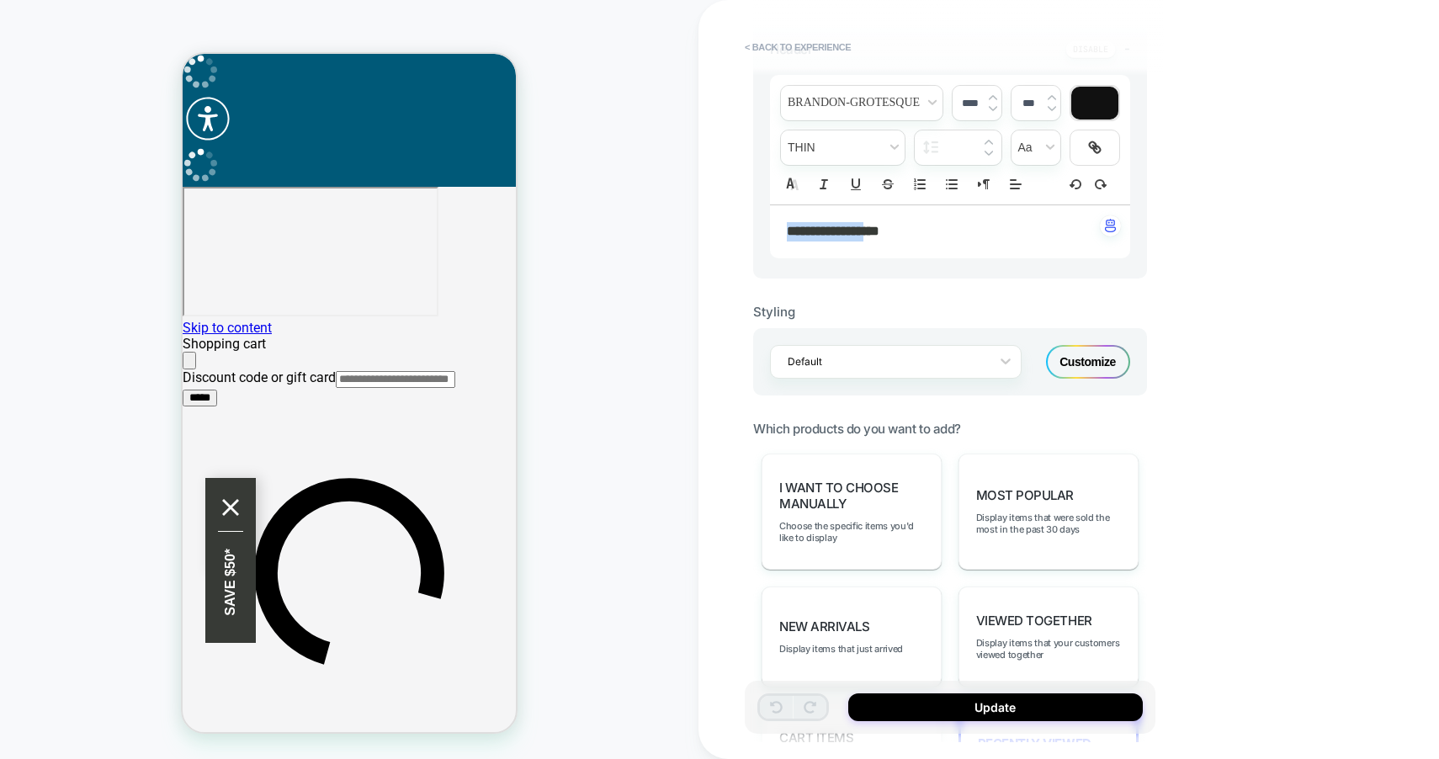
drag, startPoint x: 914, startPoint y: 230, endPoint x: 758, endPoint y: 224, distance: 156.7
click at [758, 224] on div "**********" at bounding box center [950, 151] width 394 height 255
type input "****"
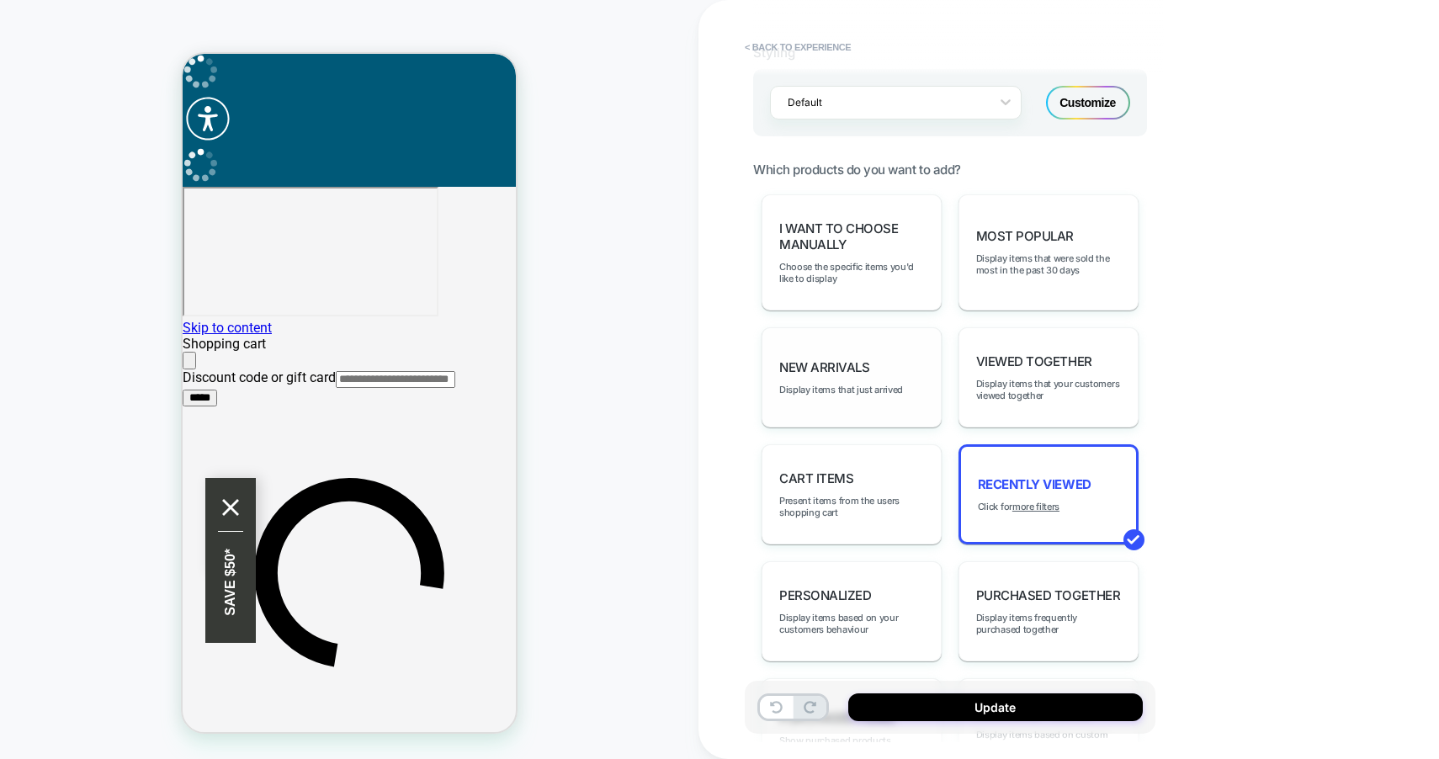
scroll to position [742, 0]
click at [1000, 270] on div "Most Popular Display items that were sold the most in the past 30 days" at bounding box center [1049, 252] width 180 height 116
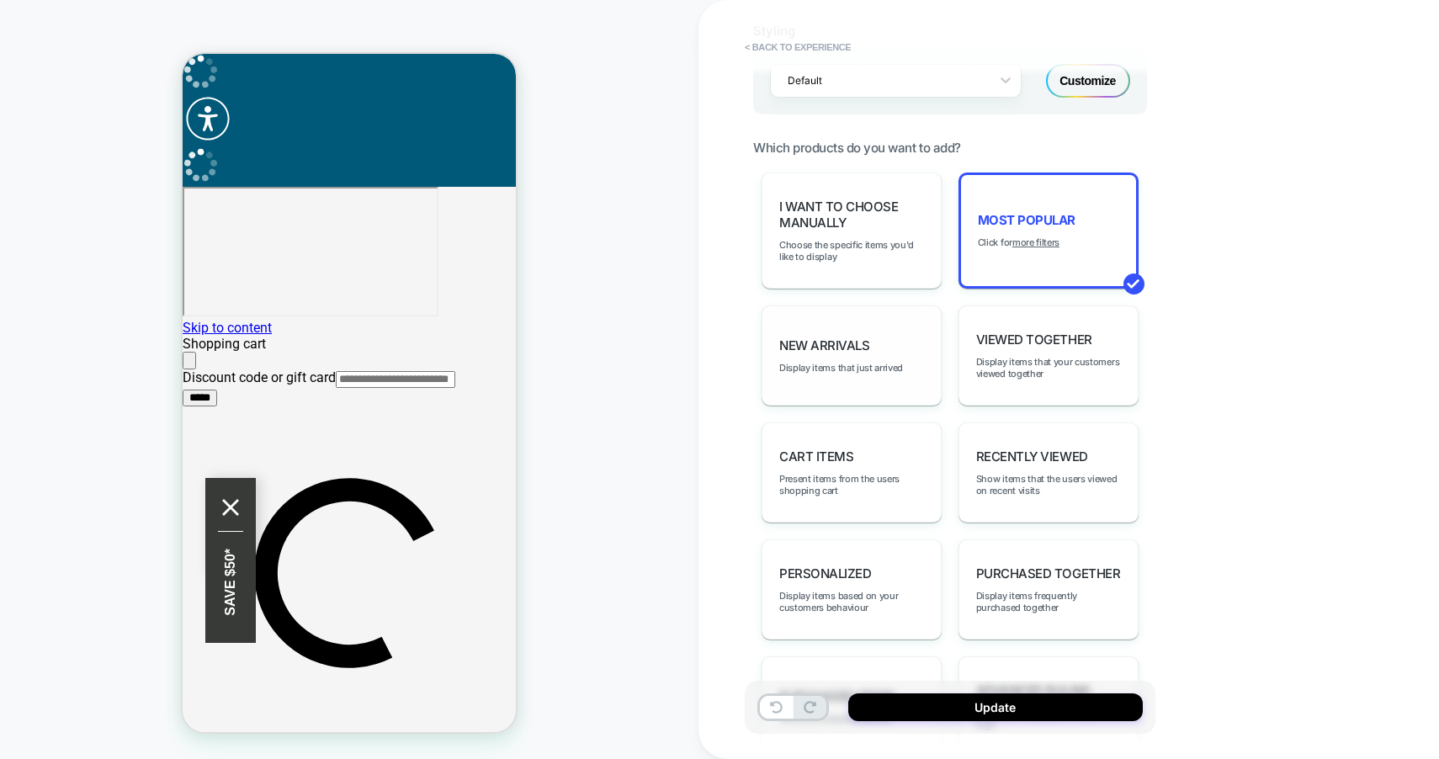
scroll to position [764, 0]
click at [874, 372] on div "New Arrivals Display items that just arrived" at bounding box center [852, 355] width 180 height 100
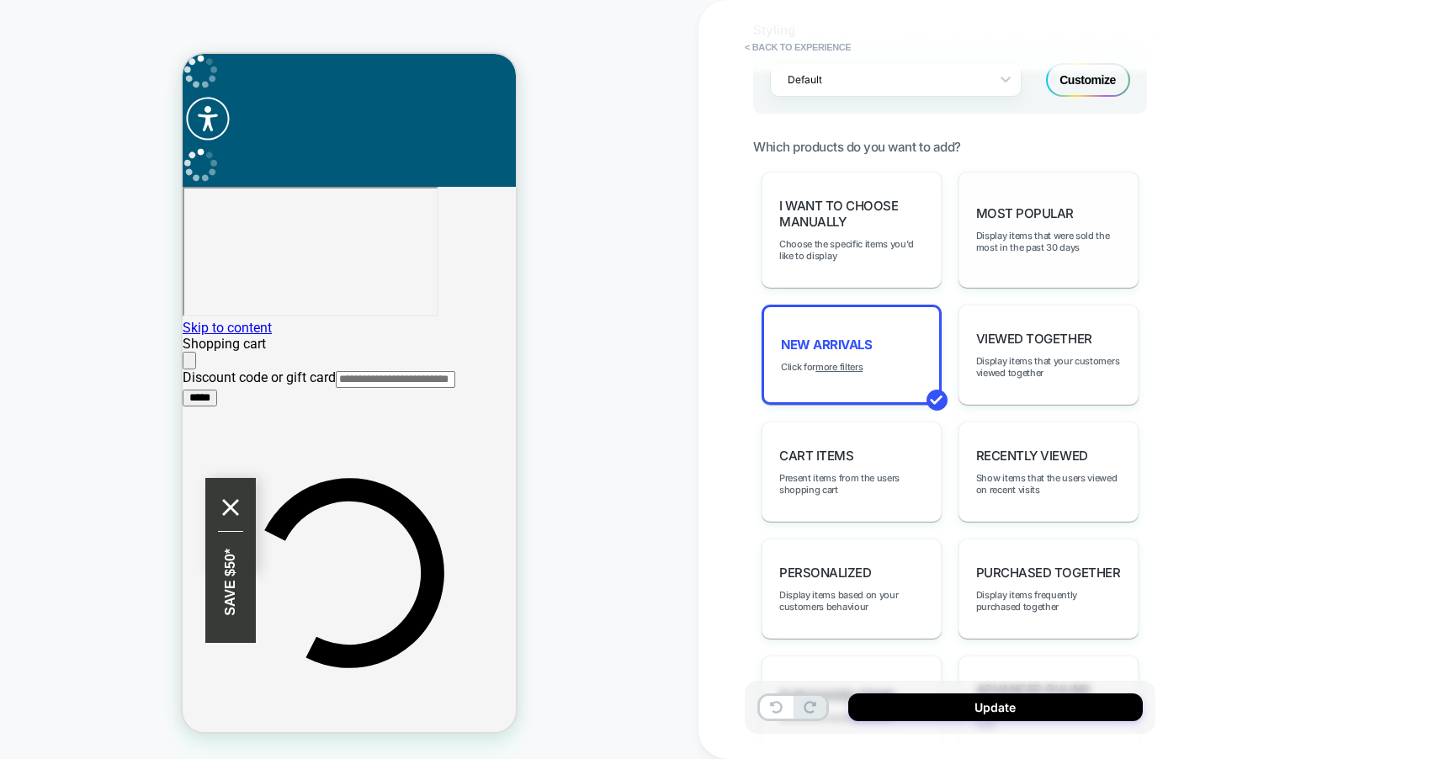
click at [999, 263] on div "Most Popular Display items that were sold the most in the past 30 days" at bounding box center [1049, 230] width 180 height 116
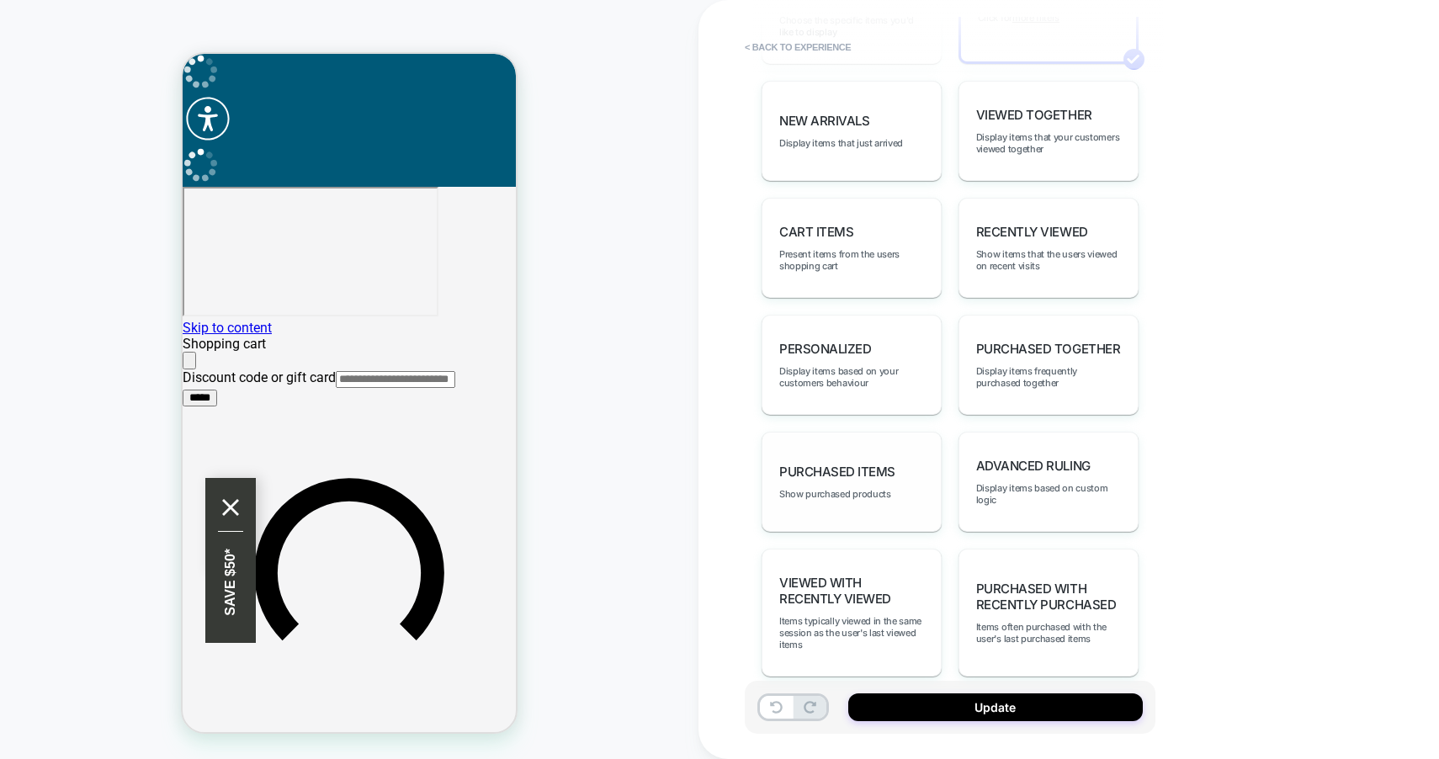
scroll to position [988, 0]
click at [882, 615] on span "Items typically viewed in the same session as the user's last viewed items" at bounding box center [851, 632] width 145 height 35
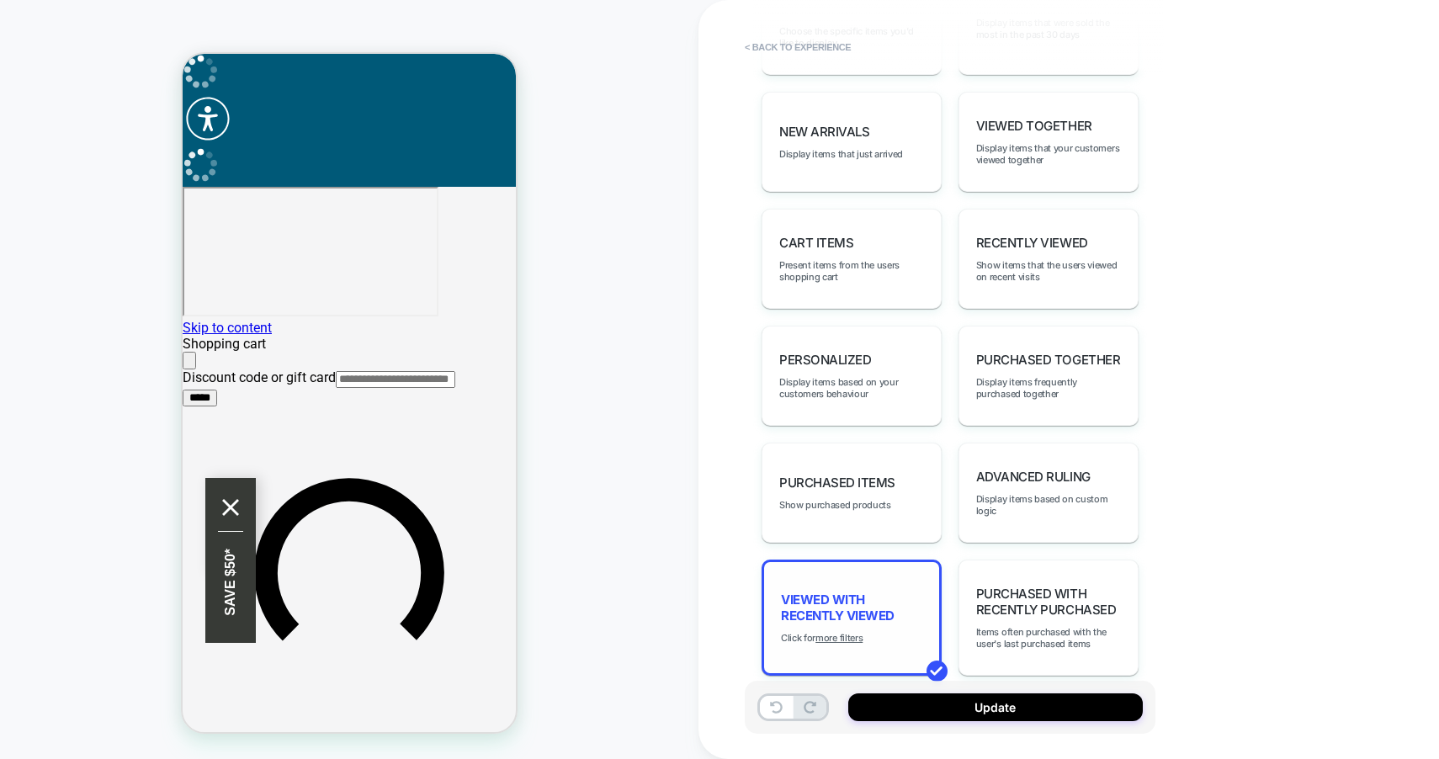
scroll to position [0, 0]
click at [1034, 626] on span "Items often purchased with the user's last purchased items" at bounding box center [1048, 638] width 145 height 24
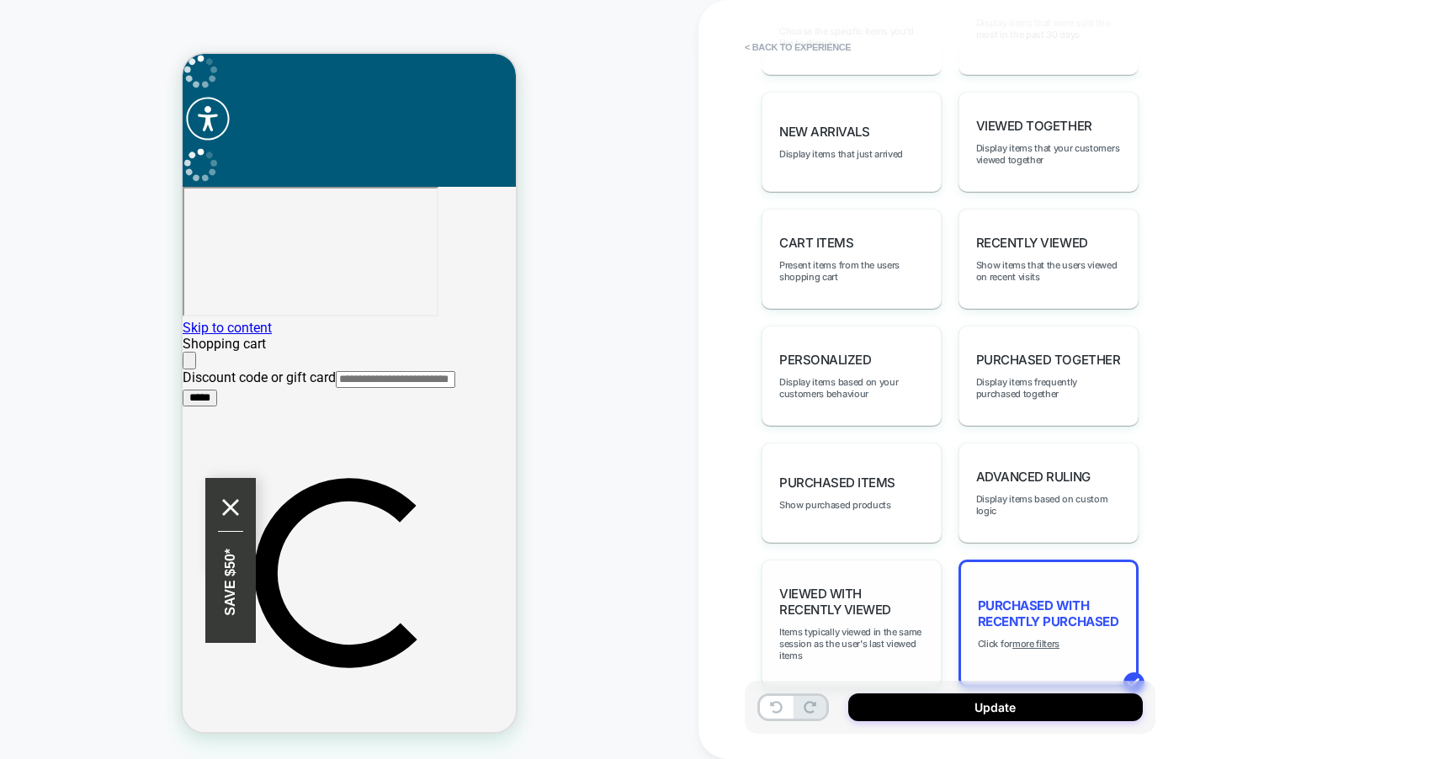
scroll to position [988, 0]
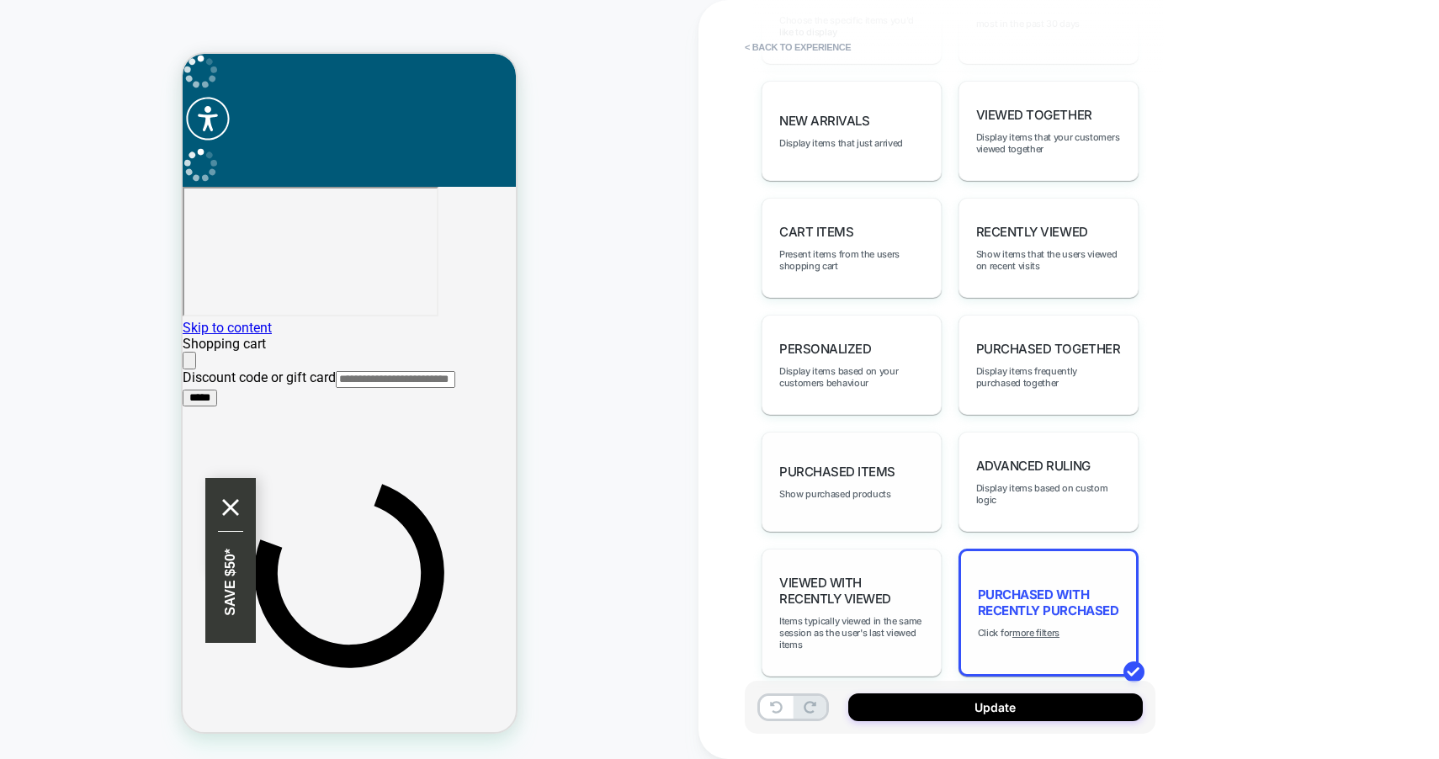
click at [898, 494] on div "Purchased Items Show purchased products" at bounding box center [852, 482] width 180 height 100
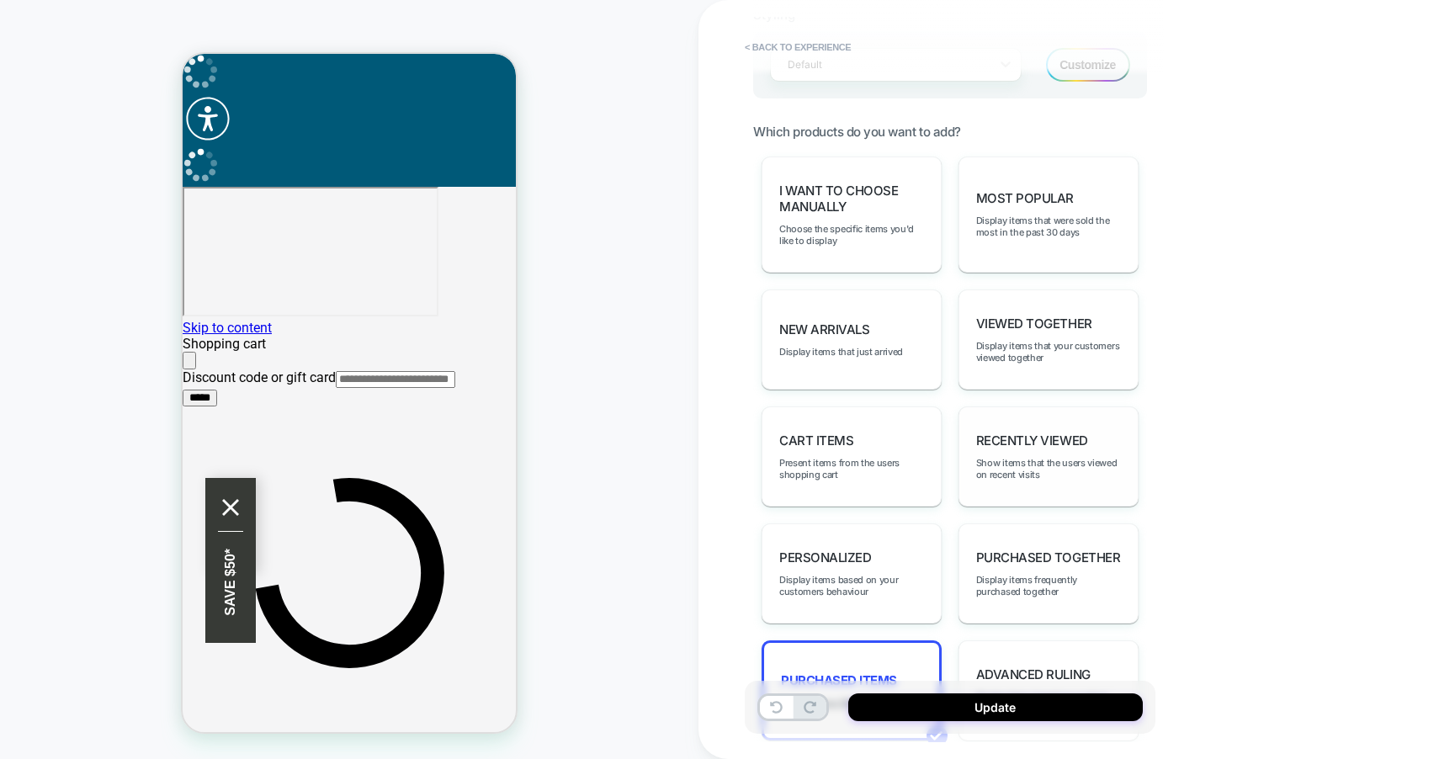
scroll to position [776, 0]
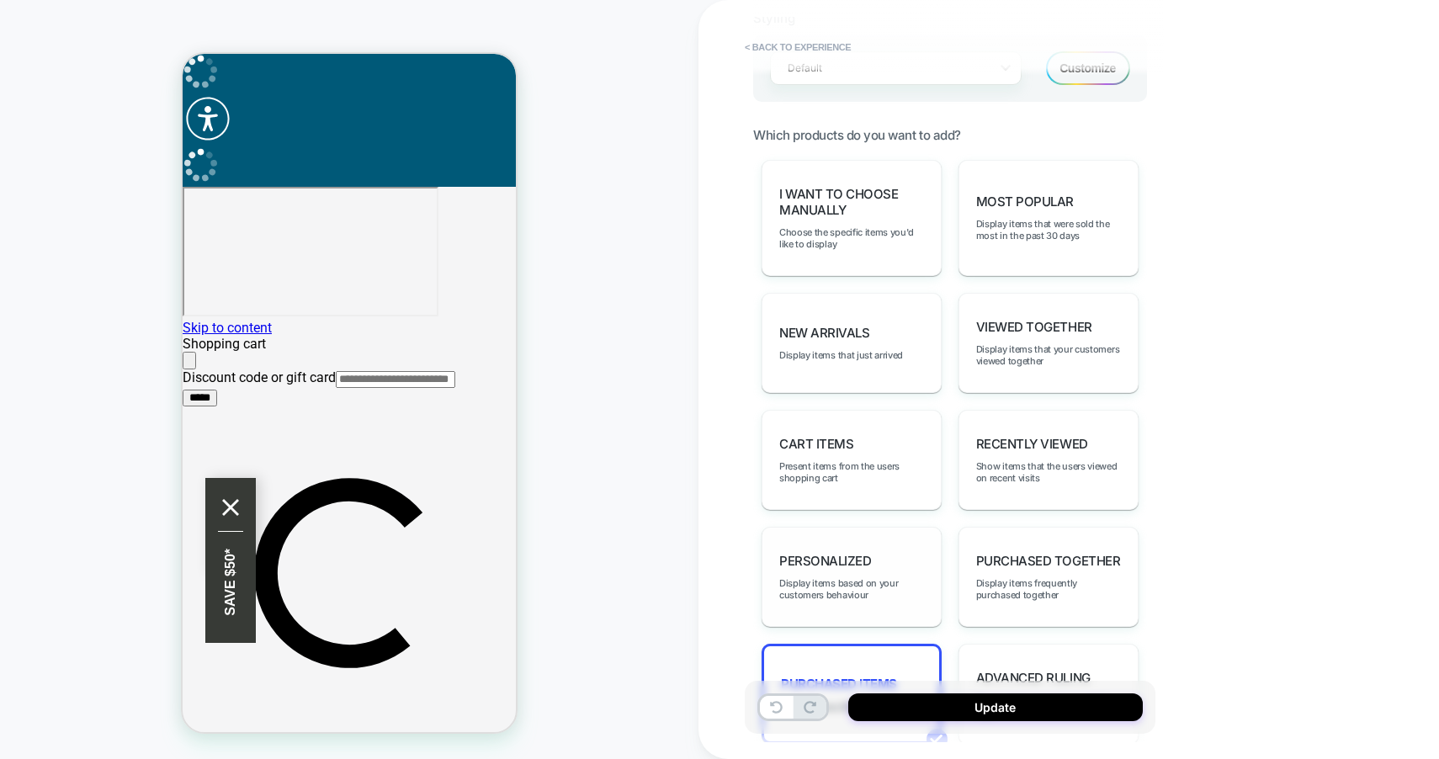
click at [923, 545] on div "personalized Display items based on your customers behaviour" at bounding box center [852, 577] width 180 height 100
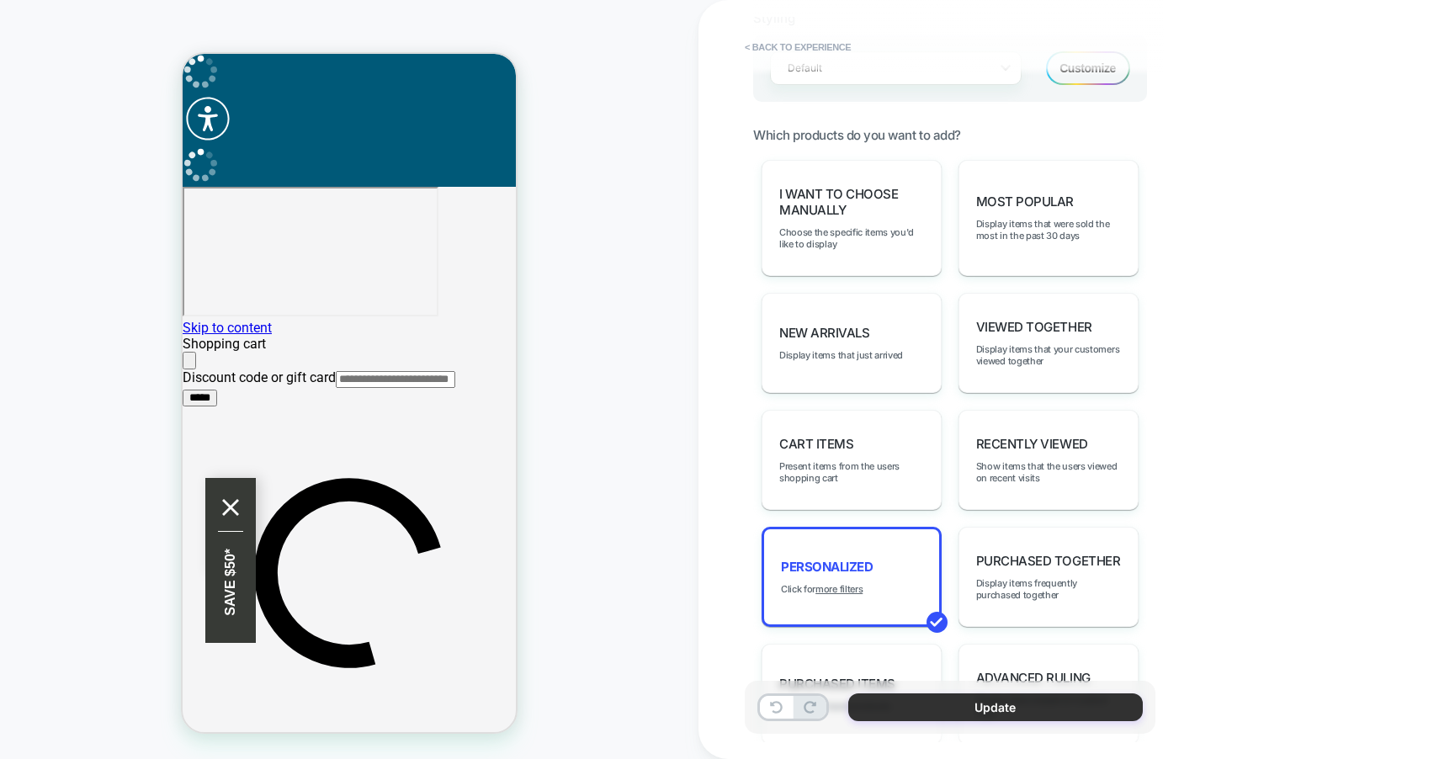
click at [956, 711] on button "Update" at bounding box center [996, 708] width 295 height 28
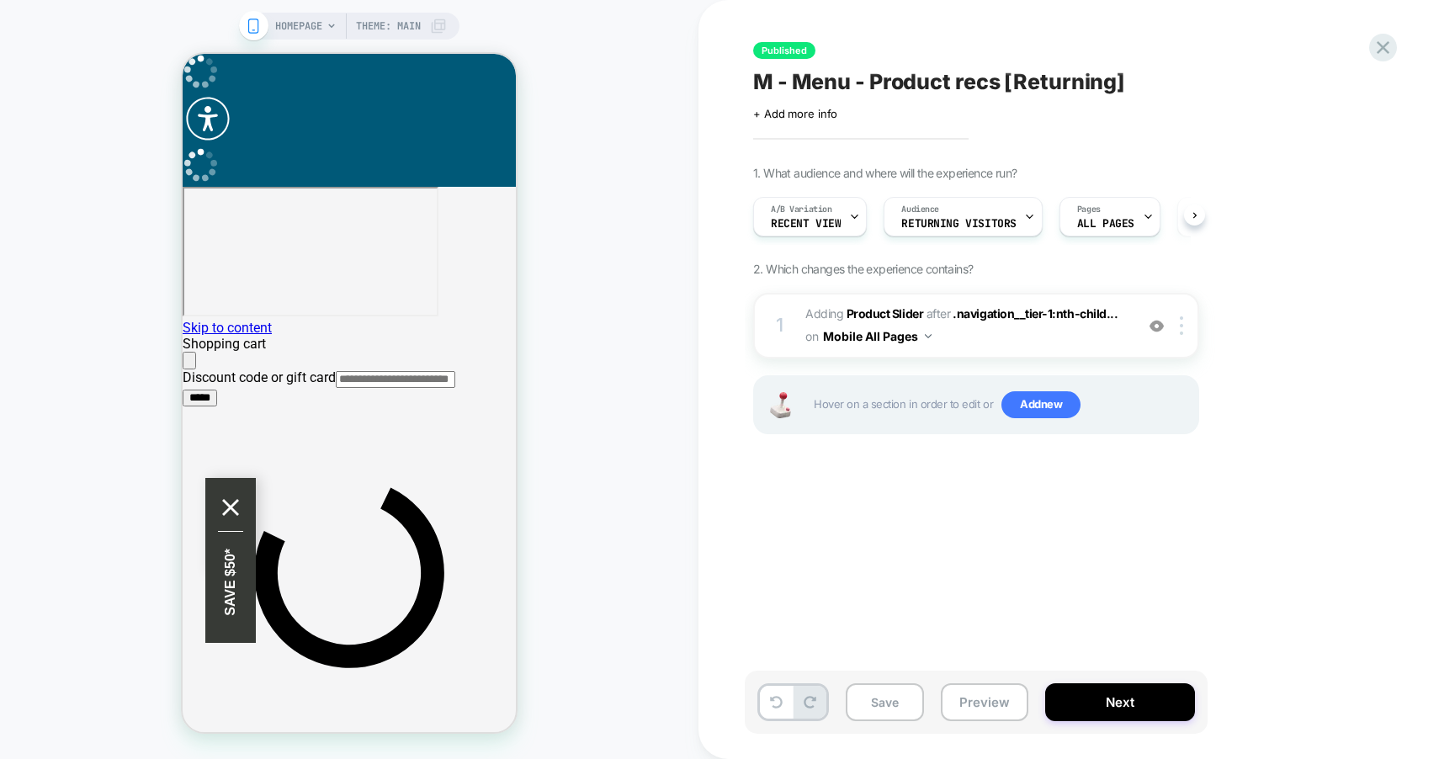
scroll to position [0, 1]
click at [998, 341] on span "#_loomi_addon_1747914574453_dup1750077275 Adding Product Slider AFTER .navigati…" at bounding box center [966, 325] width 321 height 45
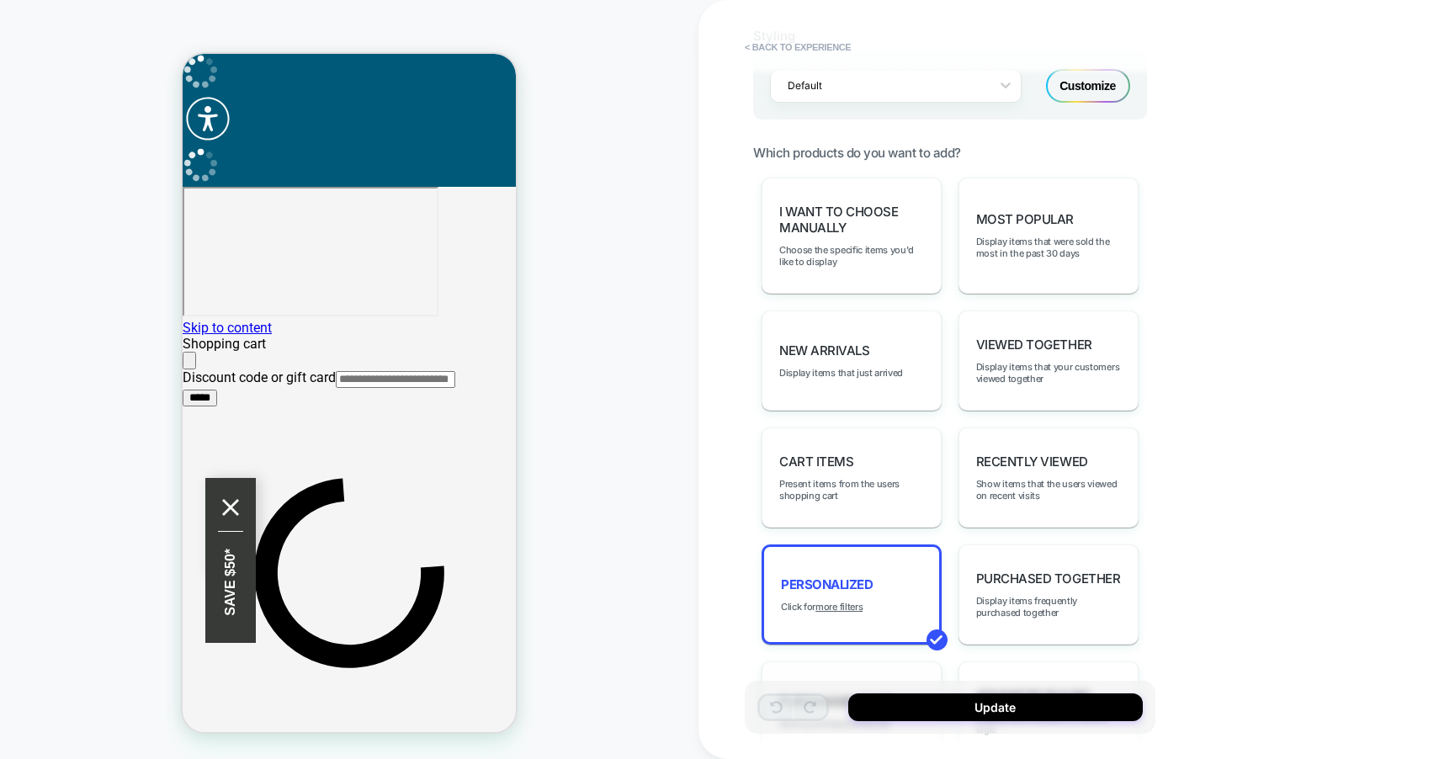
scroll to position [951, 0]
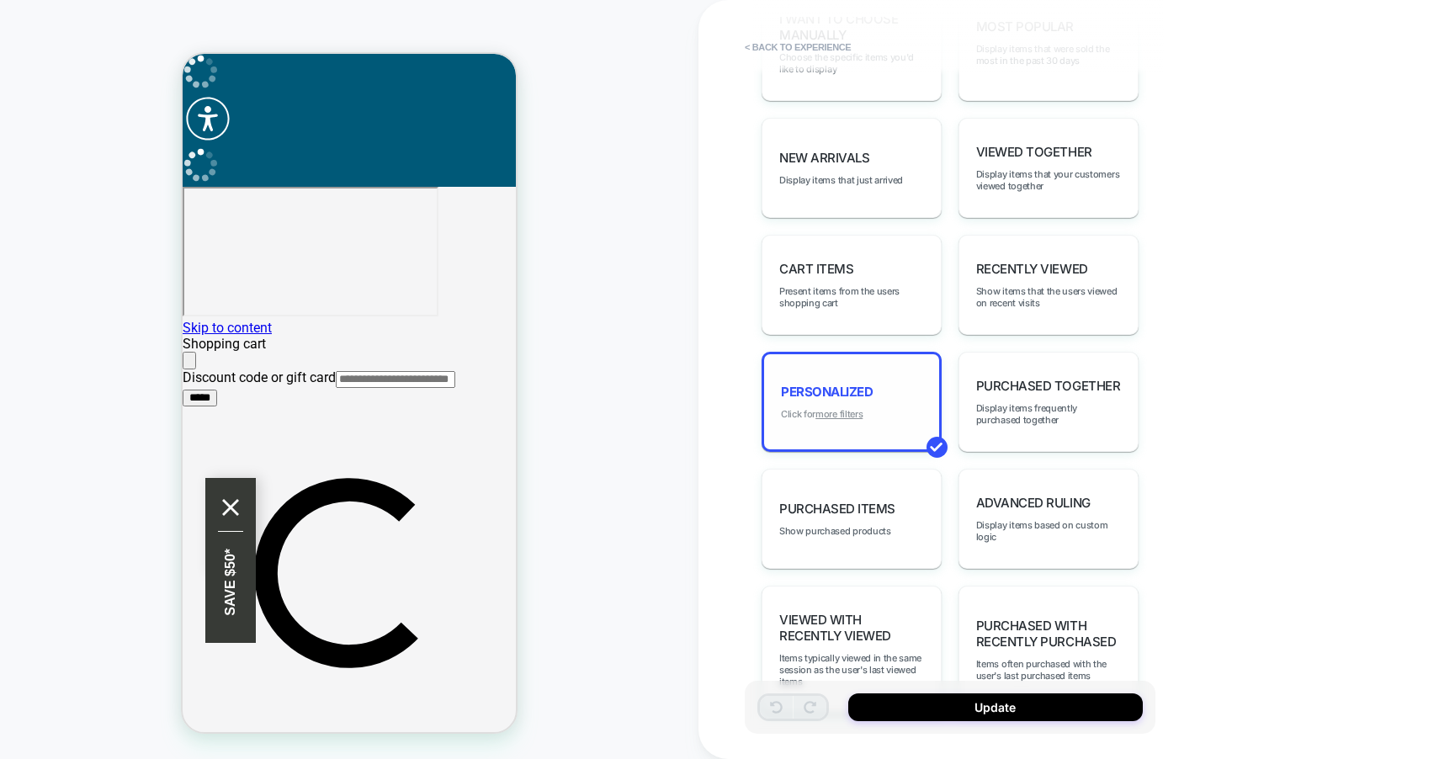
click at [850, 408] on u "more filters" at bounding box center [839, 414] width 47 height 12
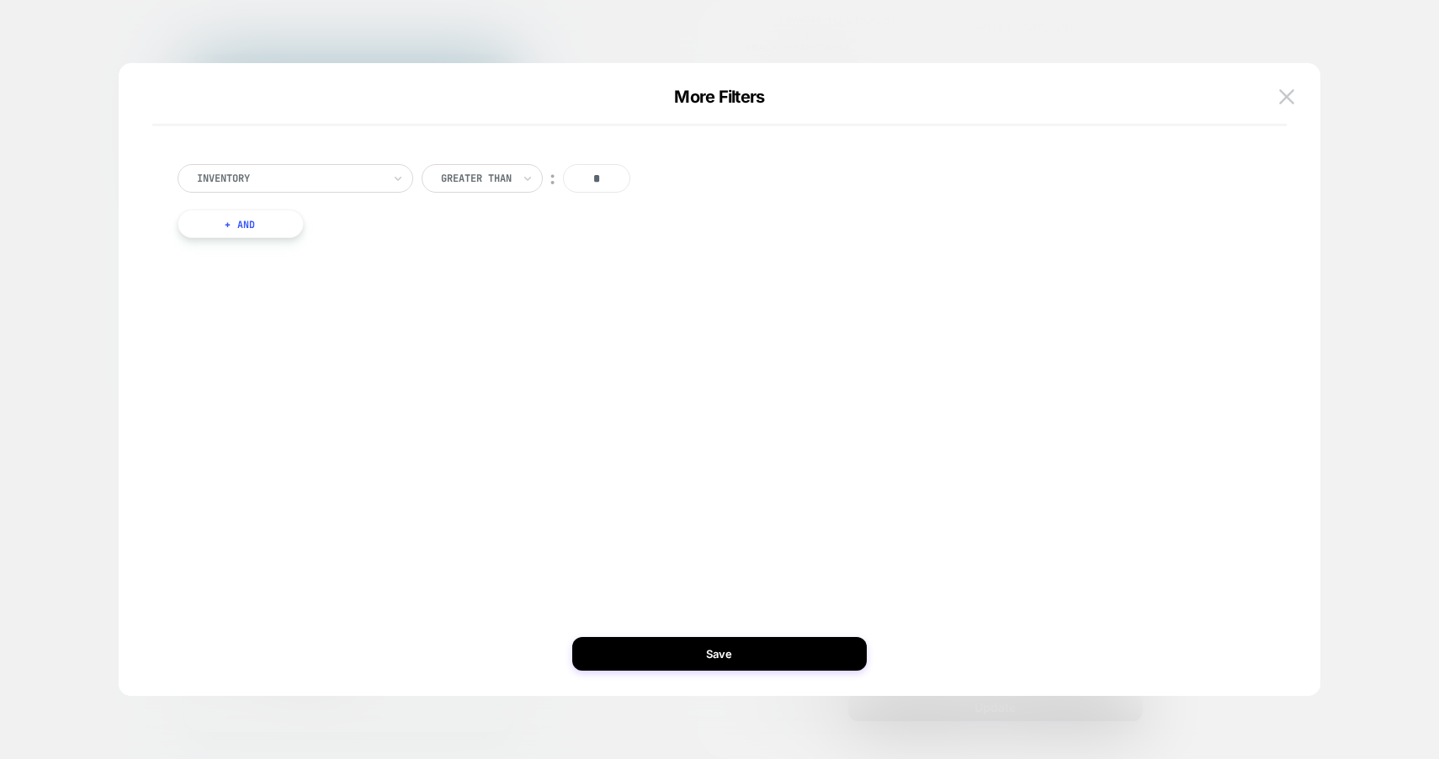
click at [595, 182] on input "*" at bounding box center [596, 178] width 67 height 29
type input "*"
click at [273, 219] on button "+ And" at bounding box center [241, 224] width 126 height 29
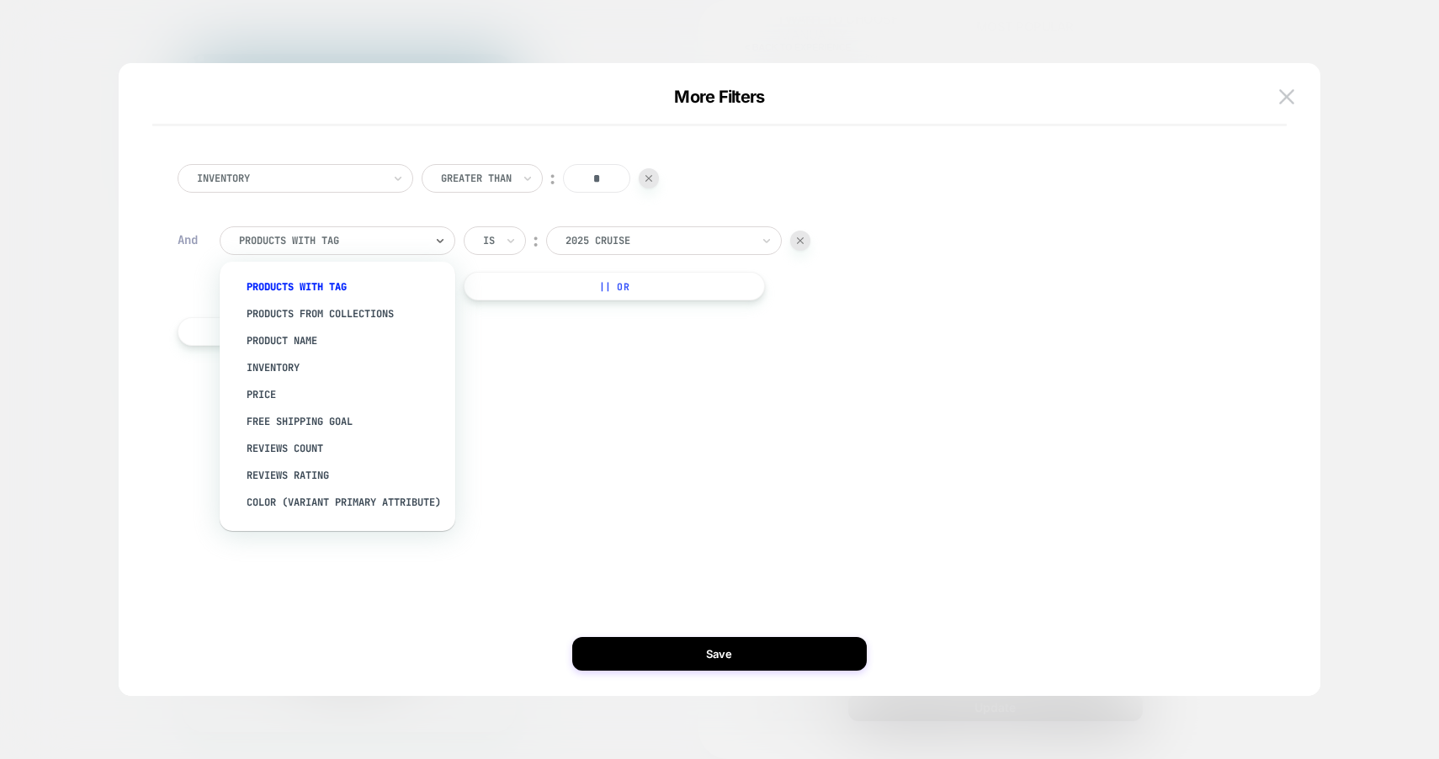
click at [295, 240] on div at bounding box center [331, 240] width 185 height 15
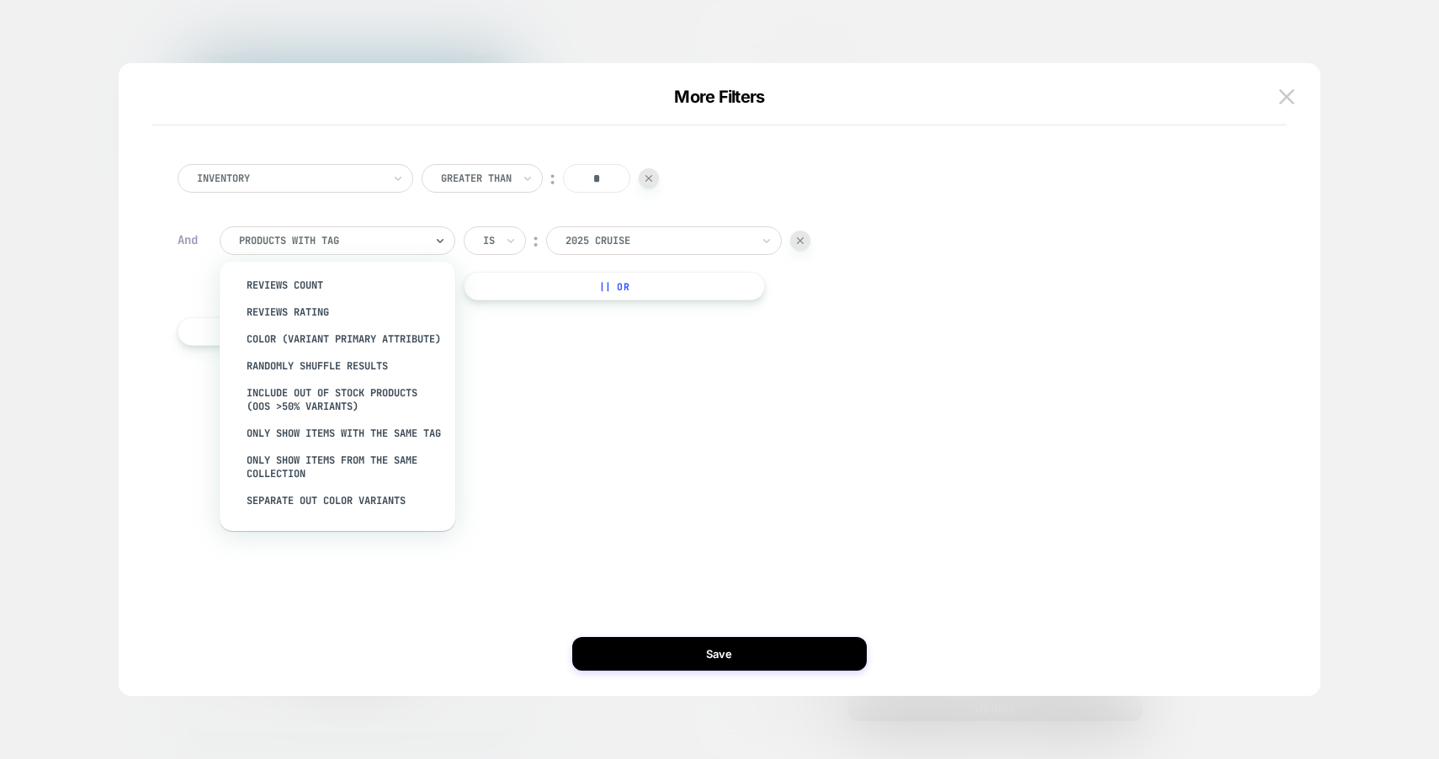
scroll to position [0, 0]
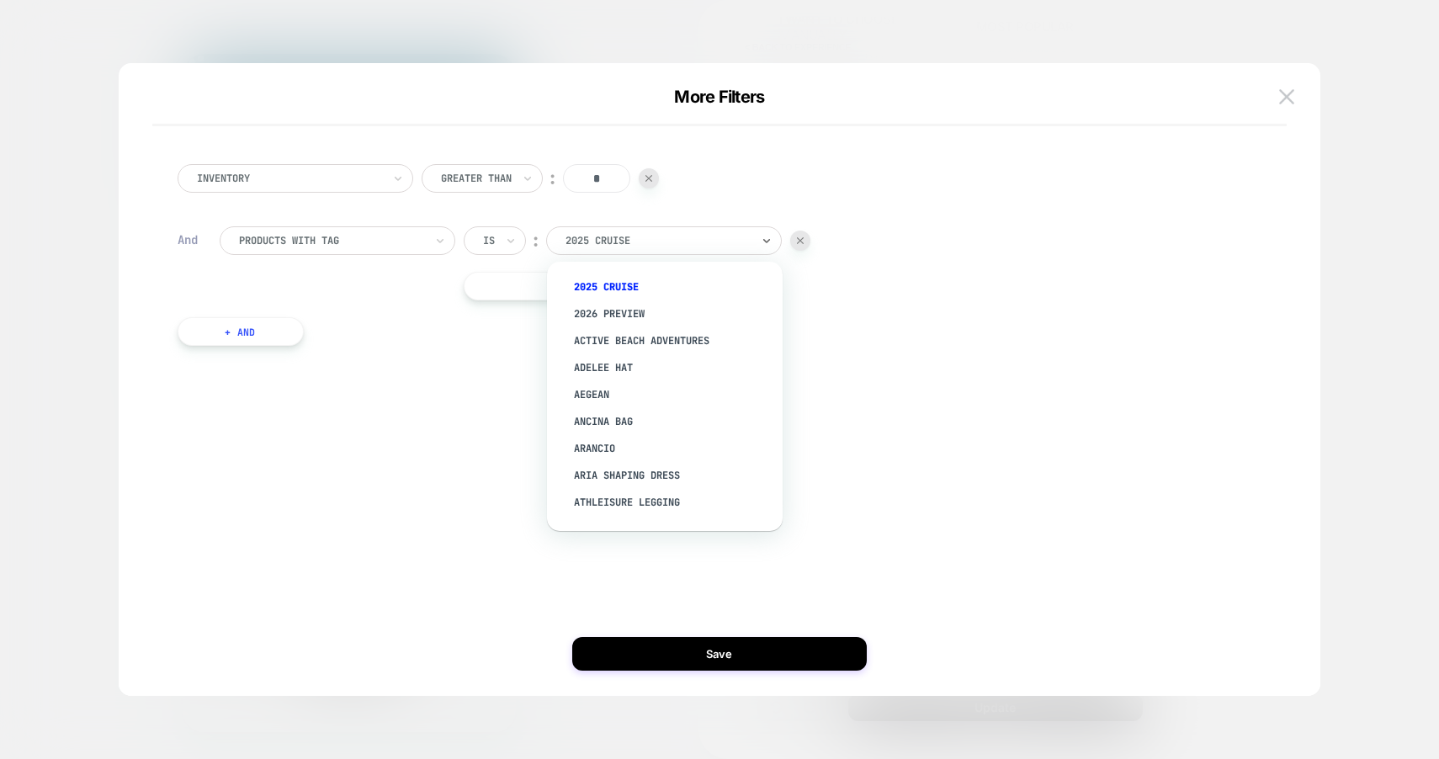
click at [690, 228] on div "2025 Cruise" at bounding box center [664, 240] width 236 height 29
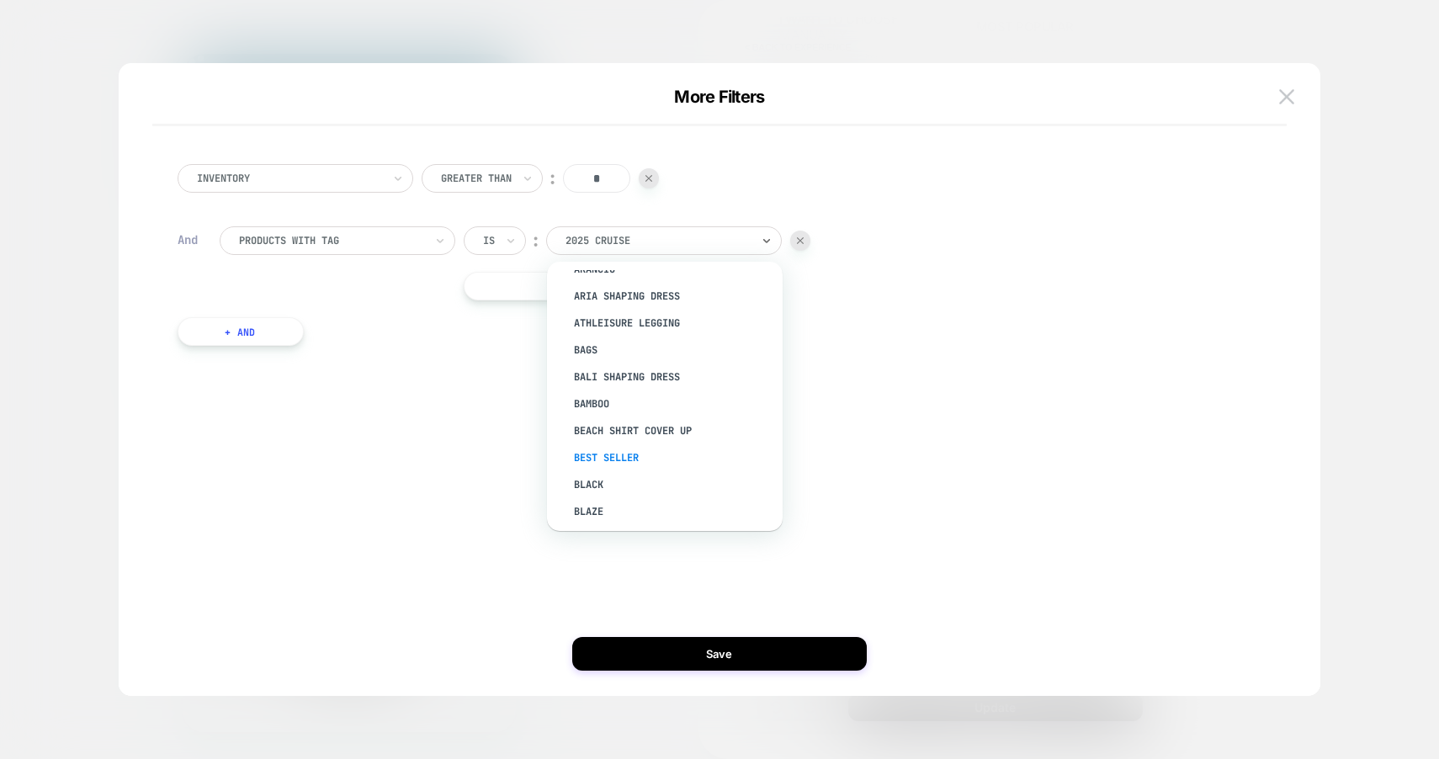
scroll to position [197, 0]
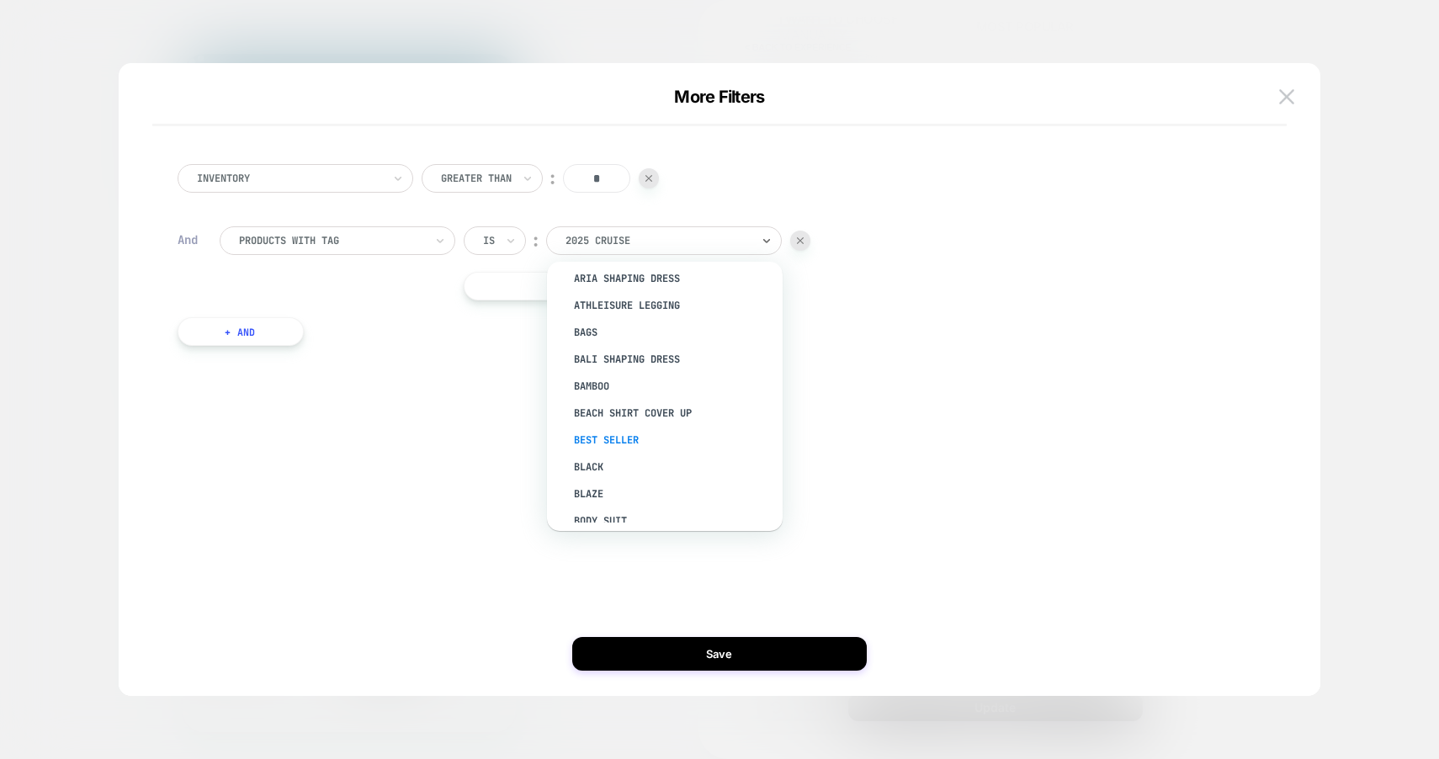
click at [623, 433] on div "Best Seller" at bounding box center [673, 440] width 219 height 27
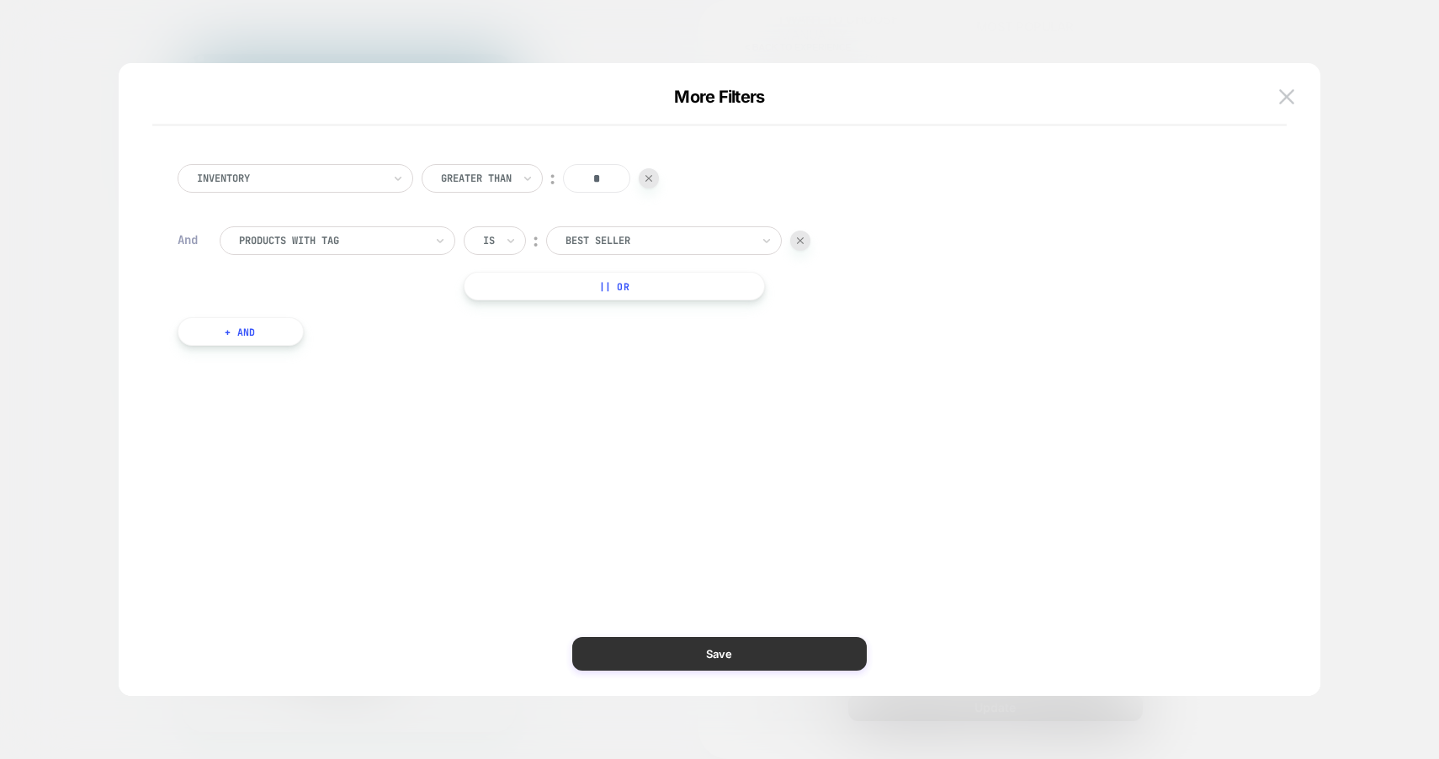
click at [680, 661] on button "Save" at bounding box center [719, 654] width 295 height 34
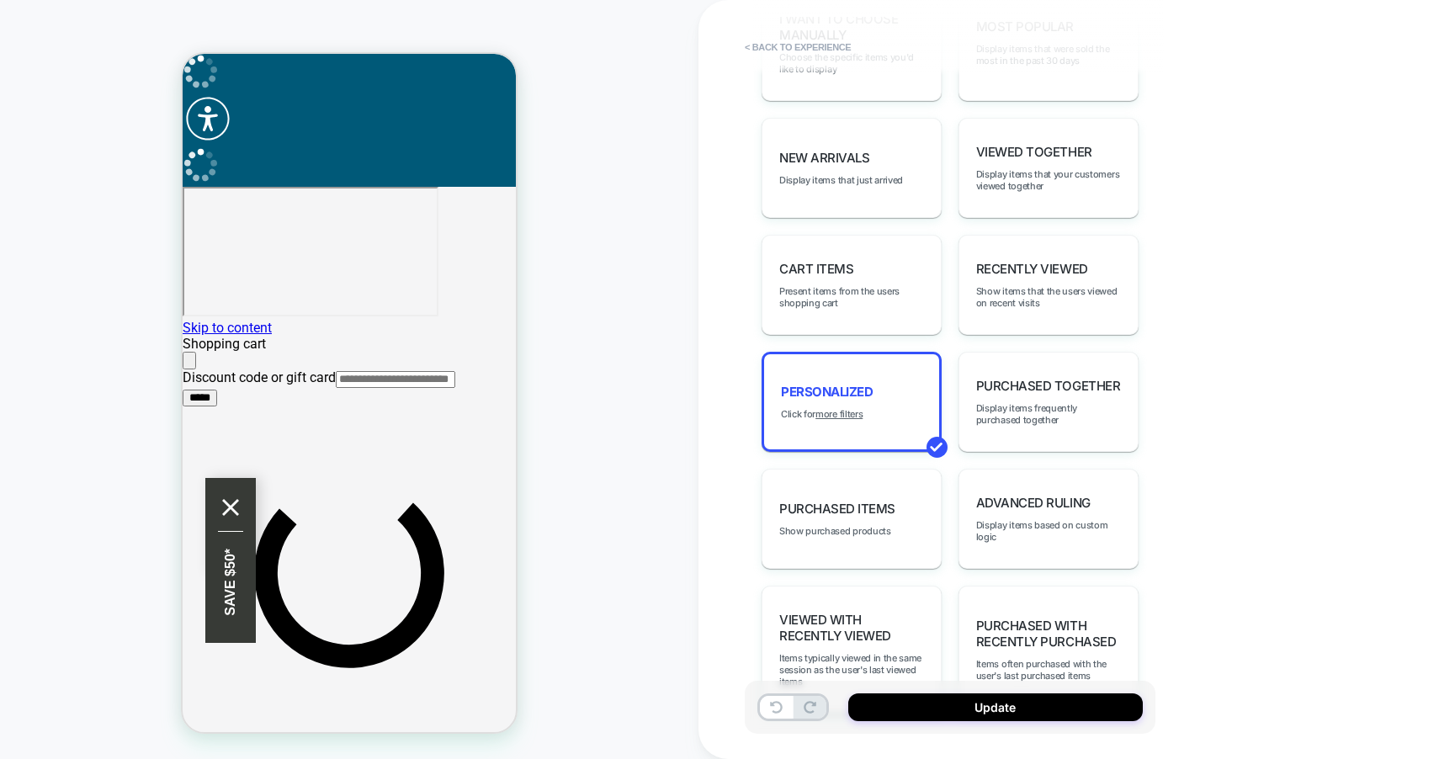
scroll to position [41, 0]
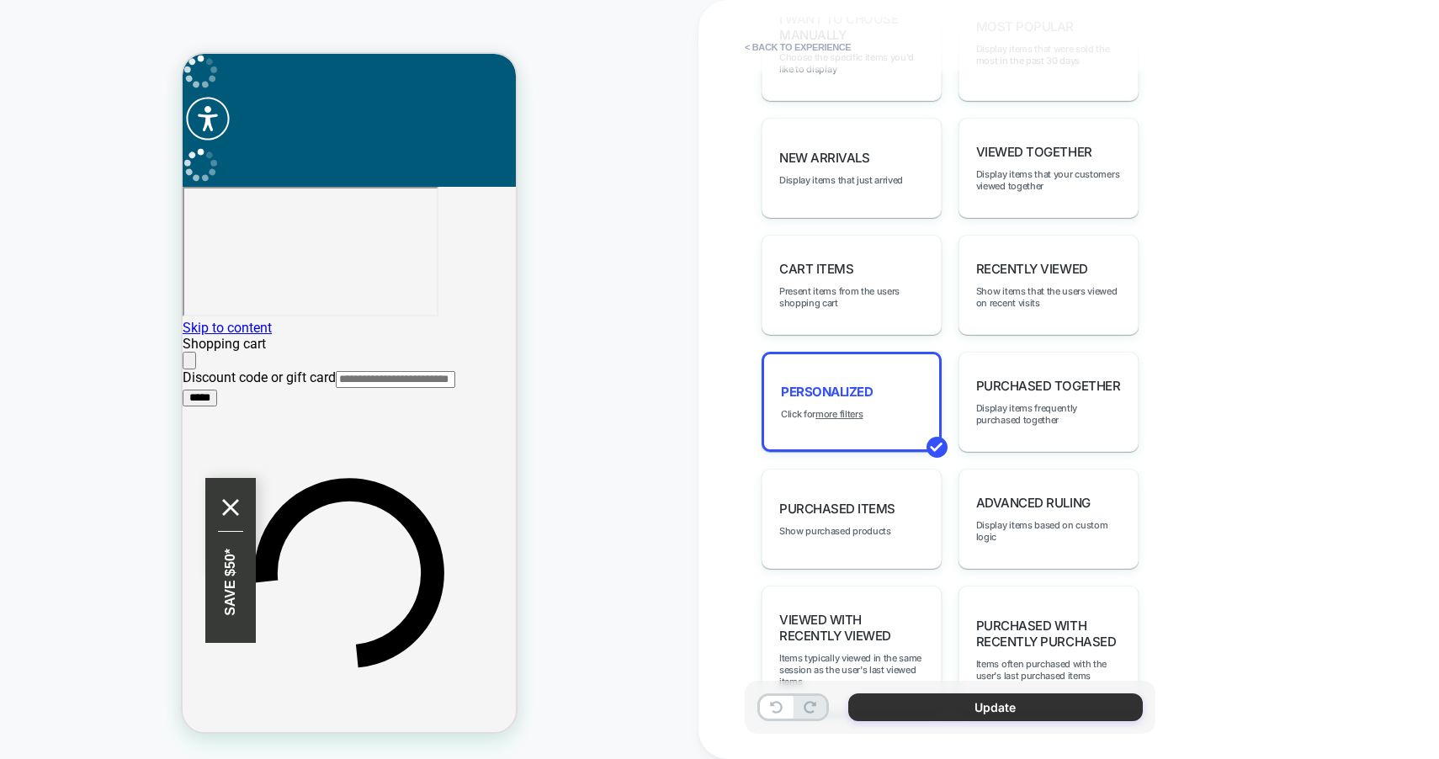
click at [921, 705] on button "Update" at bounding box center [996, 708] width 295 height 28
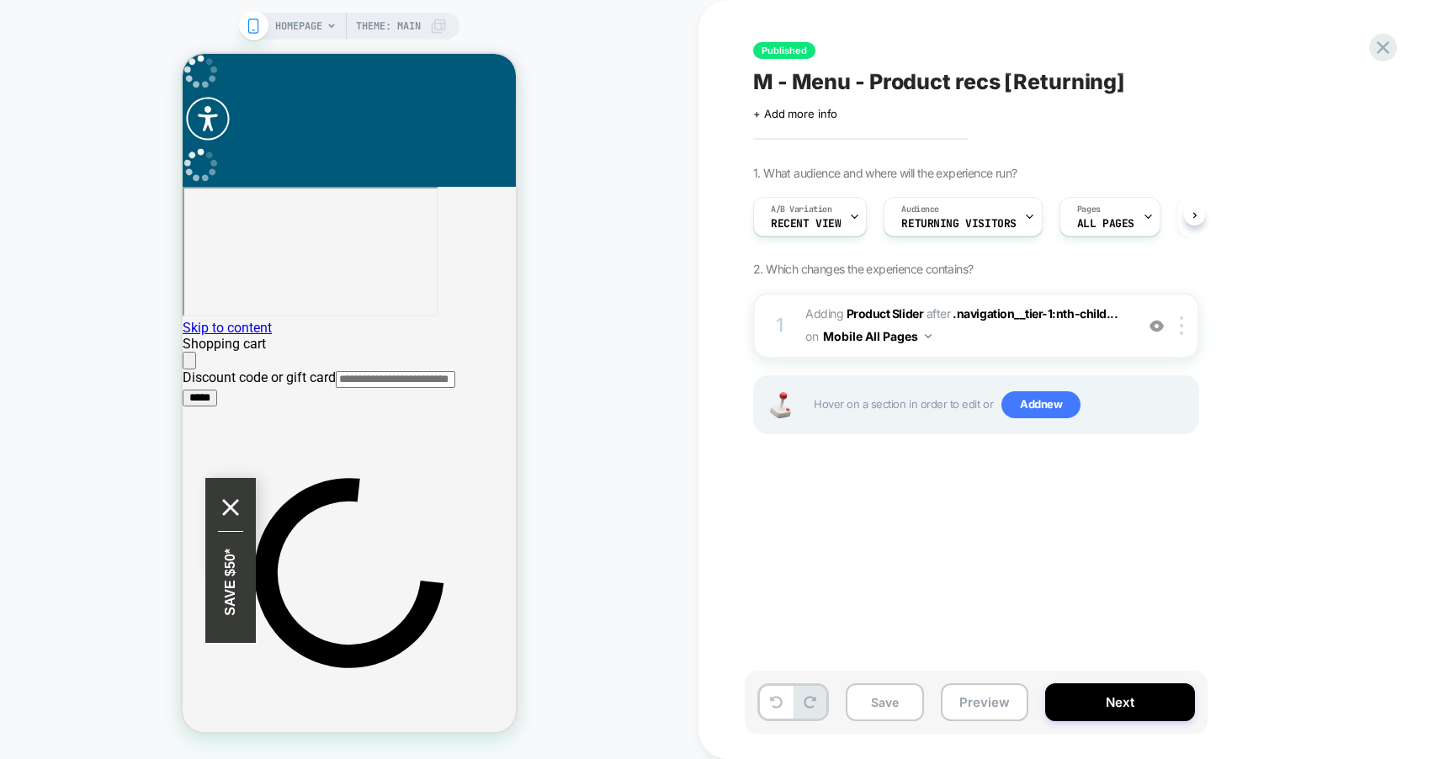
scroll to position [0, 1]
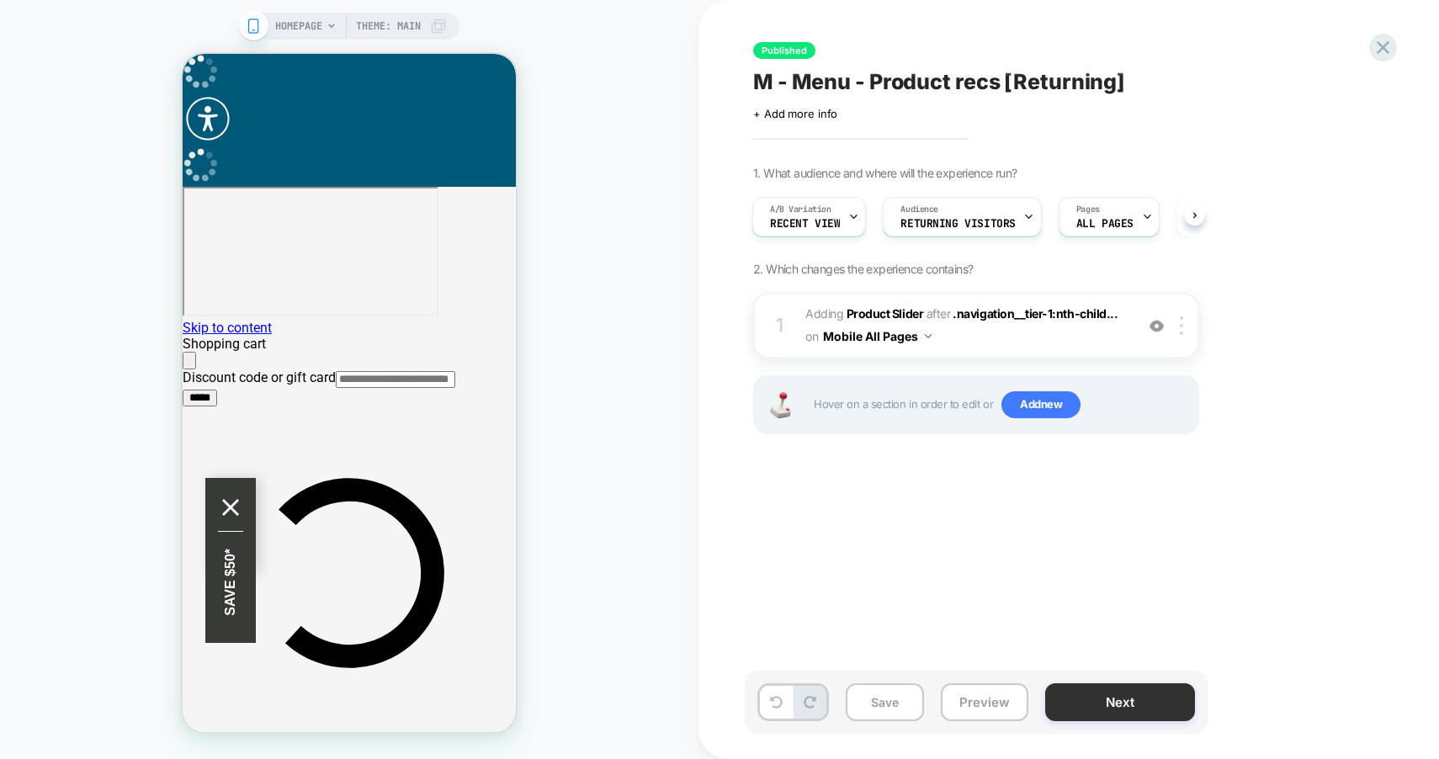
click at [1093, 704] on button "Next" at bounding box center [1120, 703] width 150 height 38
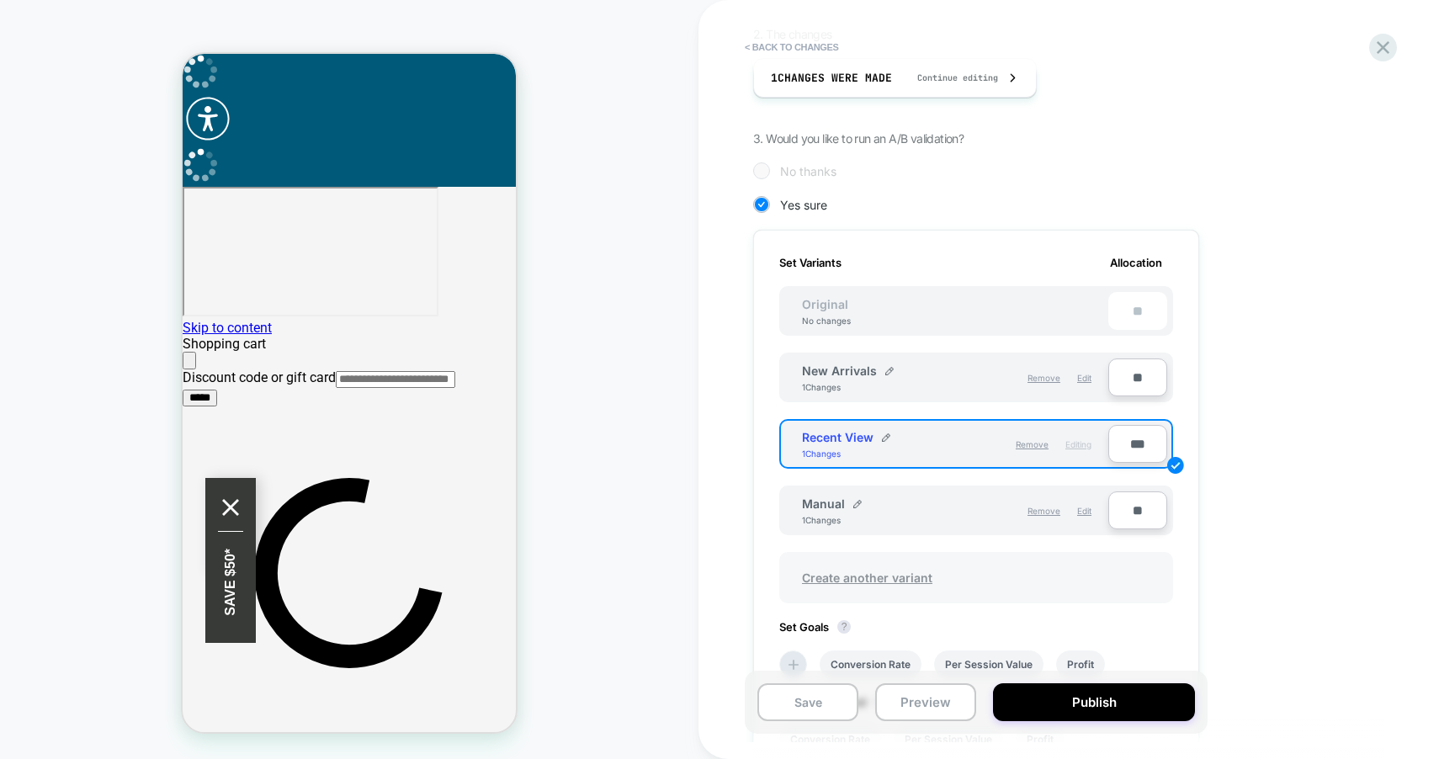
scroll to position [325, 0]
click at [1091, 377] on span "Edit" at bounding box center [1084, 378] width 14 height 10
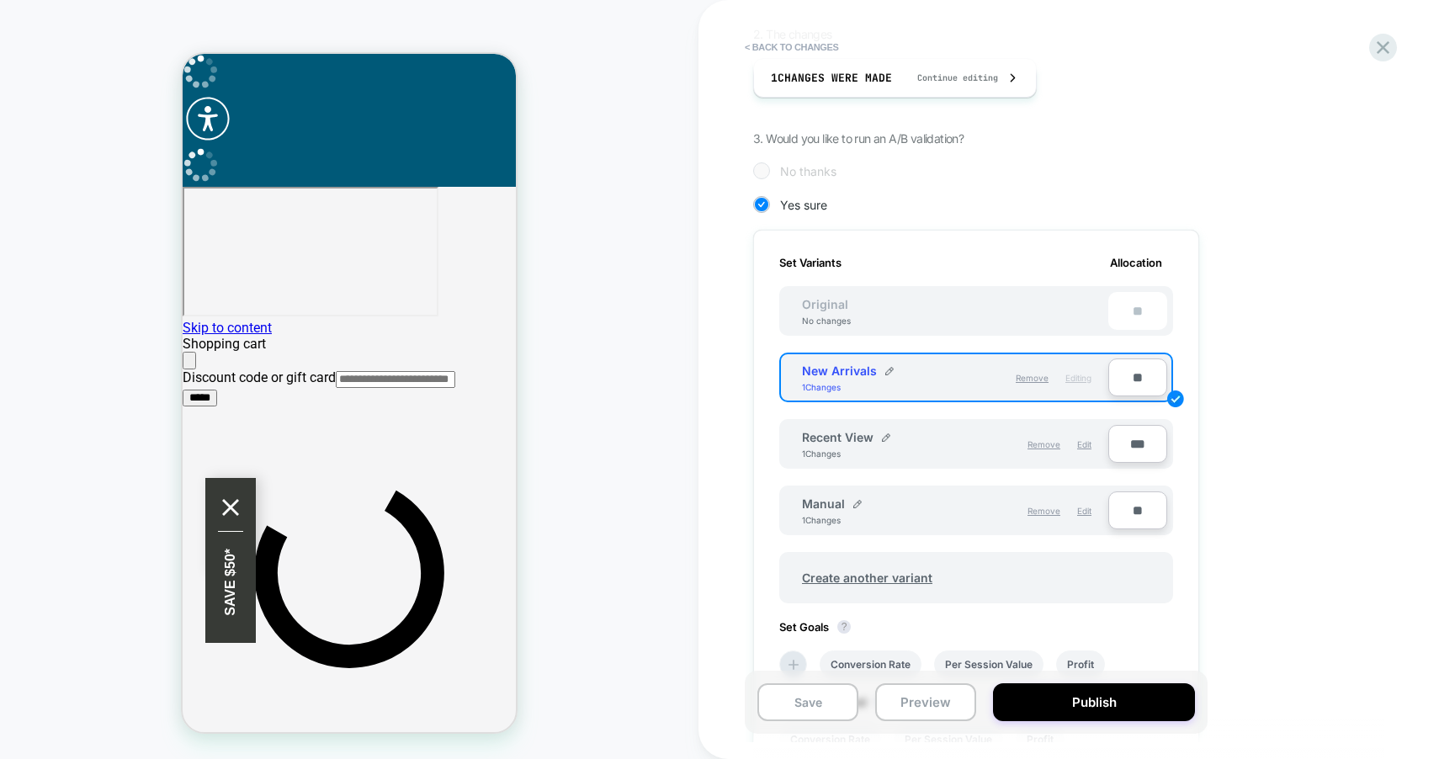
click at [1123, 375] on input "**" at bounding box center [1138, 378] width 59 height 38
click at [1133, 374] on input "**" at bounding box center [1138, 378] width 59 height 38
drag, startPoint x: 1132, startPoint y: 375, endPoint x: 1115, endPoint y: 377, distance: 17.8
click at [1116, 376] on input "**" at bounding box center [1138, 378] width 59 height 38
type input "***"
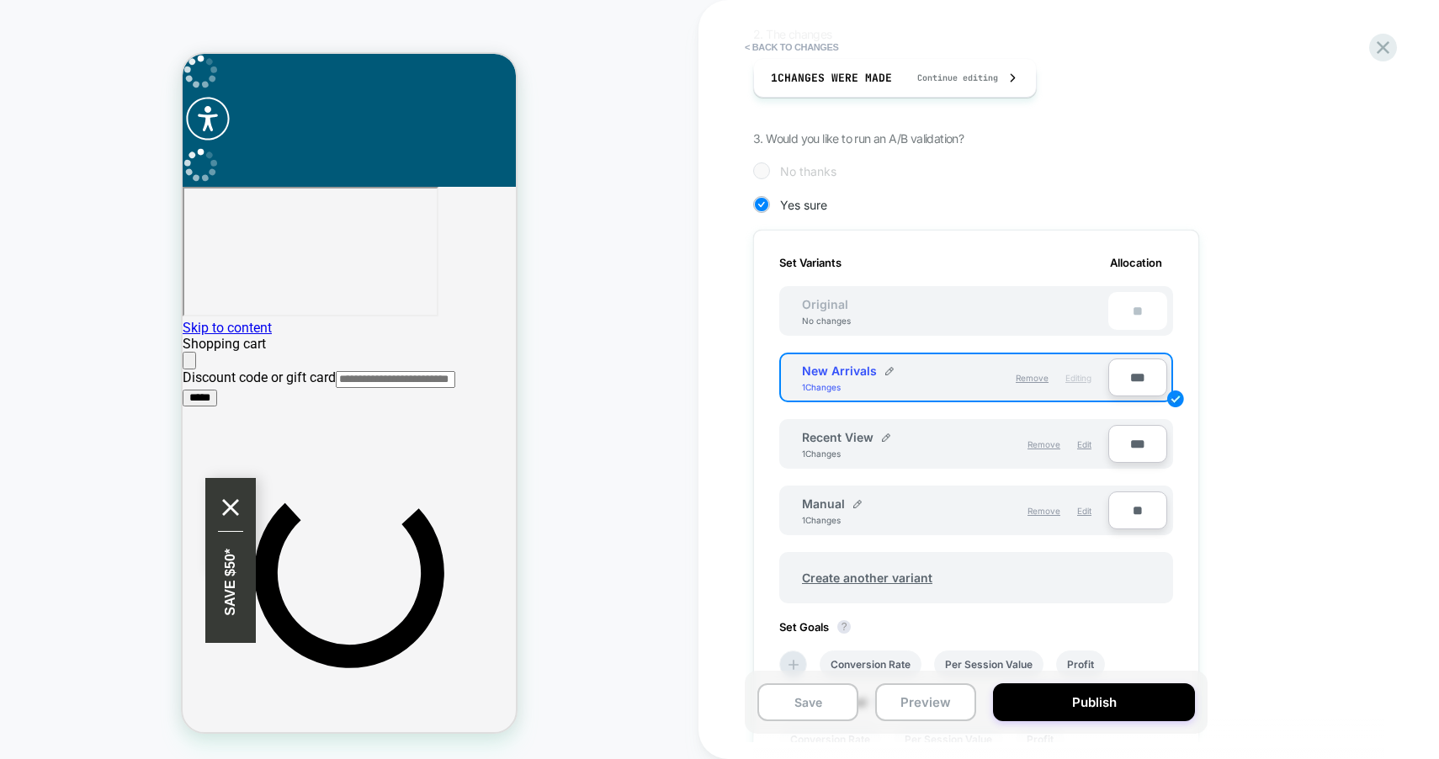
click at [1130, 439] on input "***" at bounding box center [1138, 444] width 59 height 38
click at [1137, 444] on input "***" at bounding box center [1138, 444] width 59 height 38
drag, startPoint x: 1139, startPoint y: 442, endPoint x: 1096, endPoint y: 442, distance: 42.9
click at [1096, 442] on div "Recent View 1 Changes Remove Edit ***" at bounding box center [976, 444] width 394 height 50
type input "***"
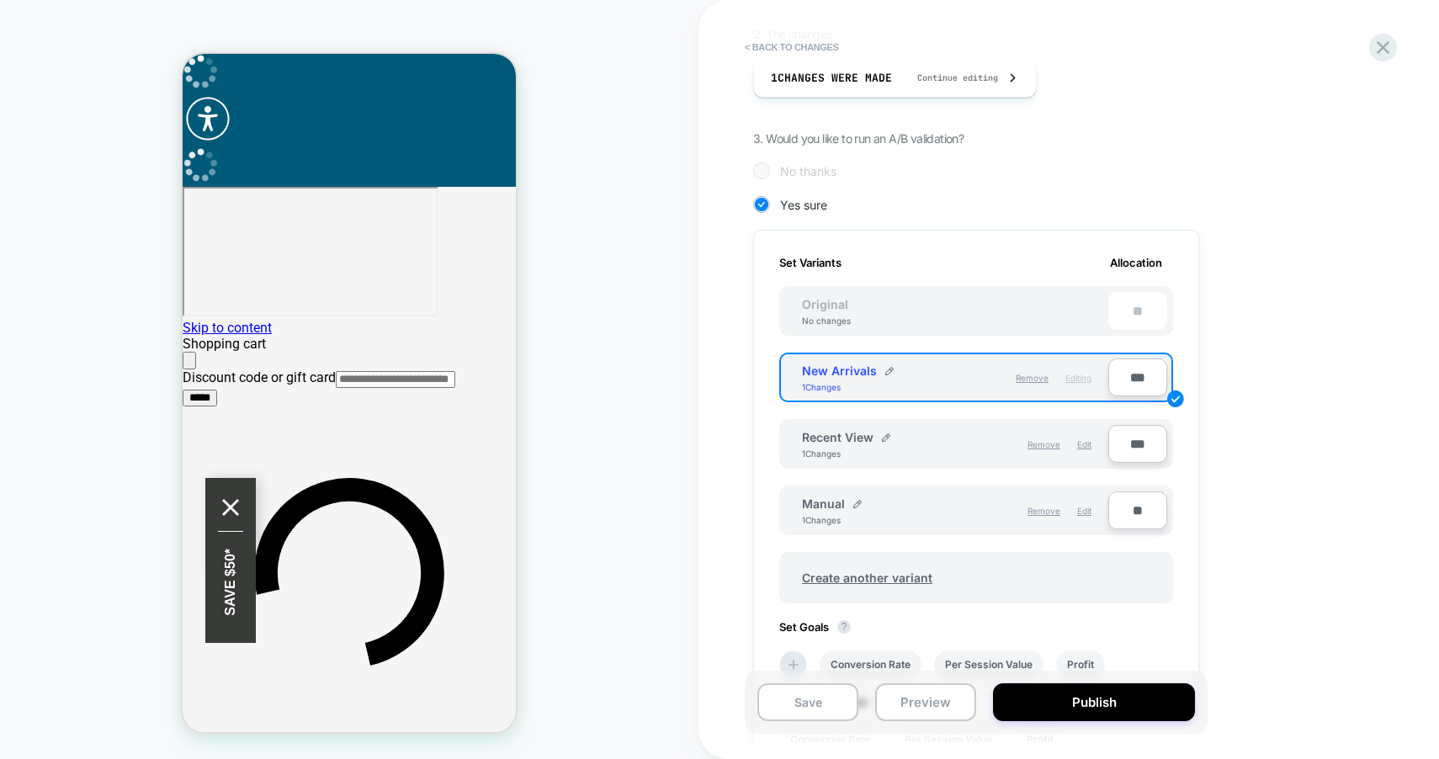
click at [1128, 310] on div "**" at bounding box center [1138, 311] width 59 height 38
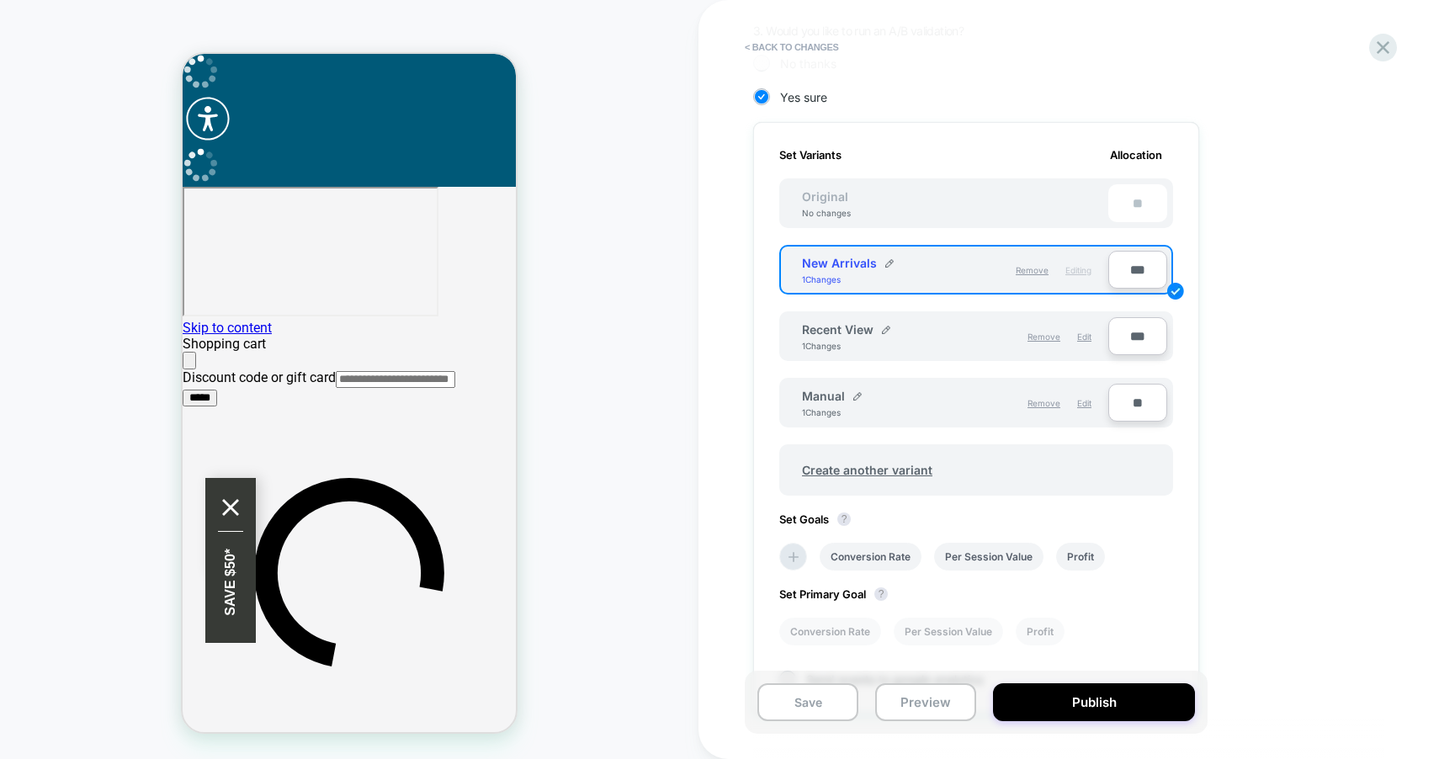
scroll to position [612, 0]
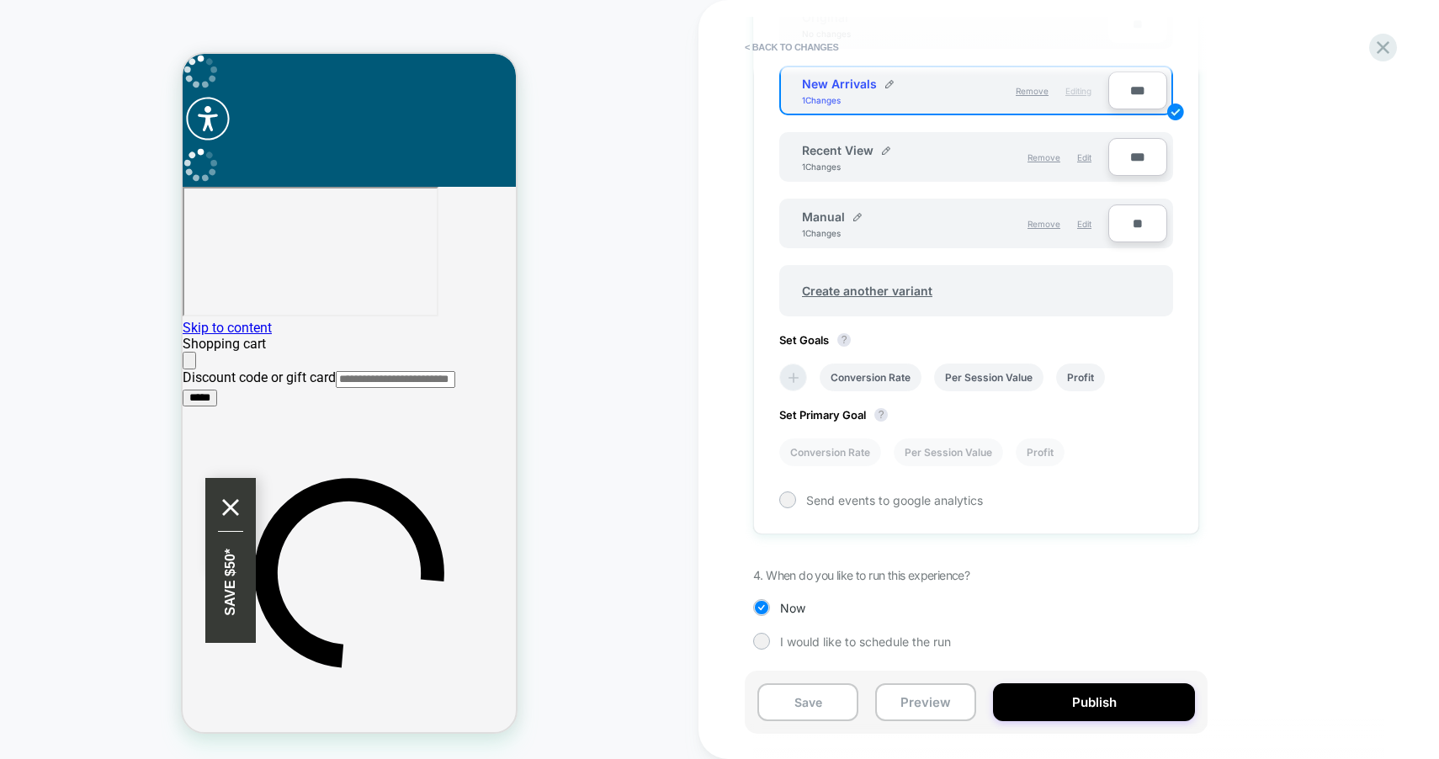
click at [794, 375] on icon at bounding box center [794, 378] width 10 height 10
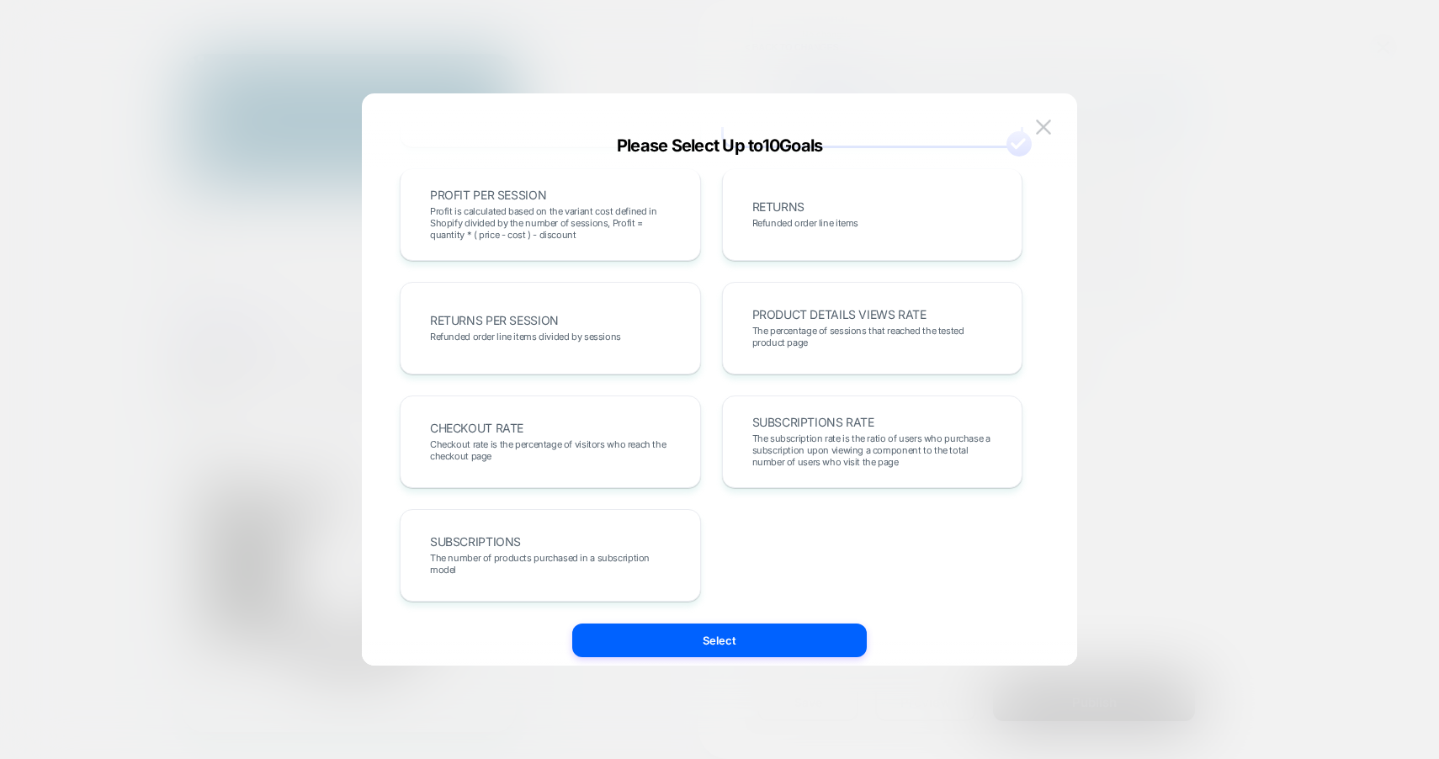
scroll to position [464, 0]
click at [591, 462] on div "CHECKOUT RATE Checkout rate is the percentage of visitors who reach the checkou…" at bounding box center [551, 441] width 266 height 57
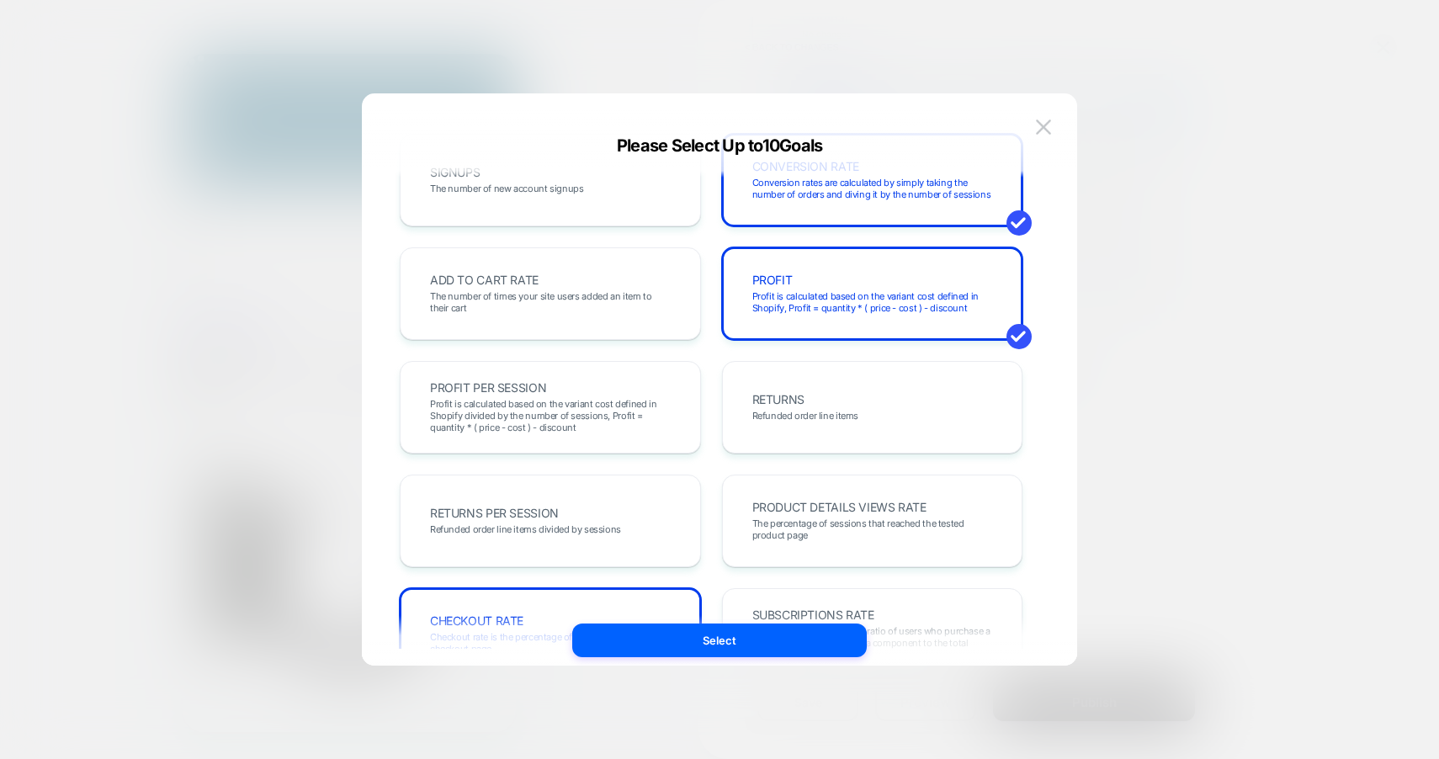
scroll to position [0, 0]
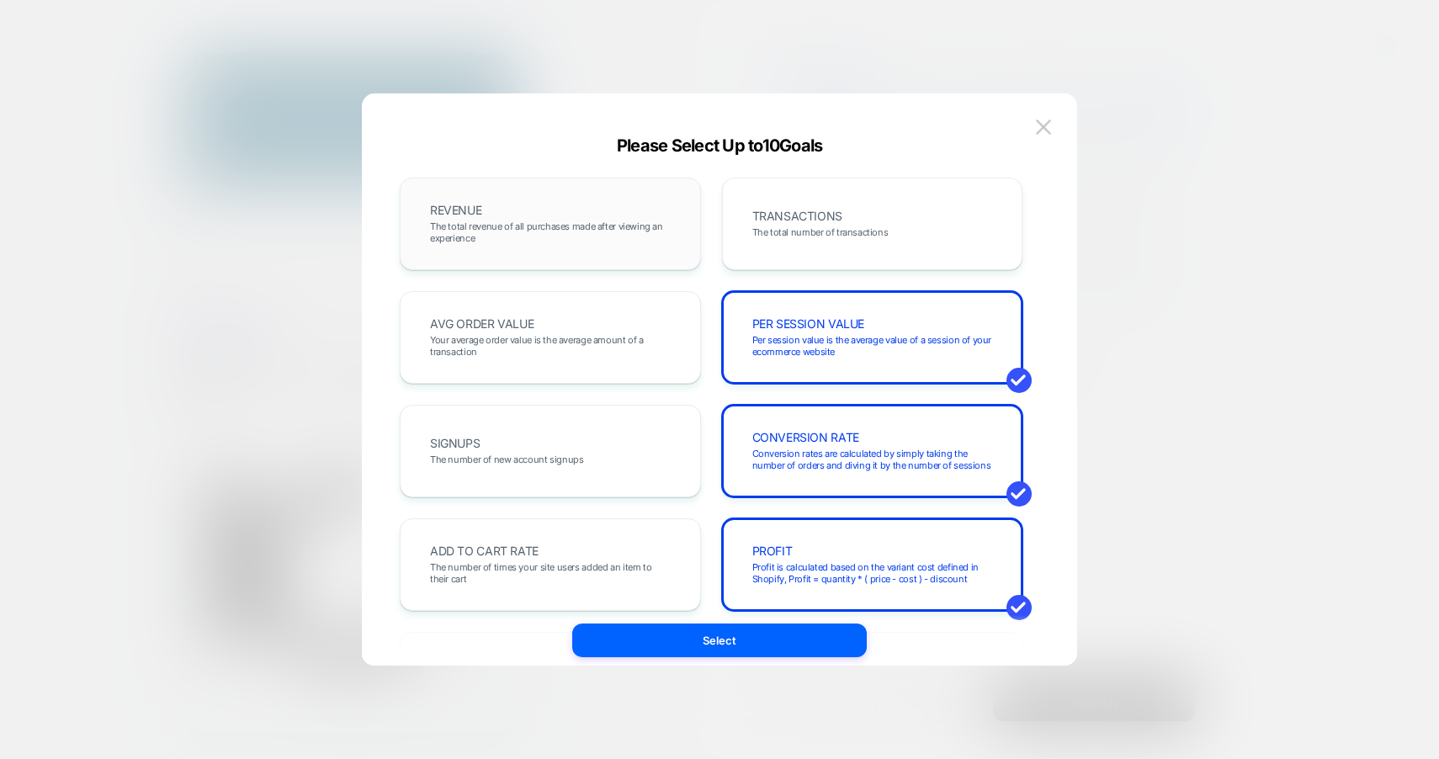
click at [634, 241] on span "The total revenue of all purchases made after viewing an experience" at bounding box center [550, 233] width 241 height 24
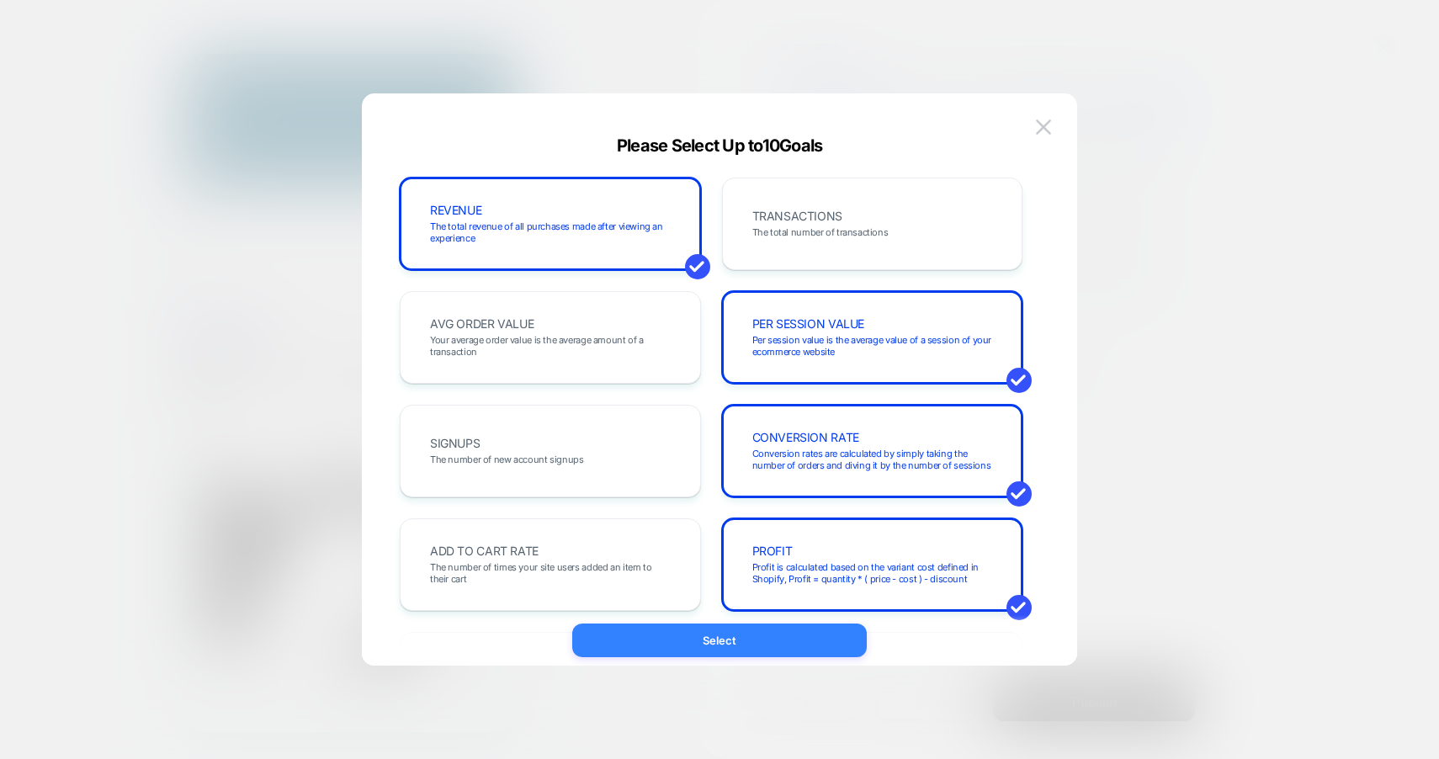
click at [710, 650] on button "Select" at bounding box center [719, 641] width 295 height 34
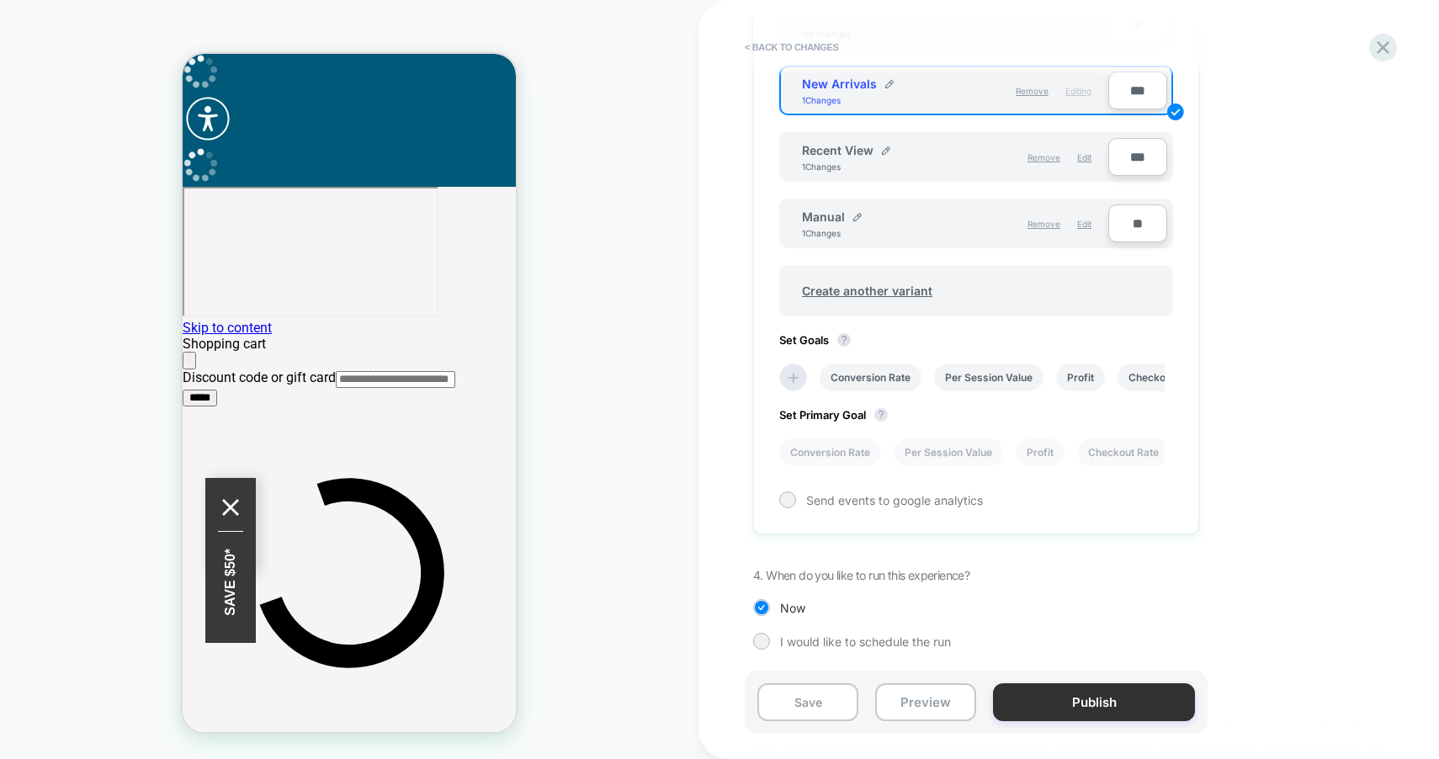
click at [1053, 709] on button "Publish" at bounding box center [1094, 703] width 202 height 38
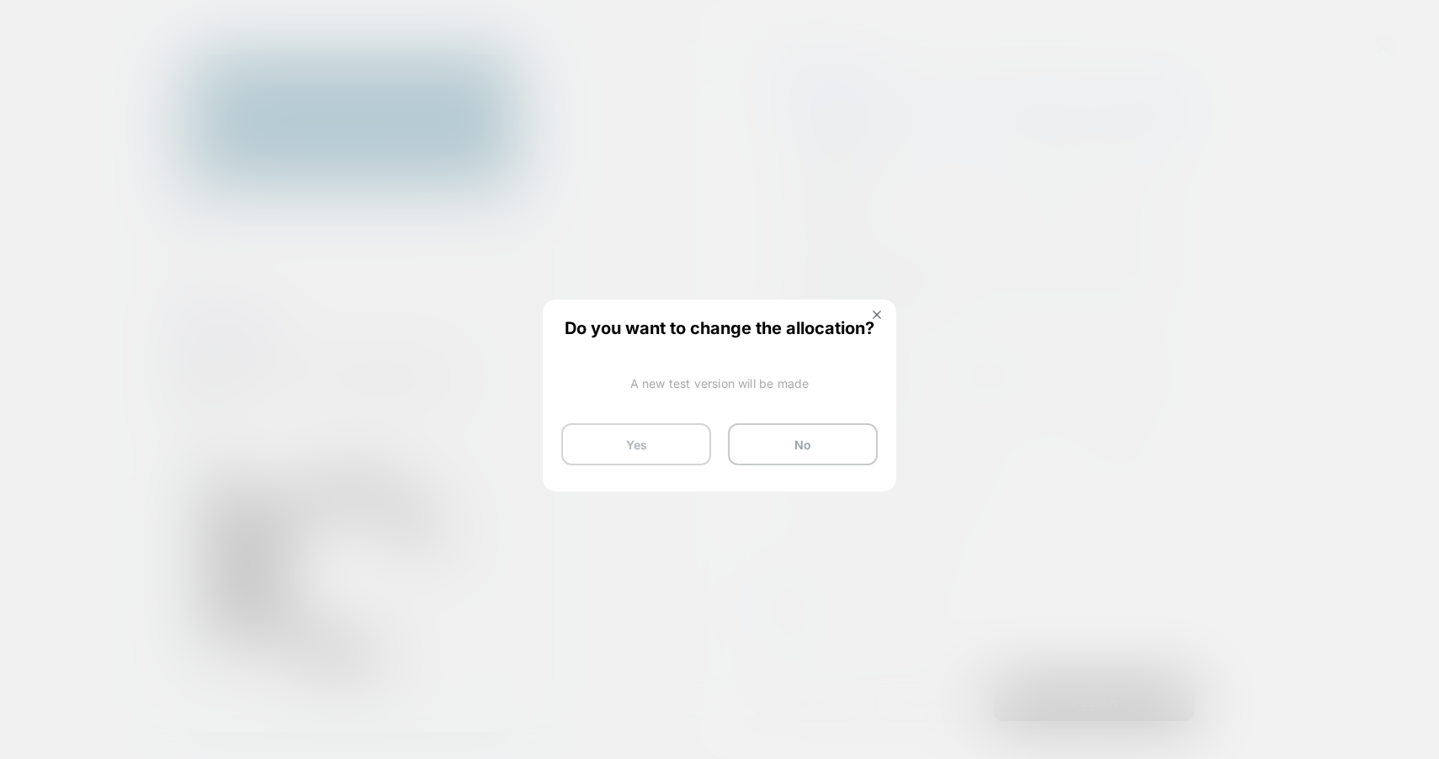
drag, startPoint x: 676, startPoint y: 444, endPoint x: 693, endPoint y: 459, distance: 22.7
click at [676, 444] on button "Yes" at bounding box center [636, 444] width 150 height 42
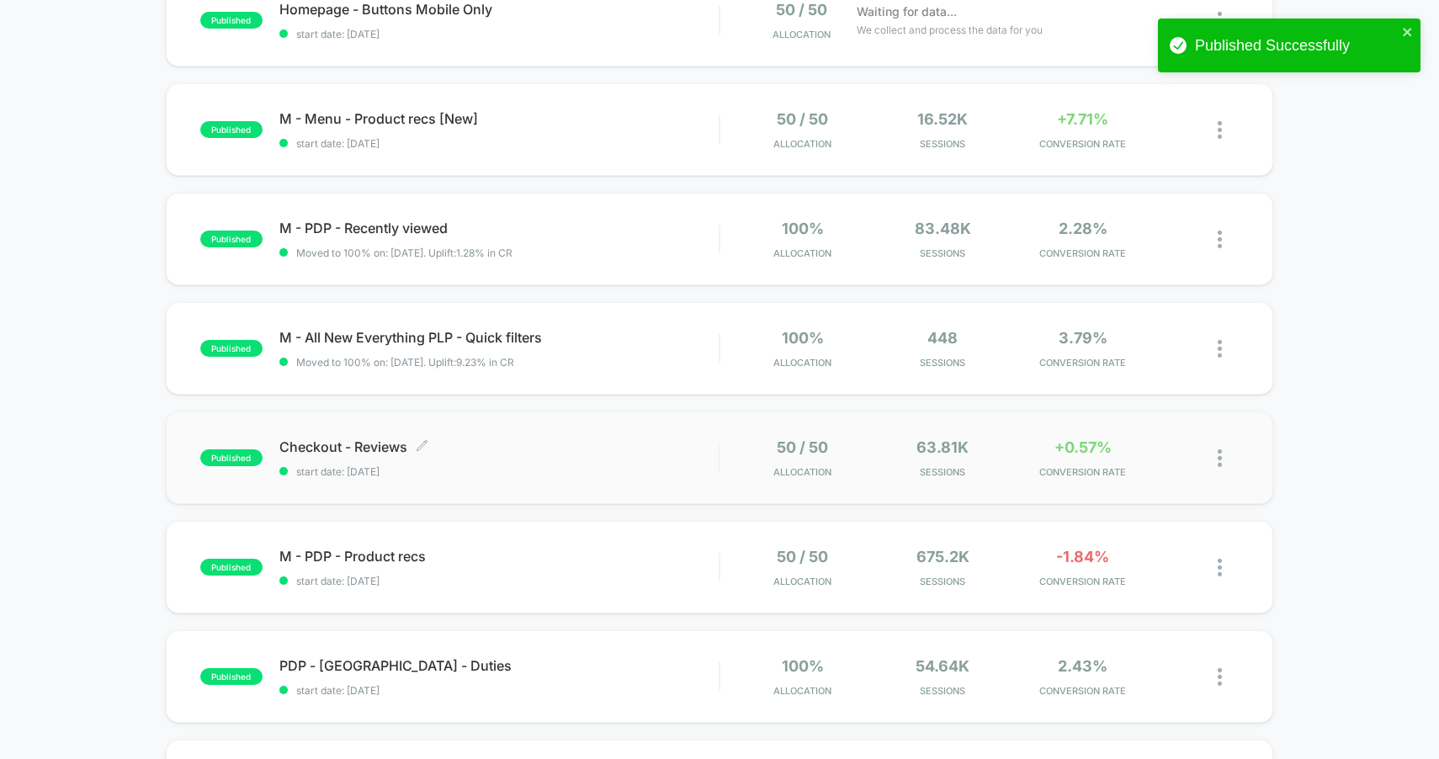
scroll to position [320, 0]
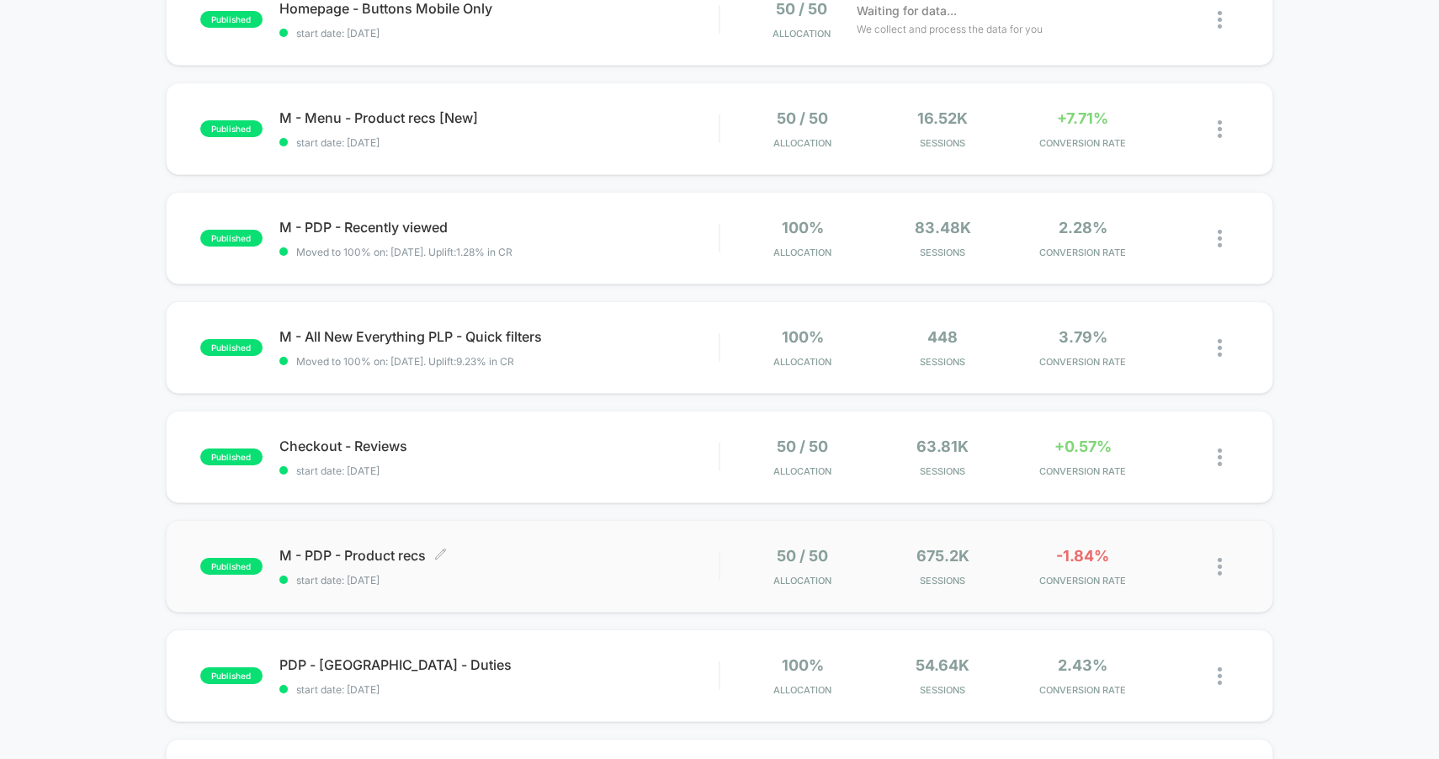
click at [577, 585] on span "start date: [DATE]" at bounding box center [499, 580] width 440 height 13
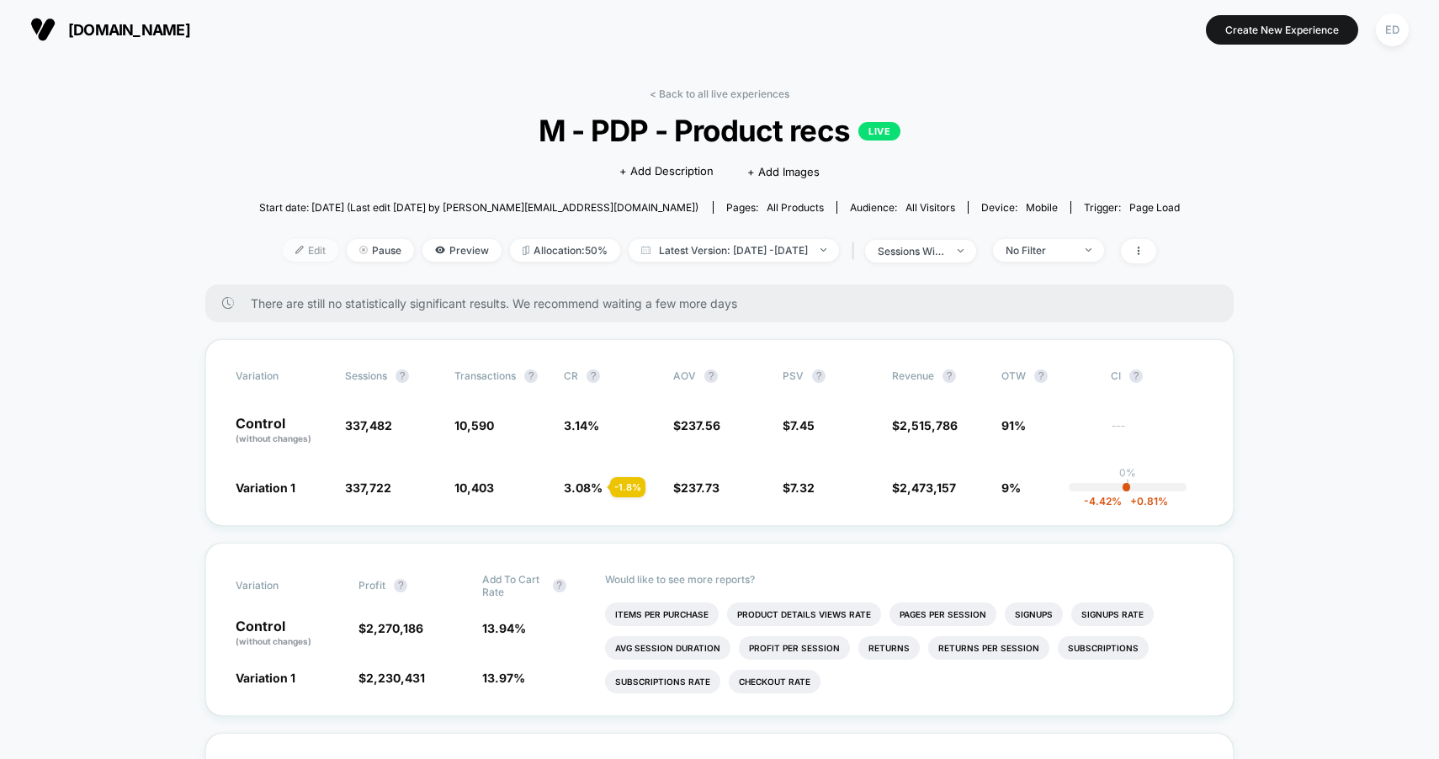
click at [290, 247] on span "Edit" at bounding box center [311, 250] width 56 height 23
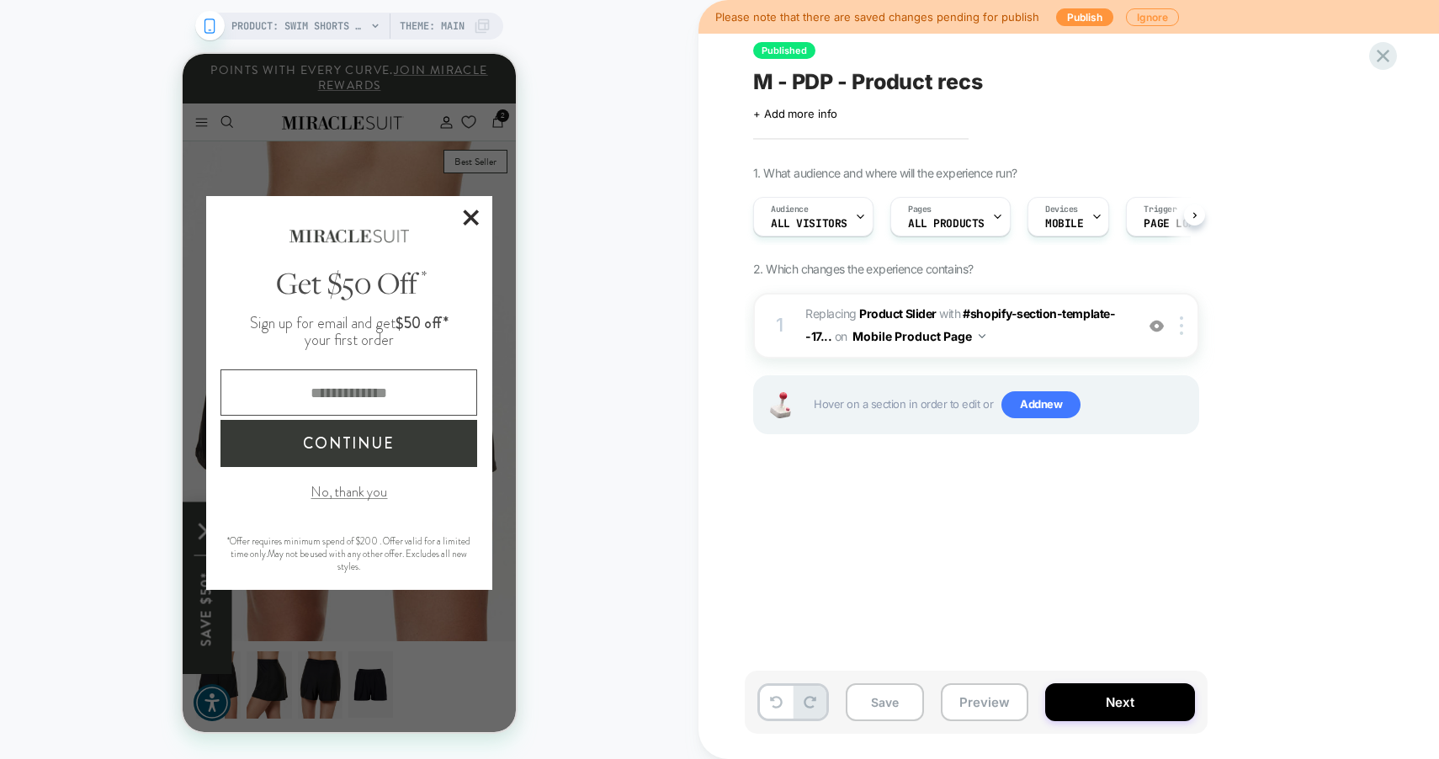
scroll to position [0, 1]
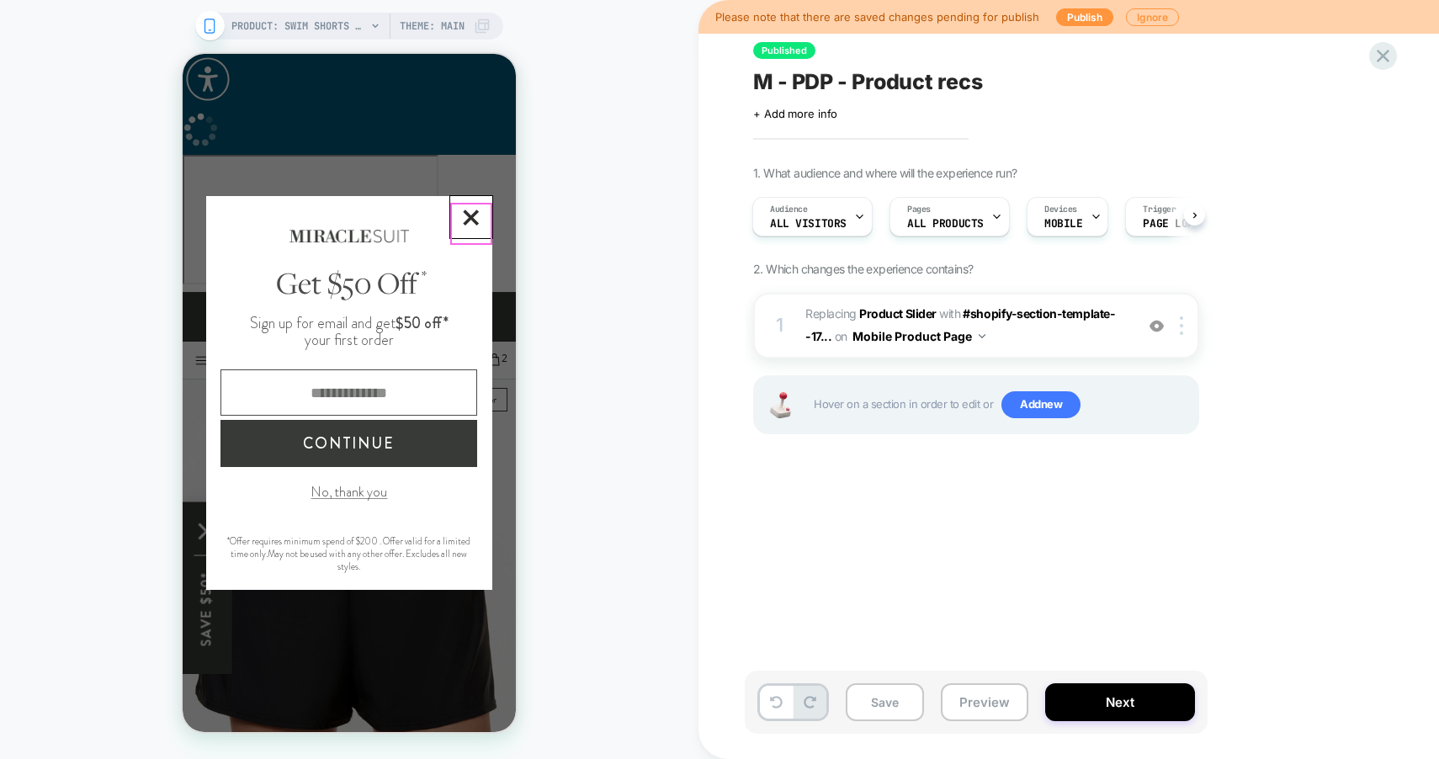
click at [485, 226] on button "Close Closes Web Dialog" at bounding box center [471, 217] width 42 height 42
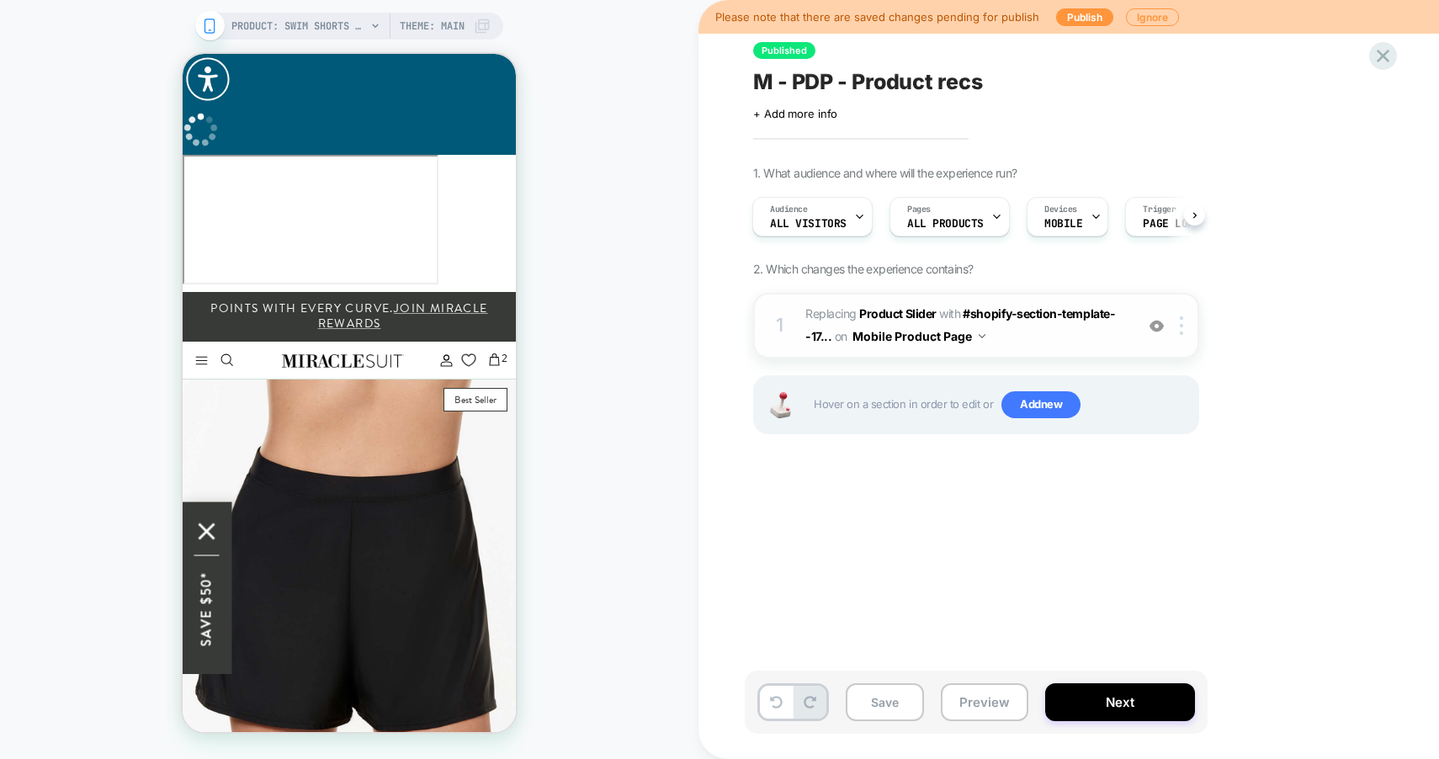
click at [1096, 345] on span "#_loomi_addon_1750078687172 Replacing Product Slider WITH #shopify-section-temp…" at bounding box center [966, 325] width 321 height 45
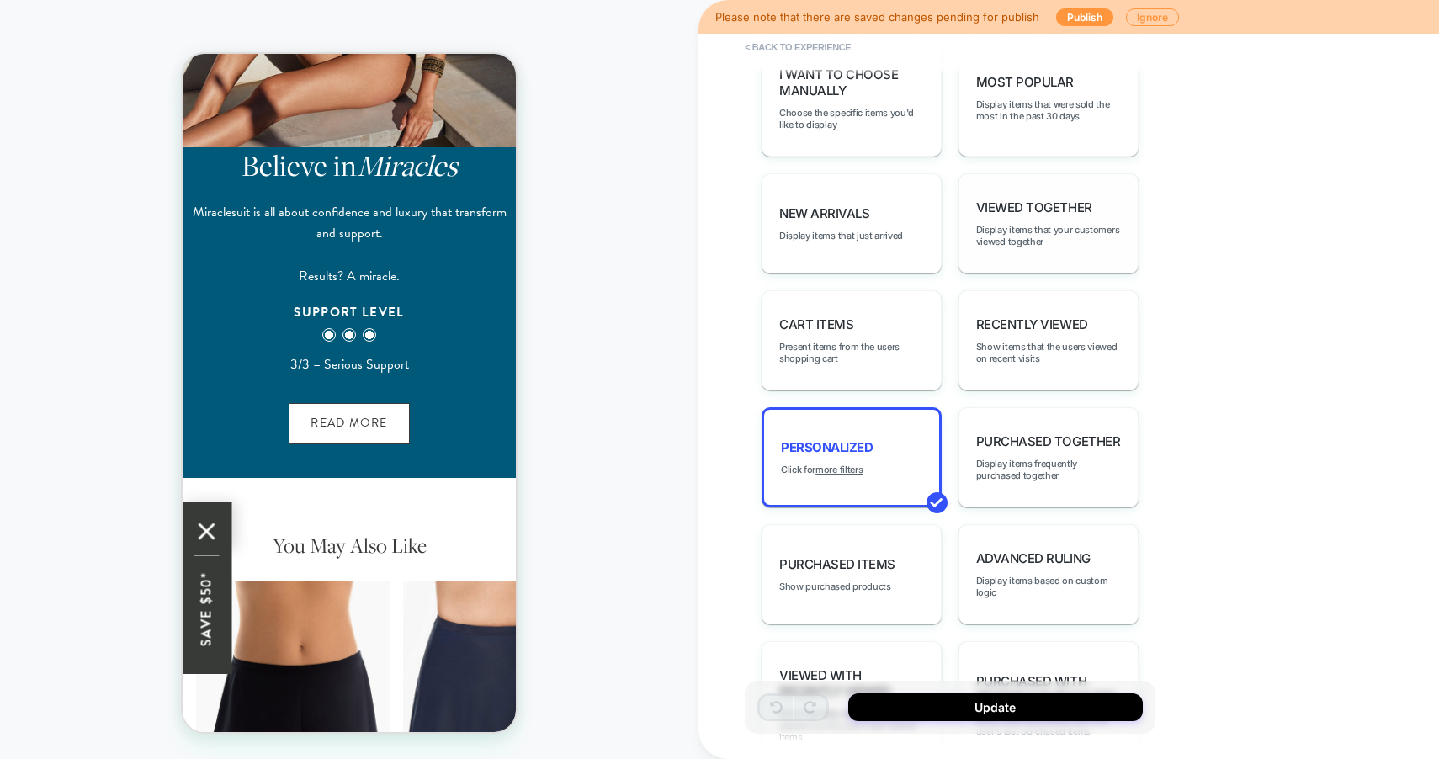
scroll to position [973, 0]
